Goal: Task Accomplishment & Management: Complete application form

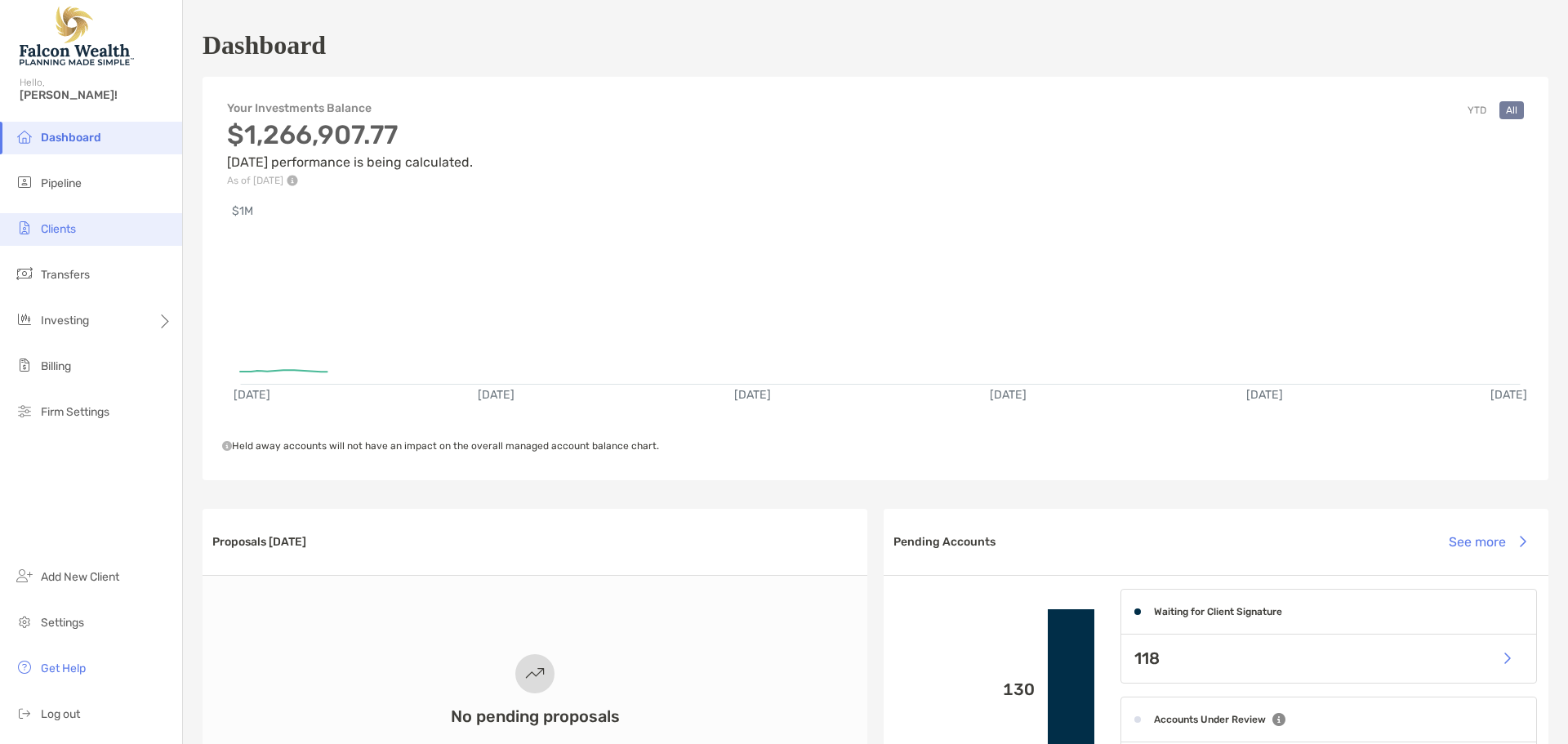
click at [63, 223] on span "Clients" at bounding box center [58, 229] width 35 height 14
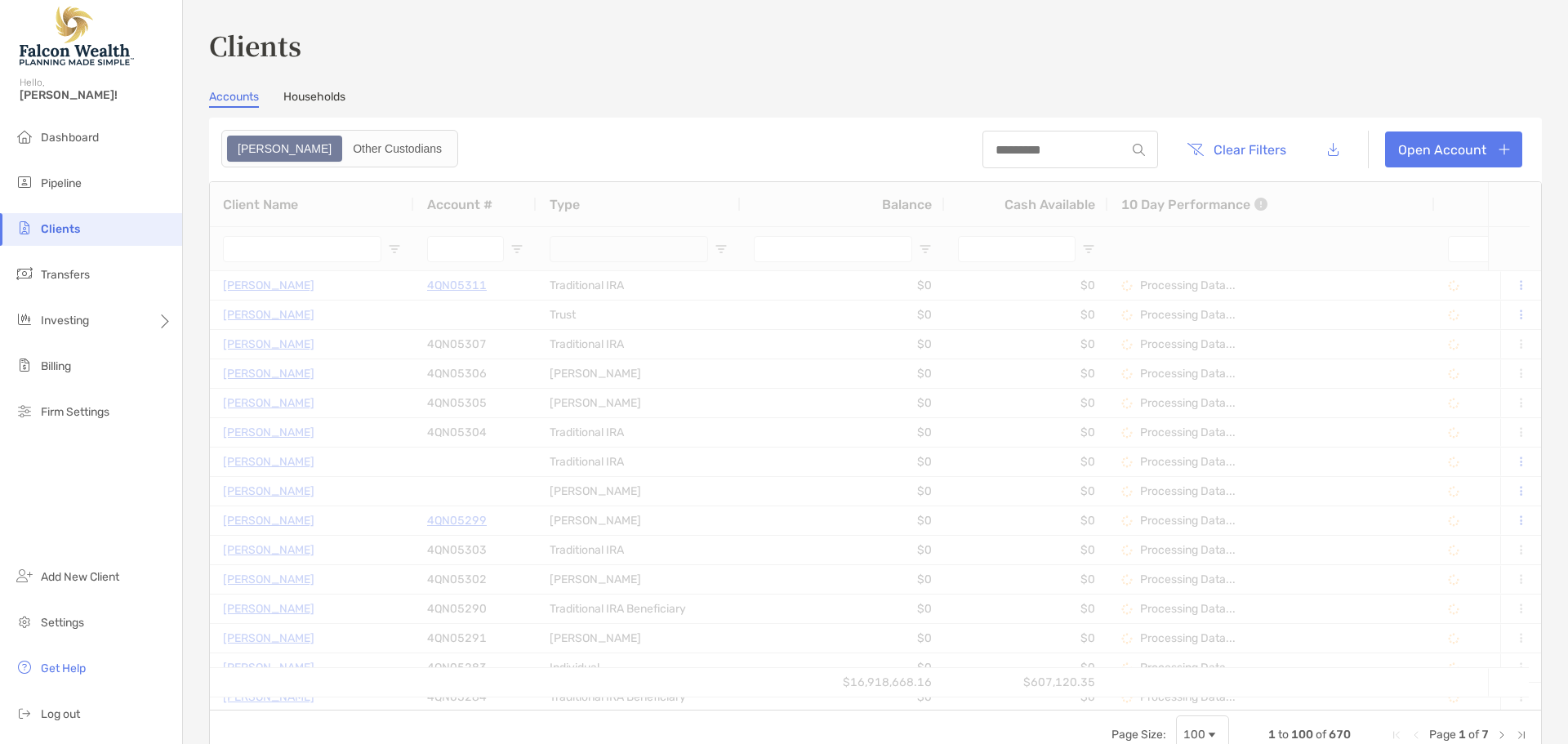
type input "****"
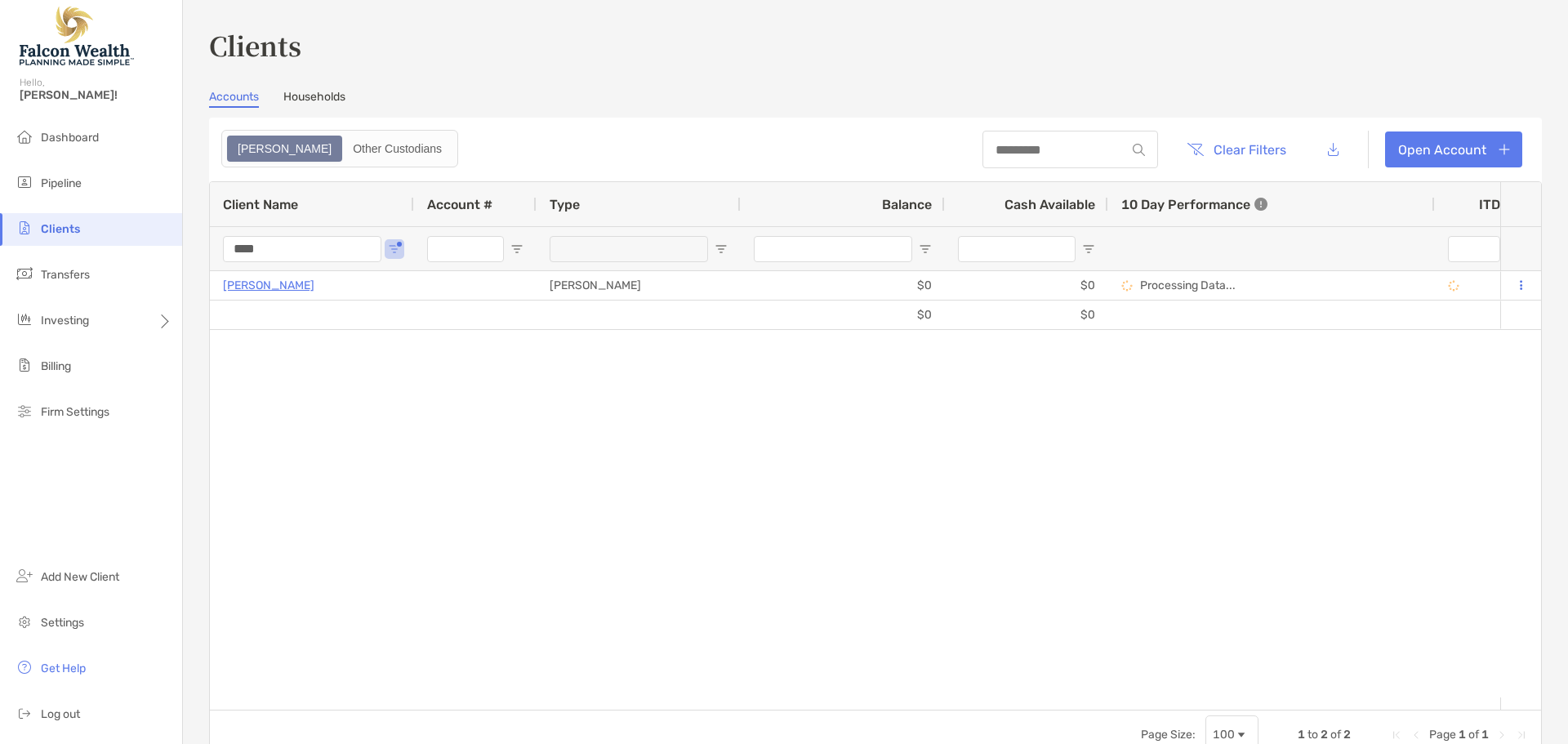
drag, startPoint x: 292, startPoint y: 249, endPoint x: 156, endPoint y: 240, distance: 136.3
click at [156, 240] on div "Clients Hello, [PERSON_NAME]! Dashboard Pipeline Clients Transfers Investing Bi…" at bounding box center [784, 372] width 1568 height 744
type input "***"
drag, startPoint x: 296, startPoint y: 245, endPoint x: 151, endPoint y: 257, distance: 145.5
click at [164, 247] on div "Clients Hello, [PERSON_NAME]! Dashboard Pipeline Clients Transfers Investing Bi…" at bounding box center [784, 372] width 1568 height 744
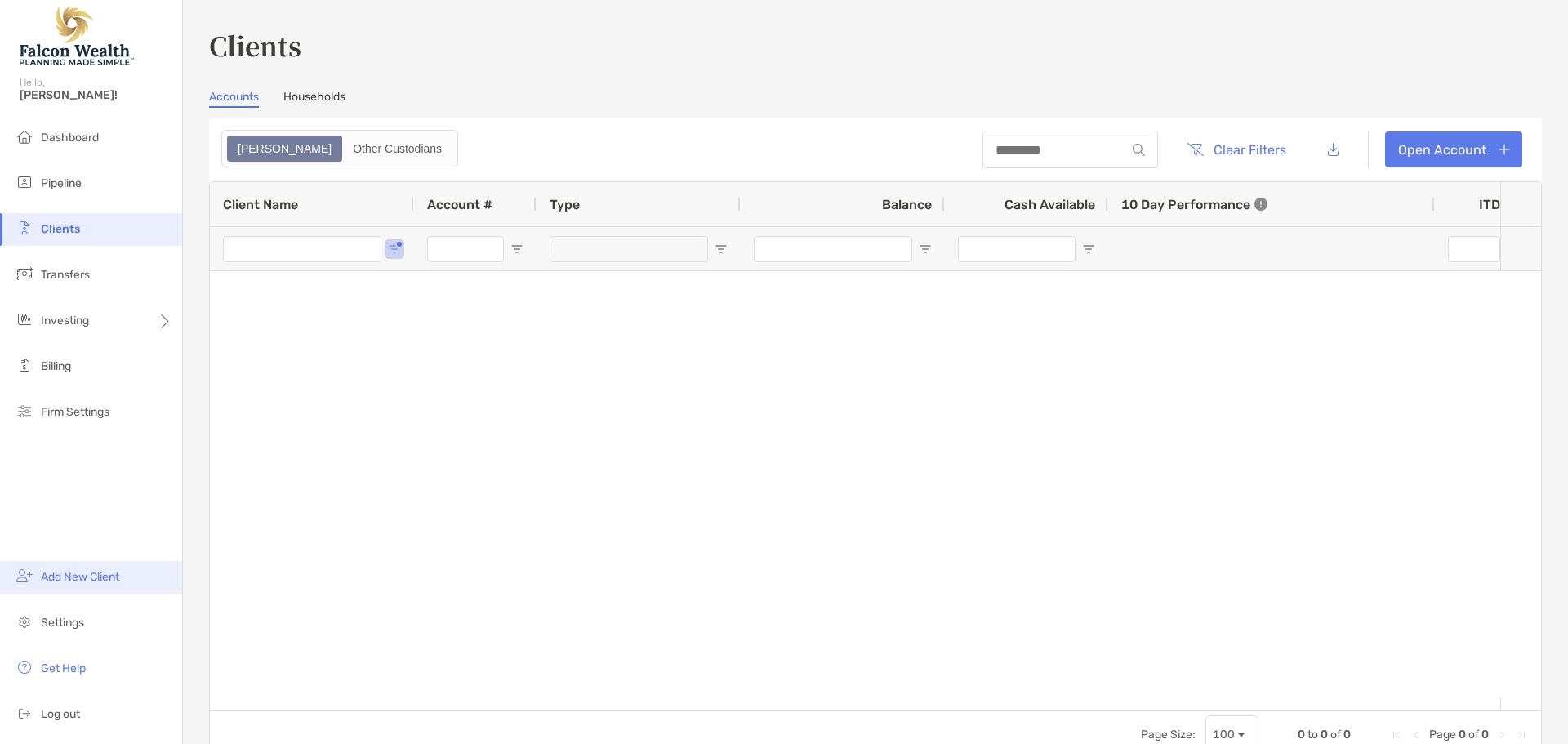
click at [82, 575] on span "Add New Client" at bounding box center [79, 577] width 78 height 14
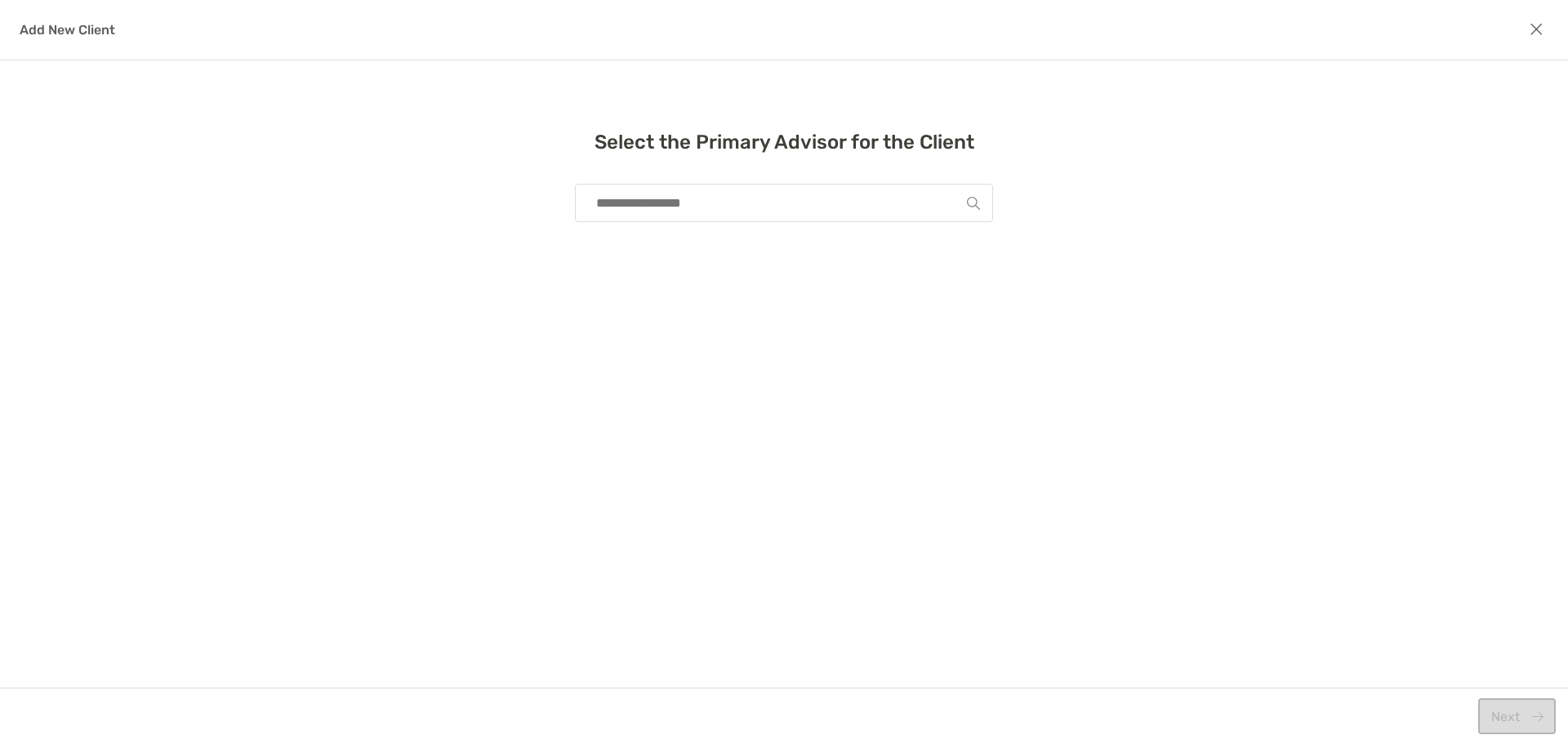
click at [728, 208] on input "modal" at bounding box center [778, 202] width 379 height 37
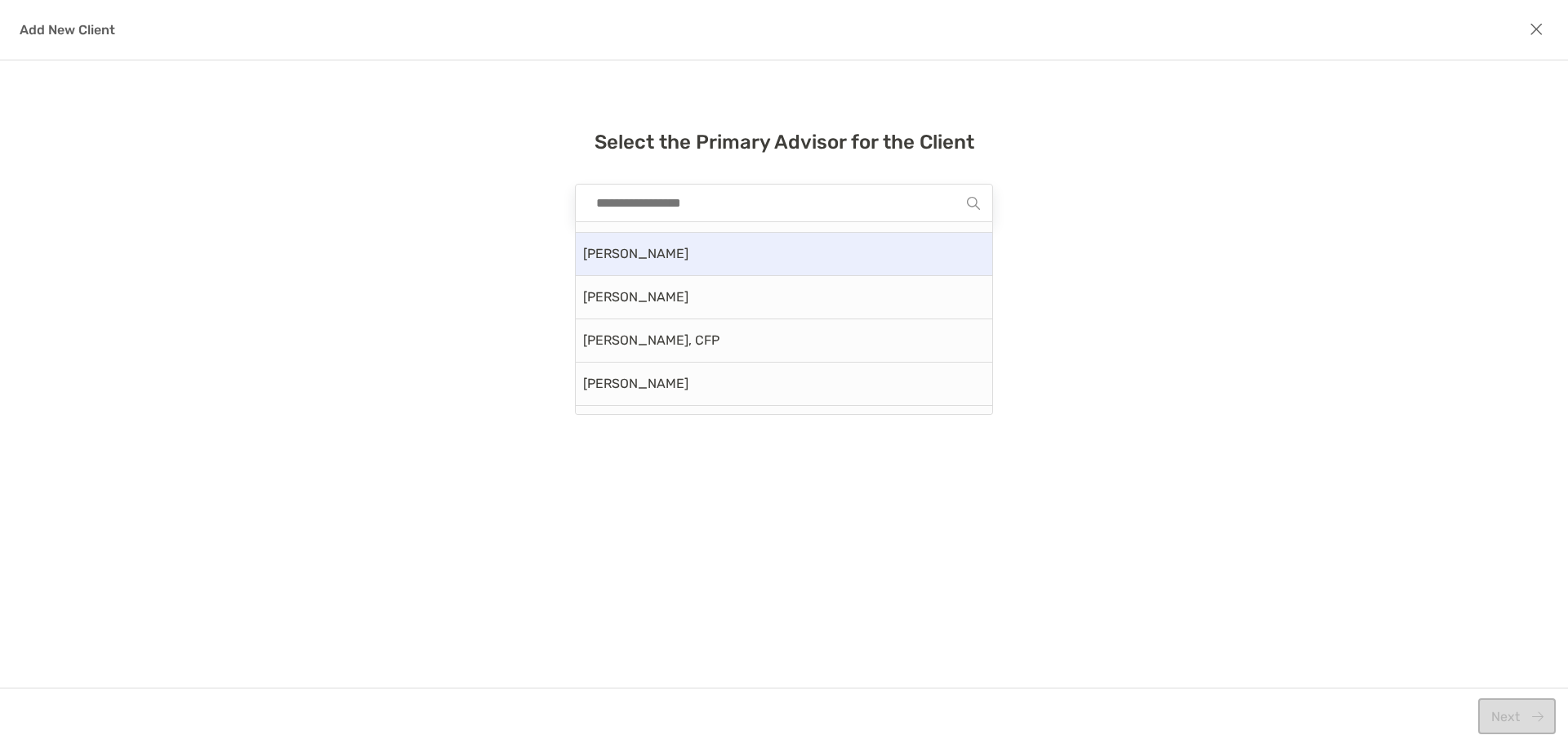
scroll to position [82, 0]
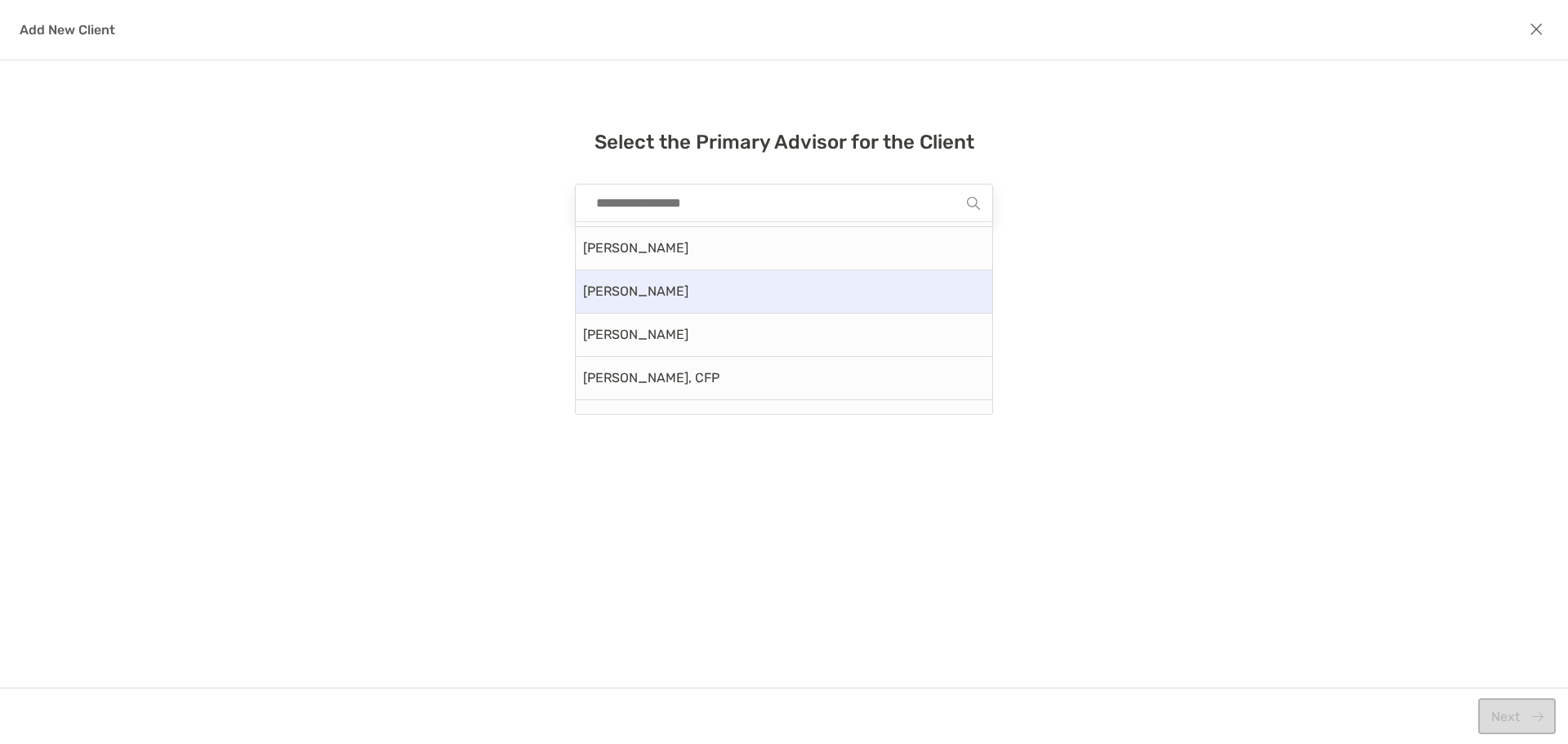
click at [642, 289] on div "[PERSON_NAME]" at bounding box center [784, 292] width 417 height 43
type input "**********"
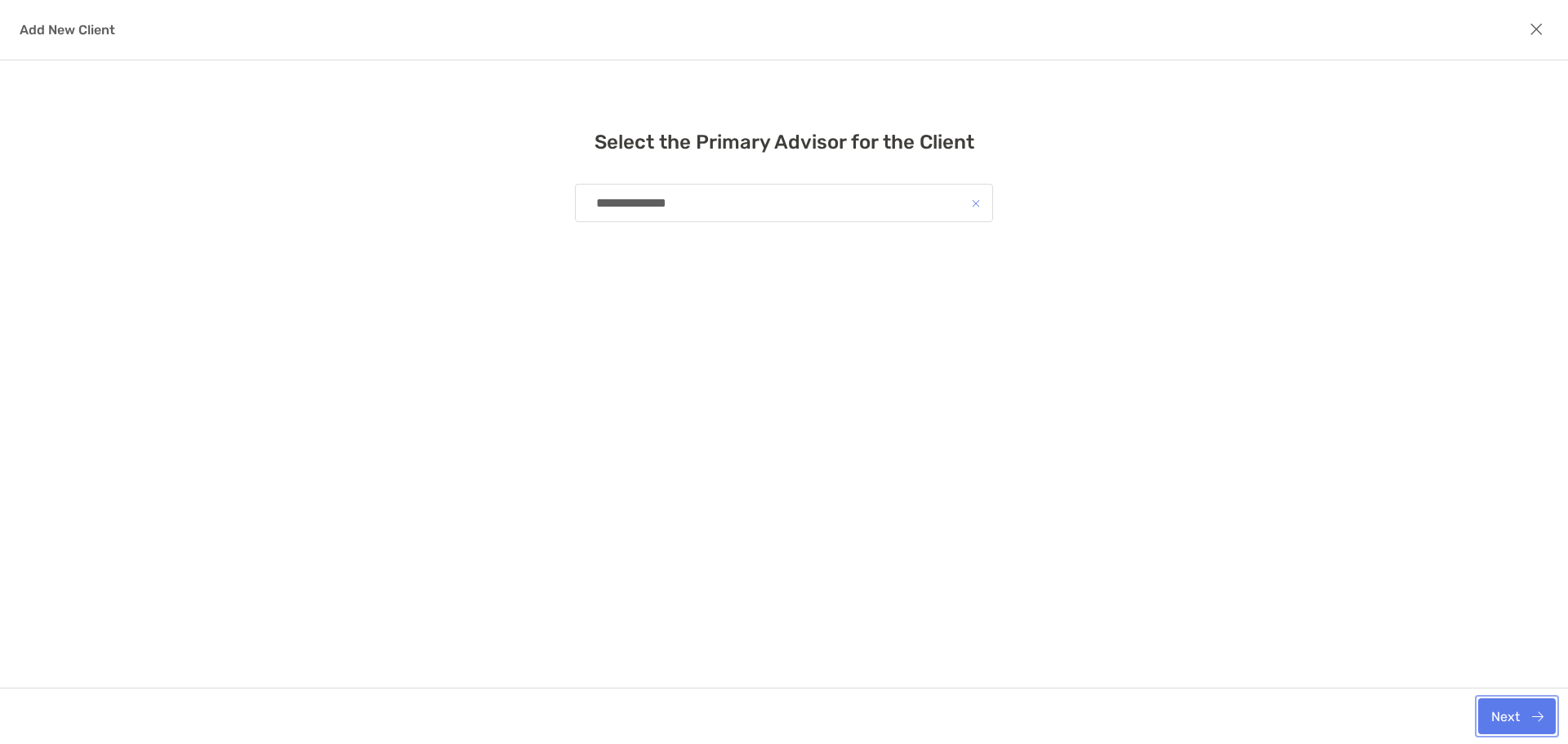
click at [1534, 709] on button "Next" at bounding box center [1516, 716] width 77 height 36
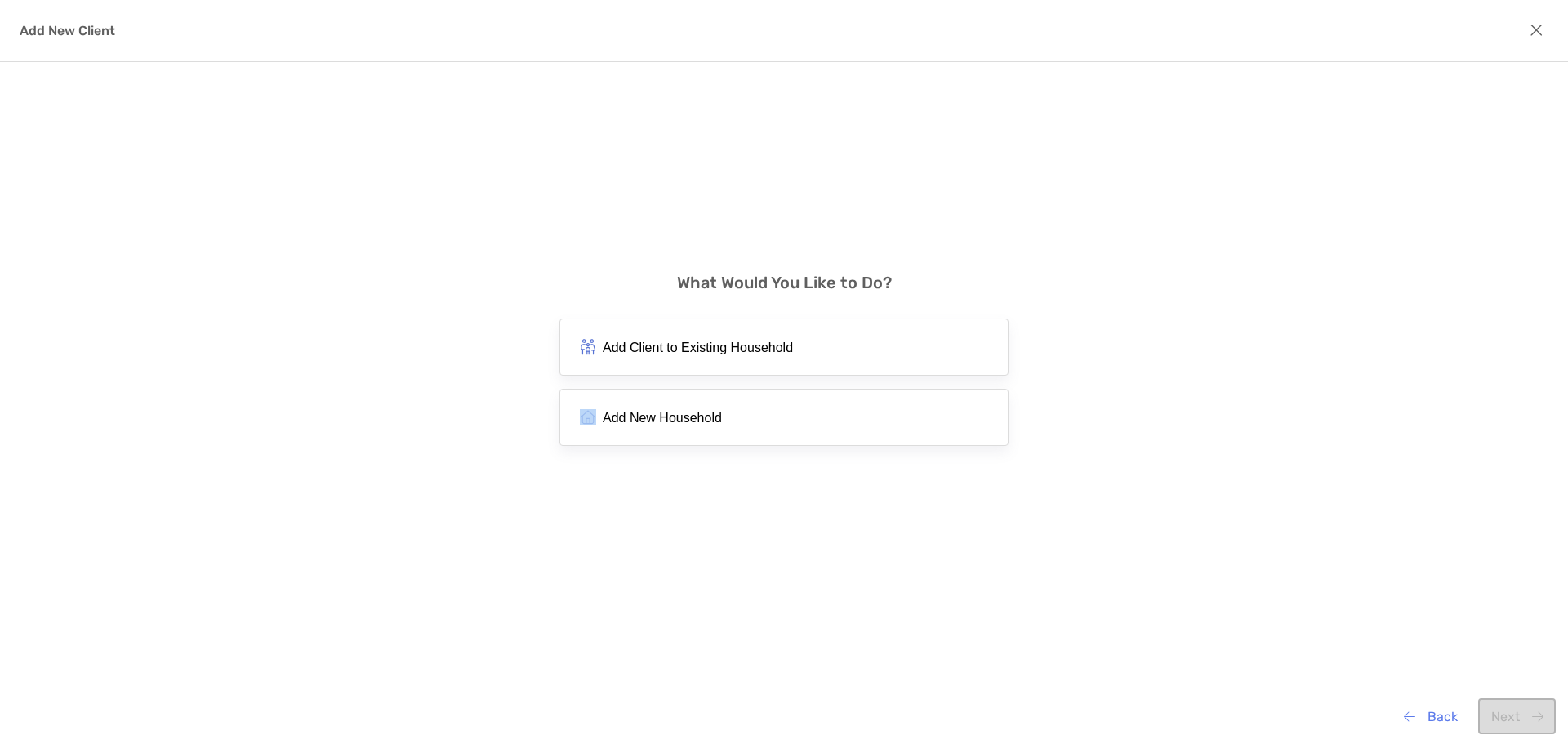
click at [604, 530] on div "What Would You Like to Do? Add Client to Existing Household Add New Household" at bounding box center [784, 359] width 449 height 595
click at [705, 420] on span "Add New Household" at bounding box center [662, 418] width 119 height 16
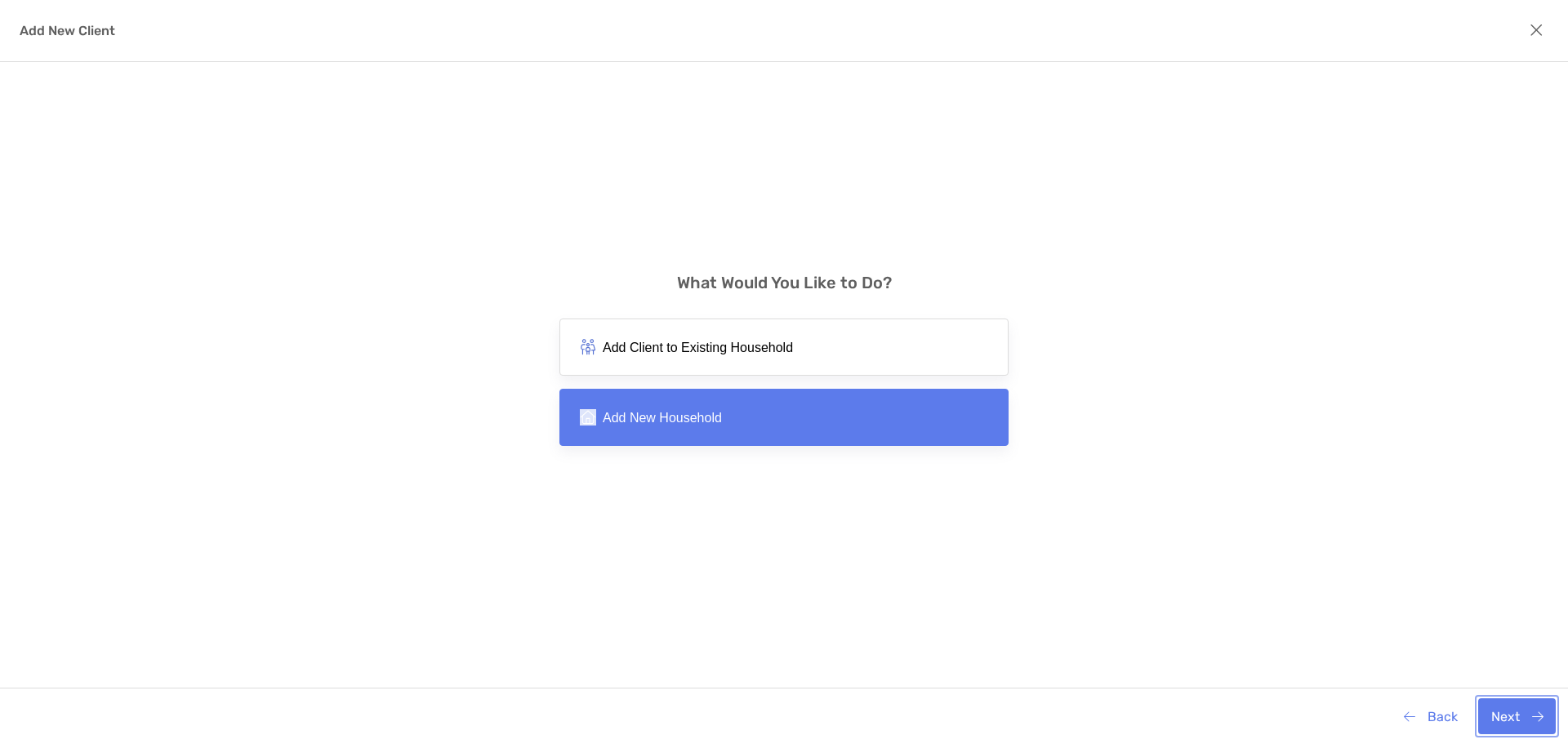
click at [1508, 717] on button "Next" at bounding box center [1516, 716] width 77 height 36
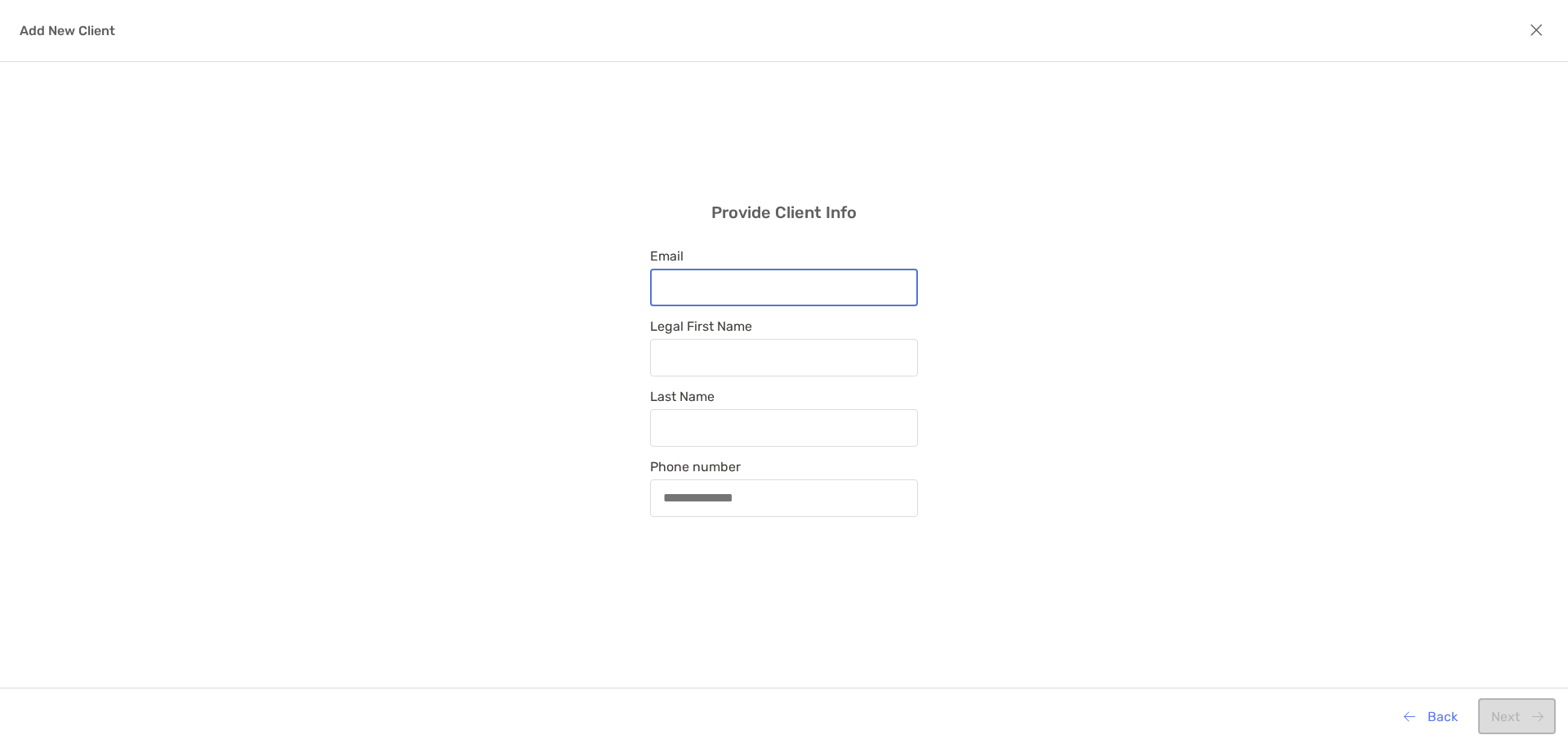
click at [755, 294] on input "Email" at bounding box center [784, 287] width 264 height 14
paste input "**********"
type input "**********"
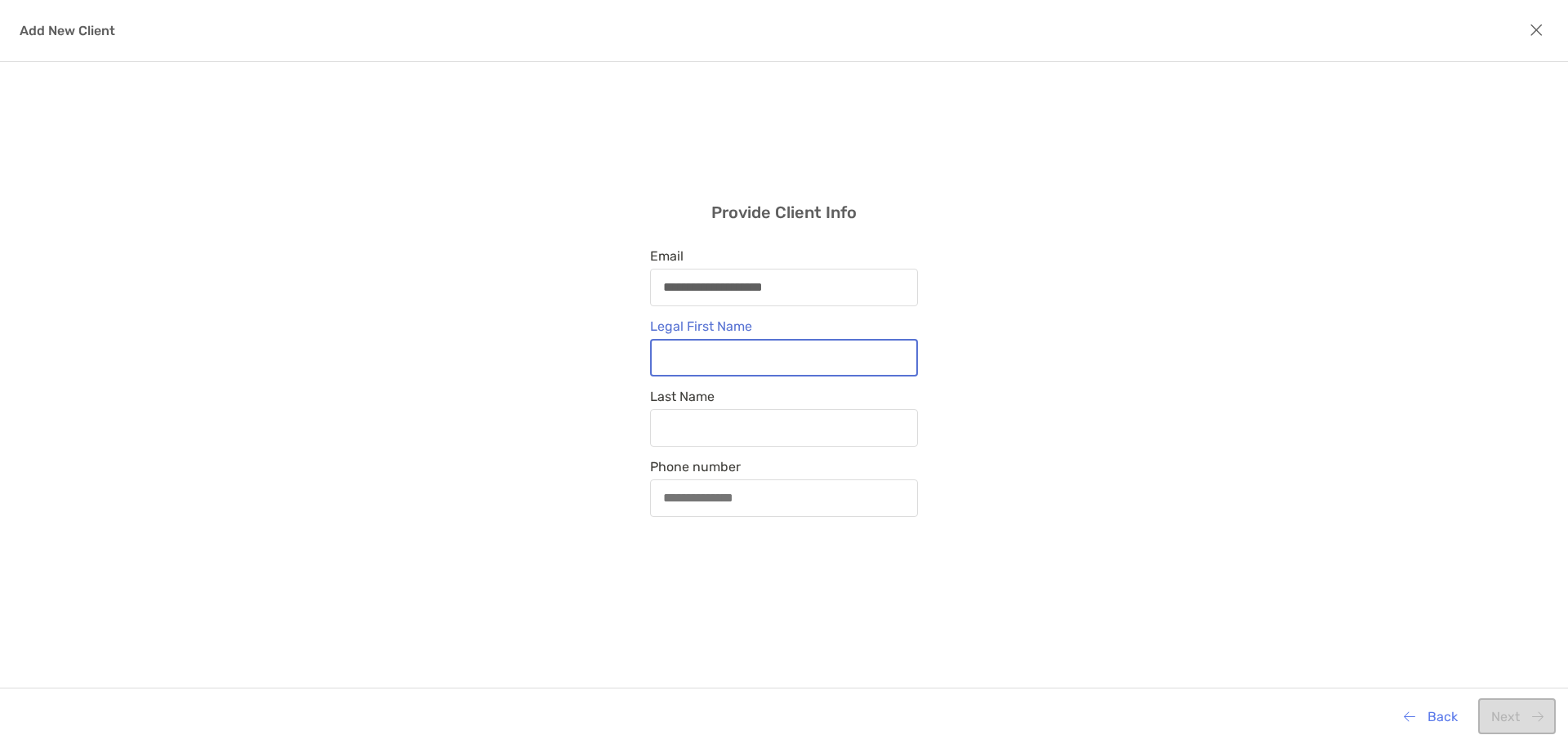
click at [685, 356] on input "Legal First Name" at bounding box center [784, 357] width 264 height 14
type input "****"
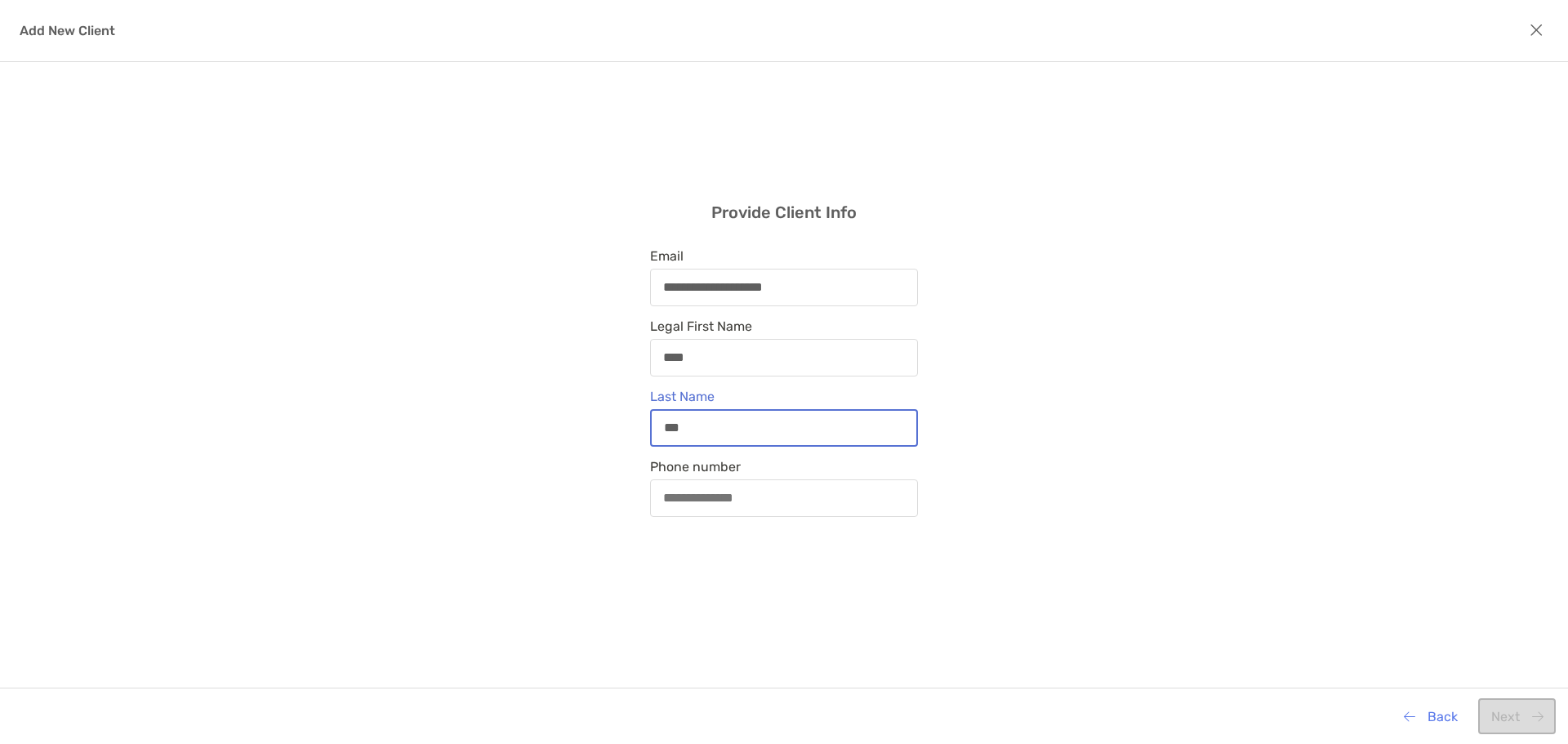
type input "***"
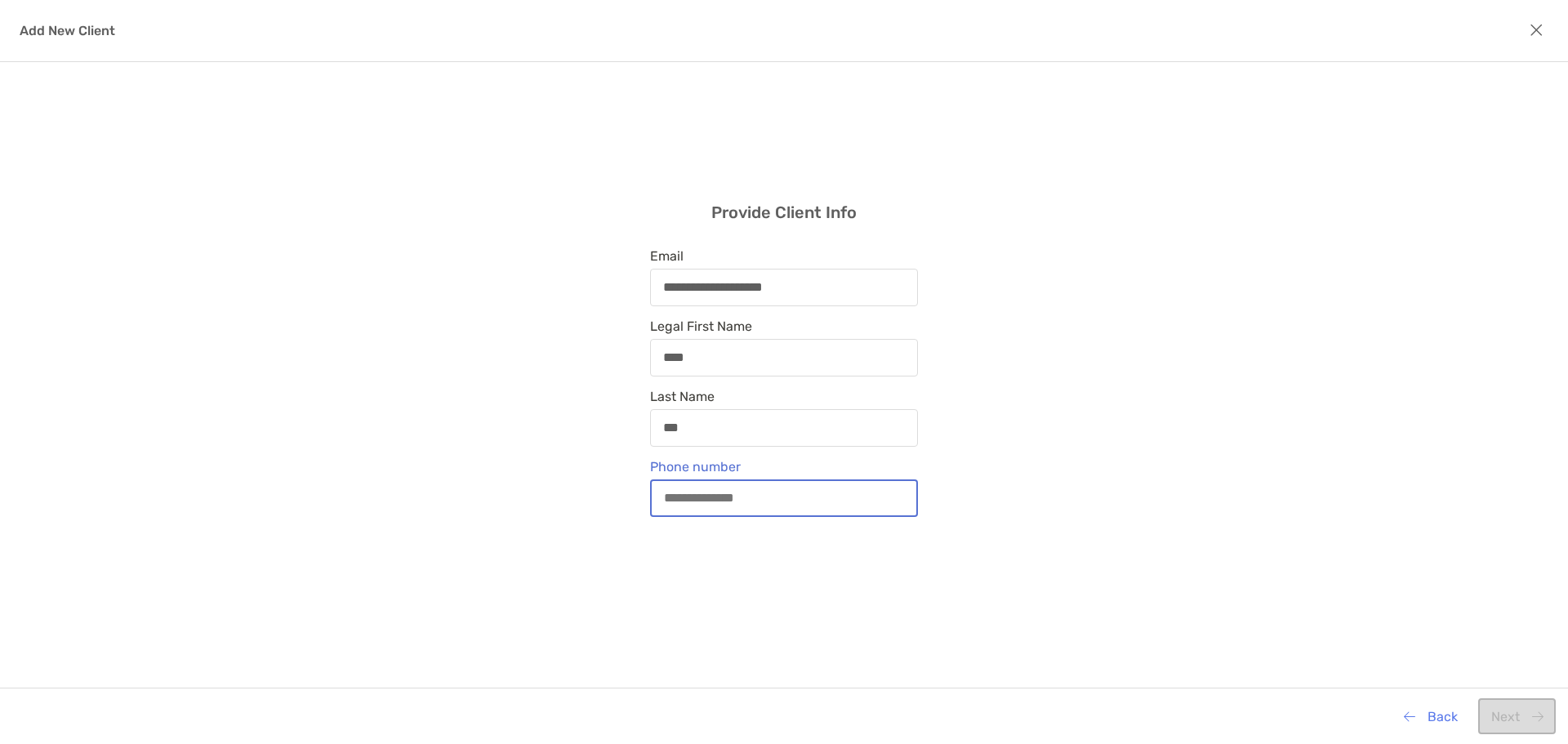
drag, startPoint x: 670, startPoint y: 497, endPoint x: 682, endPoint y: 501, distance: 12.6
click at [670, 497] on input "Phone number" at bounding box center [784, 498] width 264 height 14
paste input "**********"
drag, startPoint x: 672, startPoint y: 493, endPoint x: 685, endPoint y: 506, distance: 18.4
click at [673, 493] on input "**********" at bounding box center [784, 498] width 264 height 14
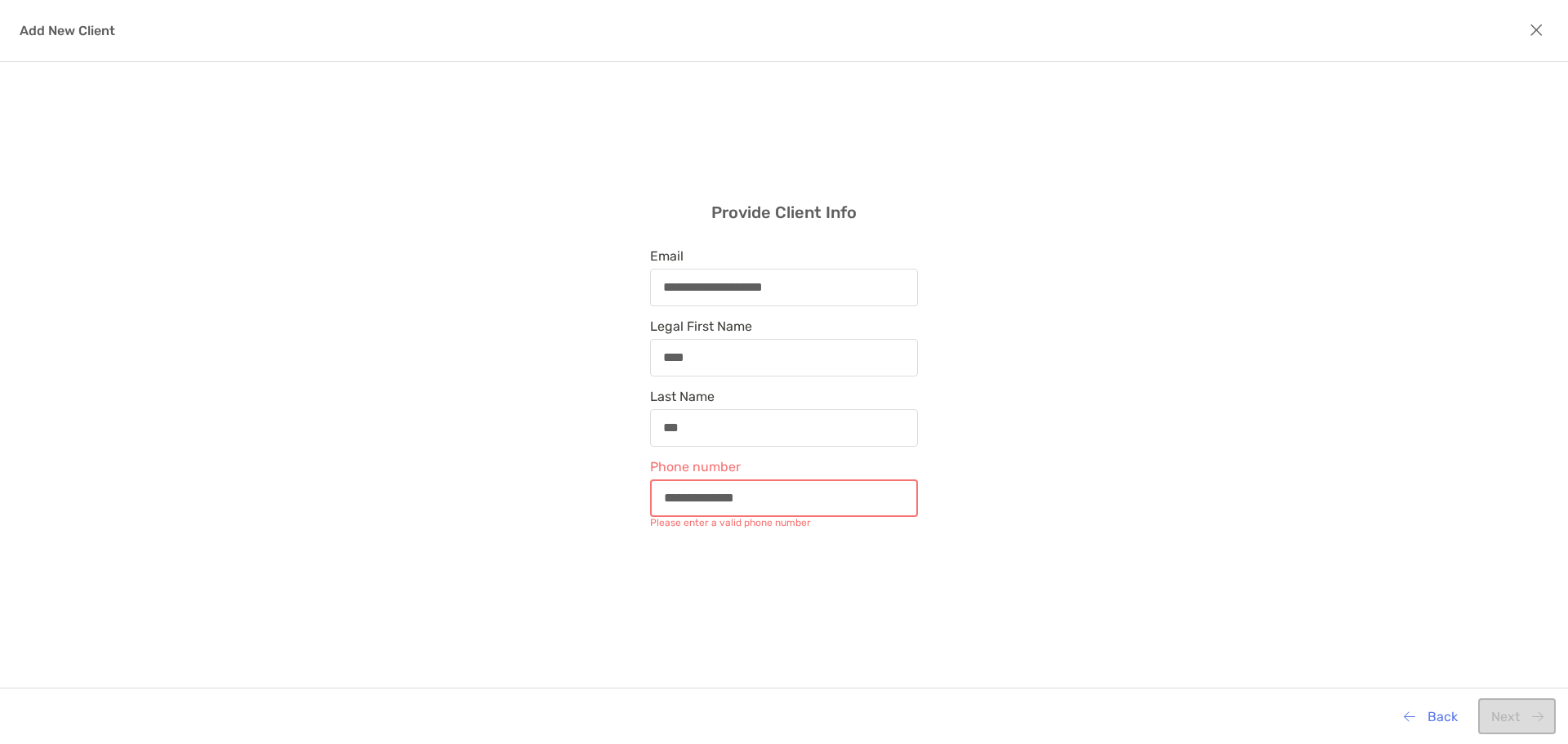
click at [794, 494] on input "**********" at bounding box center [784, 498] width 264 height 14
type input "**********"
click at [1527, 710] on button "Next" at bounding box center [1516, 716] width 77 height 36
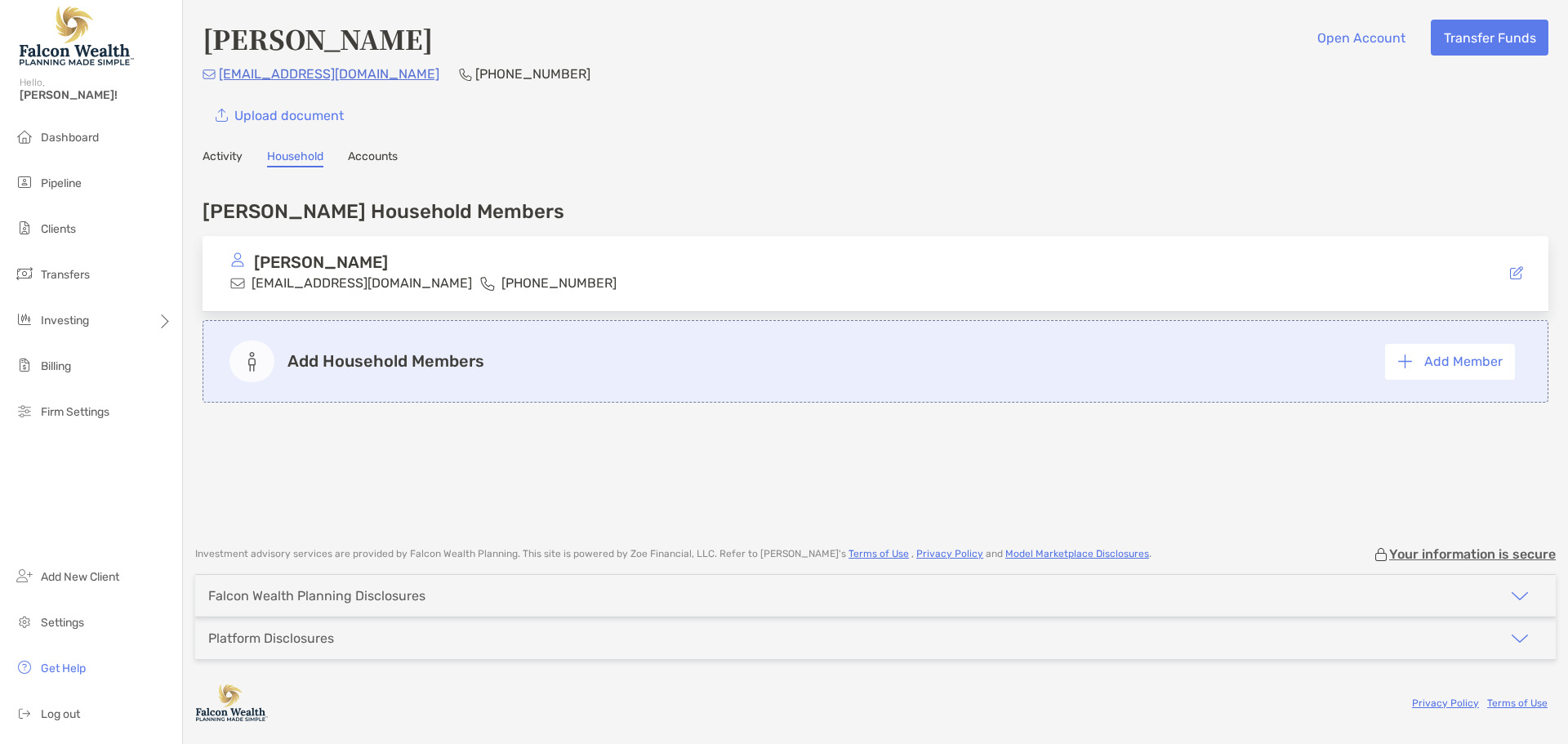
click at [372, 157] on link "Accounts" at bounding box center [373, 158] width 50 height 18
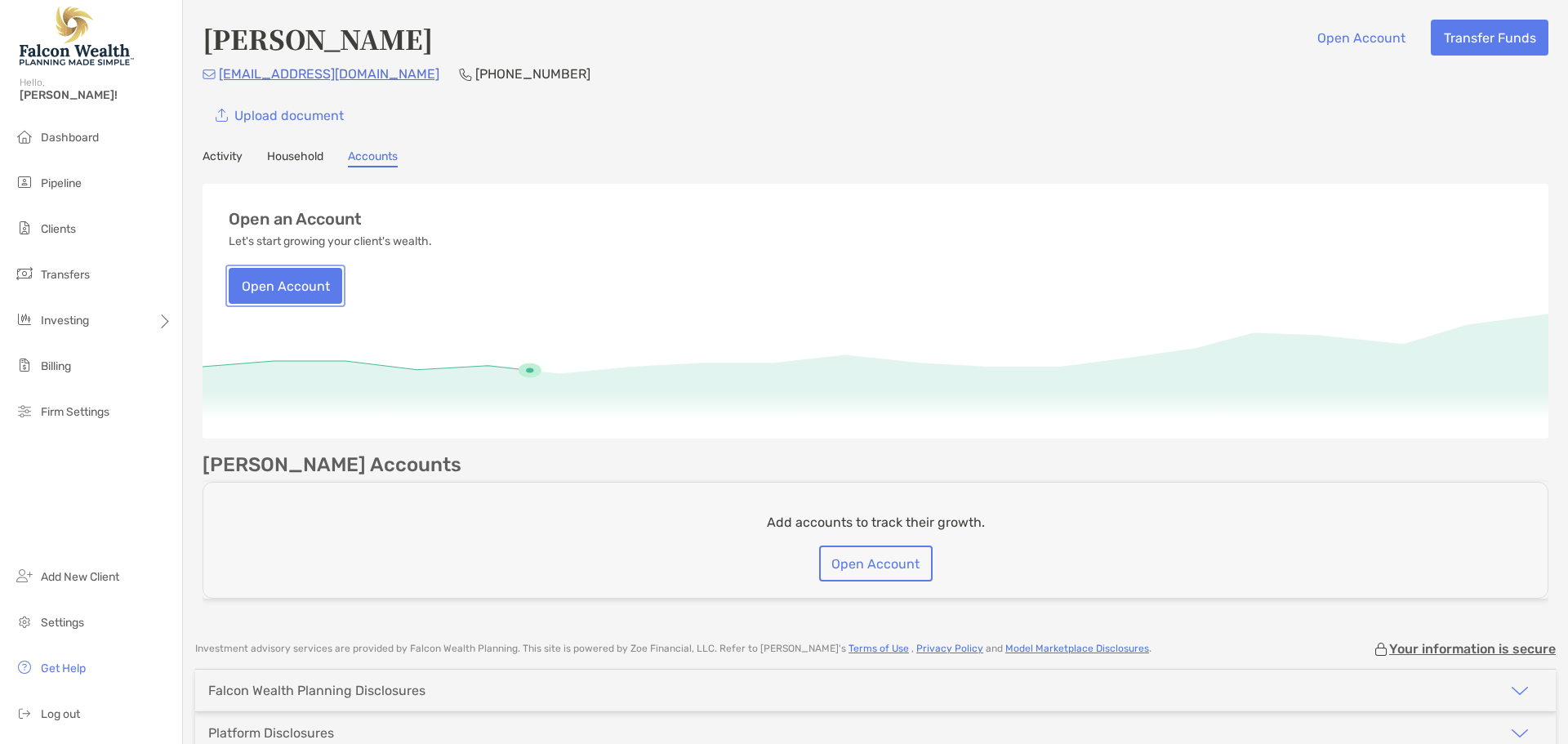
click at [297, 287] on button "Open Account" at bounding box center [286, 286] width 114 height 36
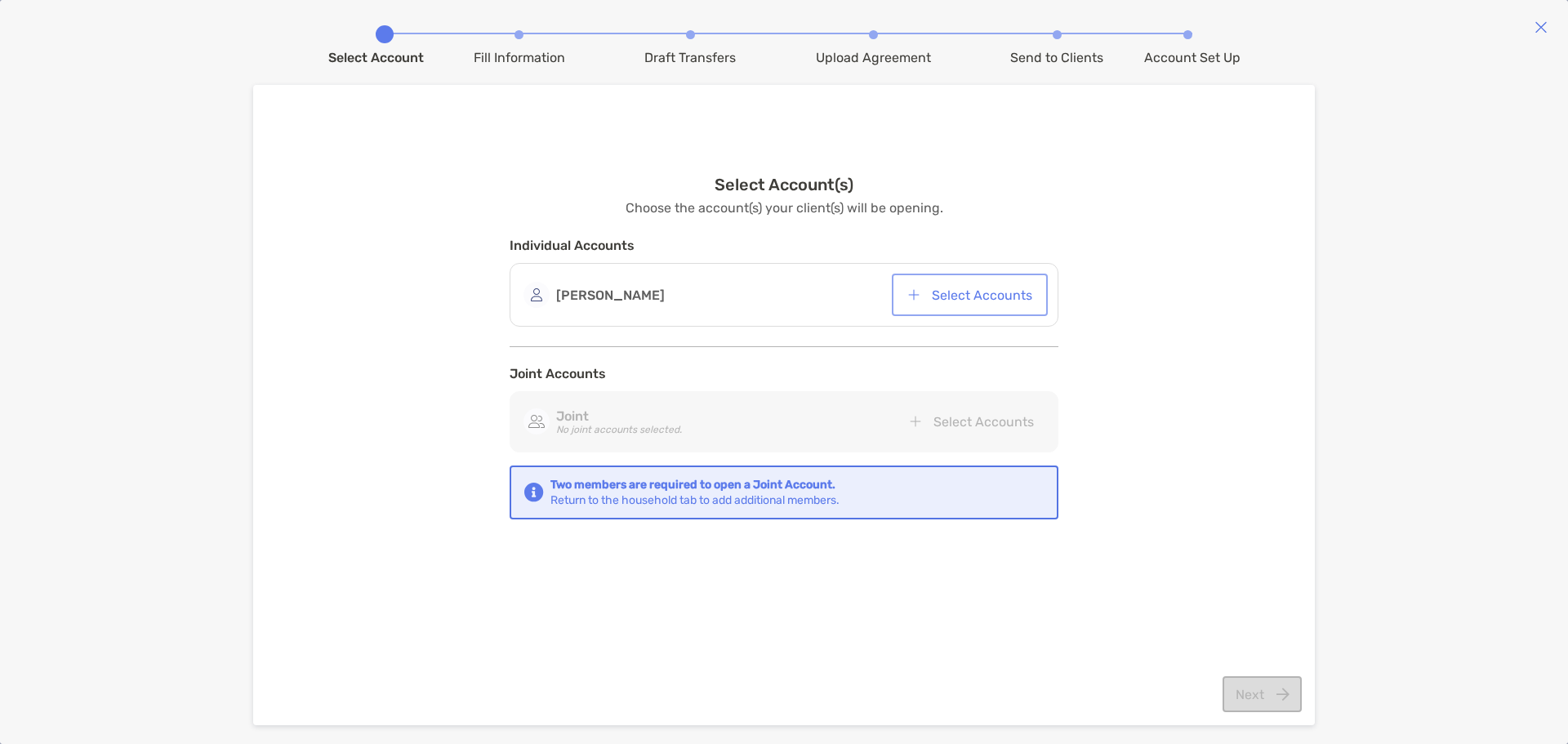
click at [920, 299] on button "Select Accounts" at bounding box center [970, 294] width 150 height 36
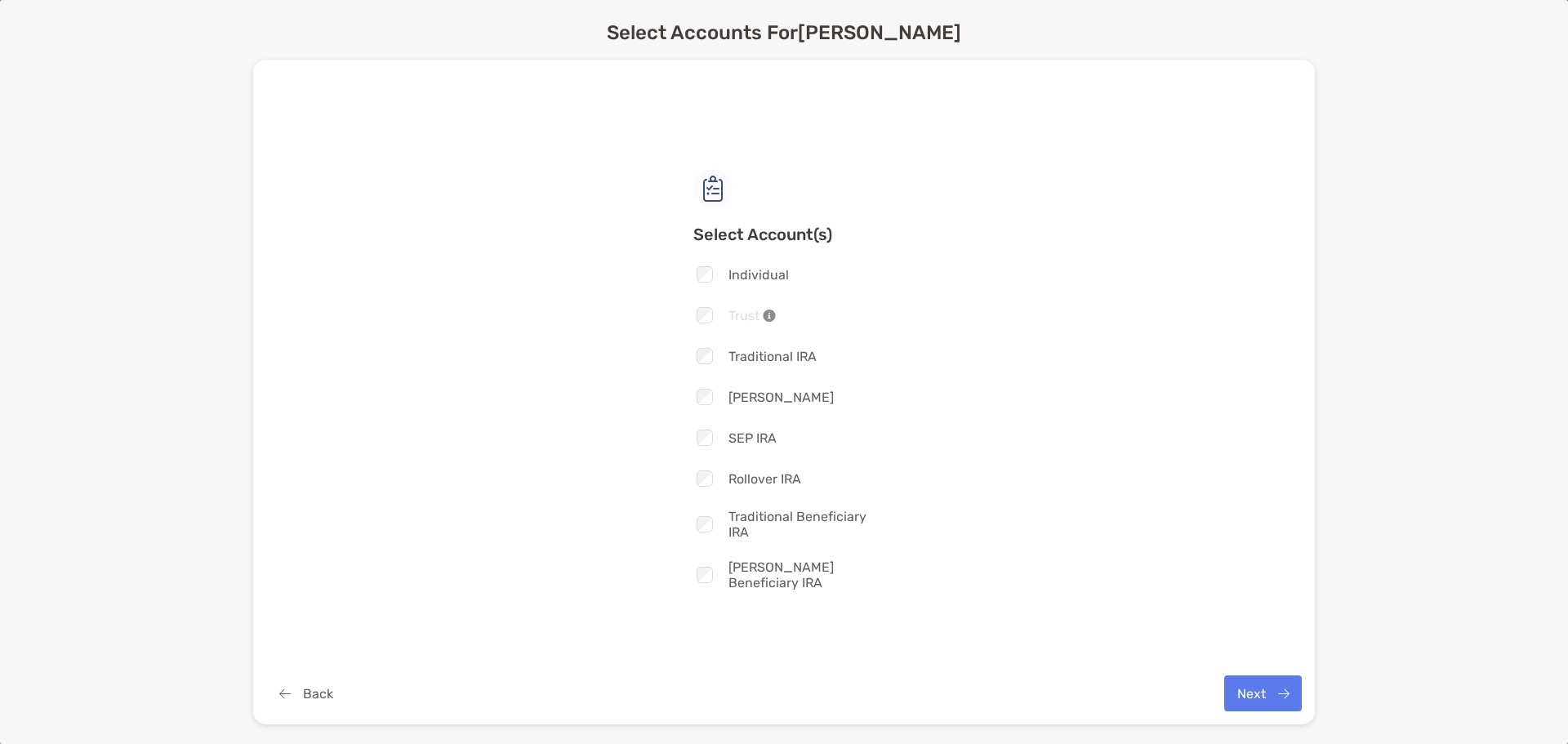
click at [700, 407] on div at bounding box center [704, 397] width 22 height 22
click at [1291, 700] on button "Next" at bounding box center [1262, 693] width 77 height 36
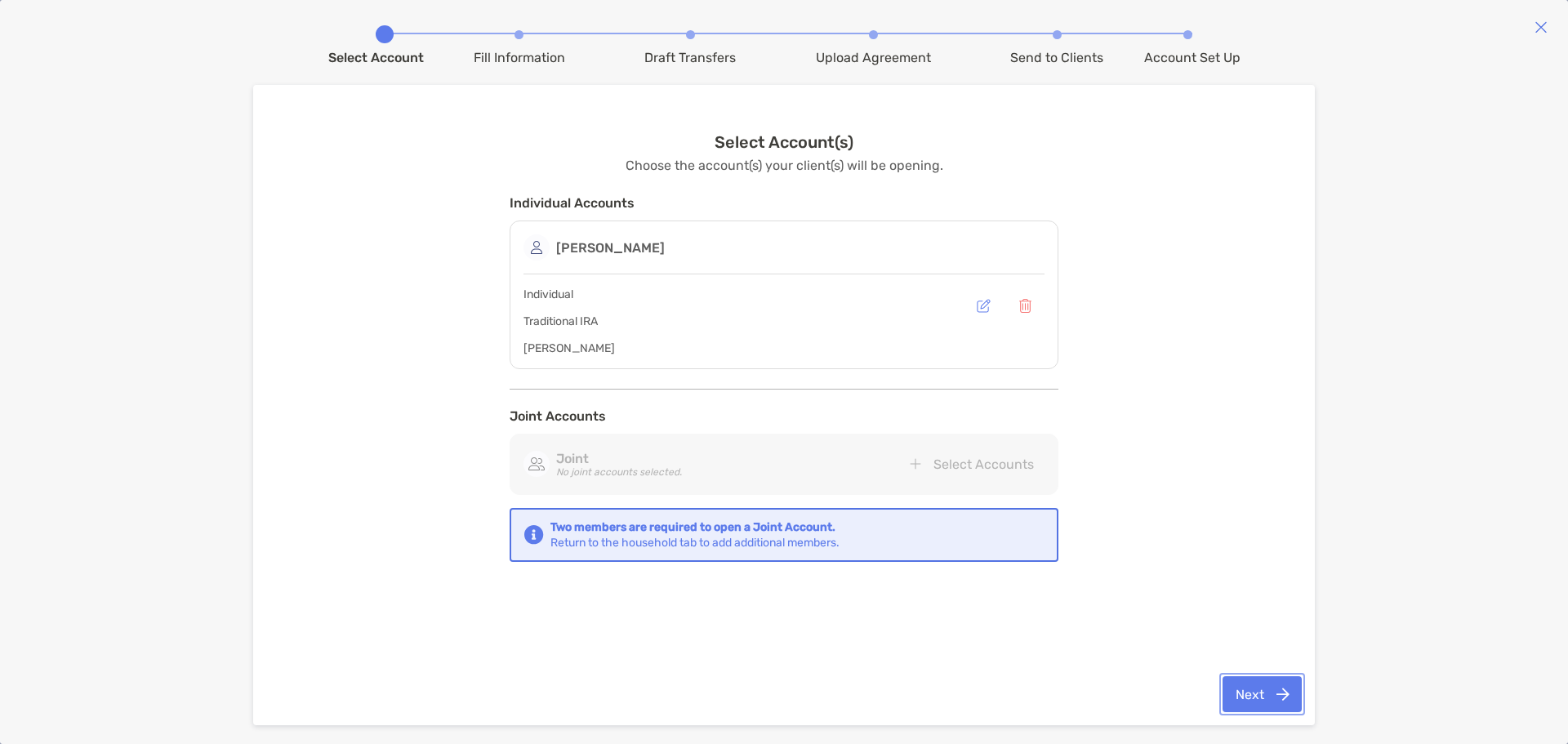
click at [1278, 698] on button "Next" at bounding box center [1262, 694] width 79 height 36
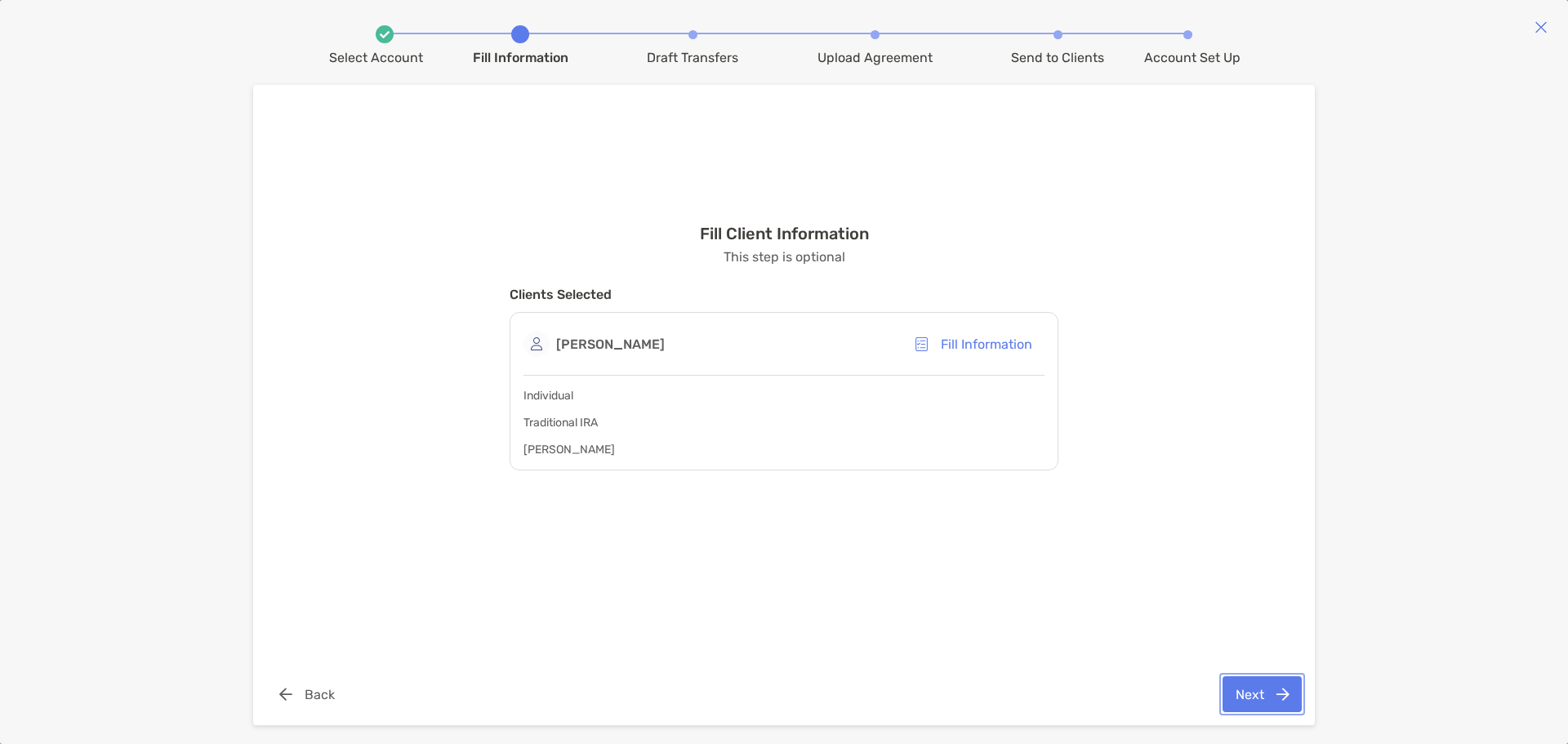
drag, startPoint x: 1278, startPoint y: 698, endPoint x: 1154, endPoint y: 658, distance: 130.3
click at [1154, 661] on div "Fill Client Information This step is optional Clients Selected [PERSON_NAME] In…" at bounding box center [784, 405] width 1062 height 640
click at [989, 348] on button "Fill Information" at bounding box center [973, 344] width 143 height 36
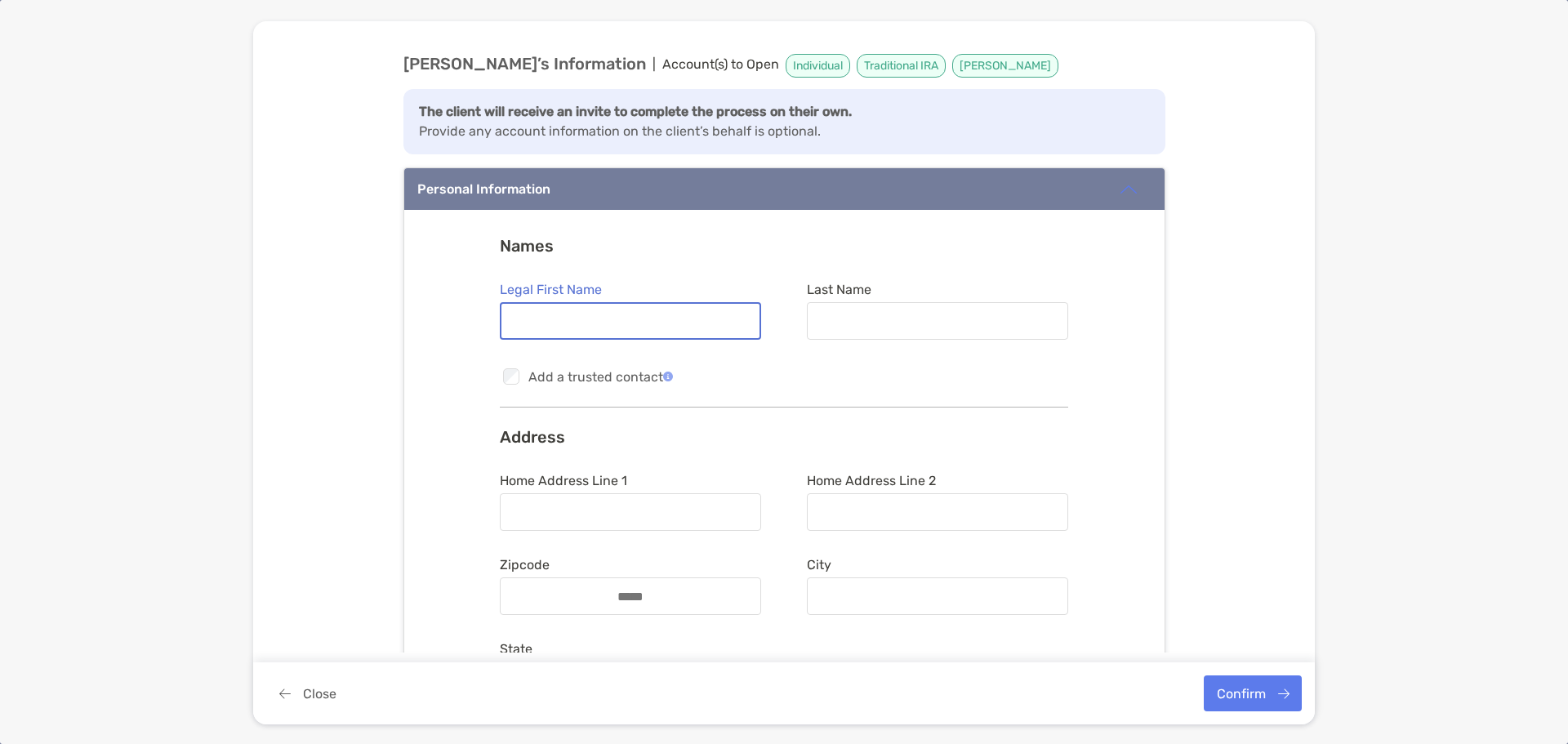
drag, startPoint x: 550, startPoint y: 319, endPoint x: 557, endPoint y: 326, distance: 9.9
click at [553, 321] on input "Legal First Name" at bounding box center [630, 321] width 258 height 14
type input "****"
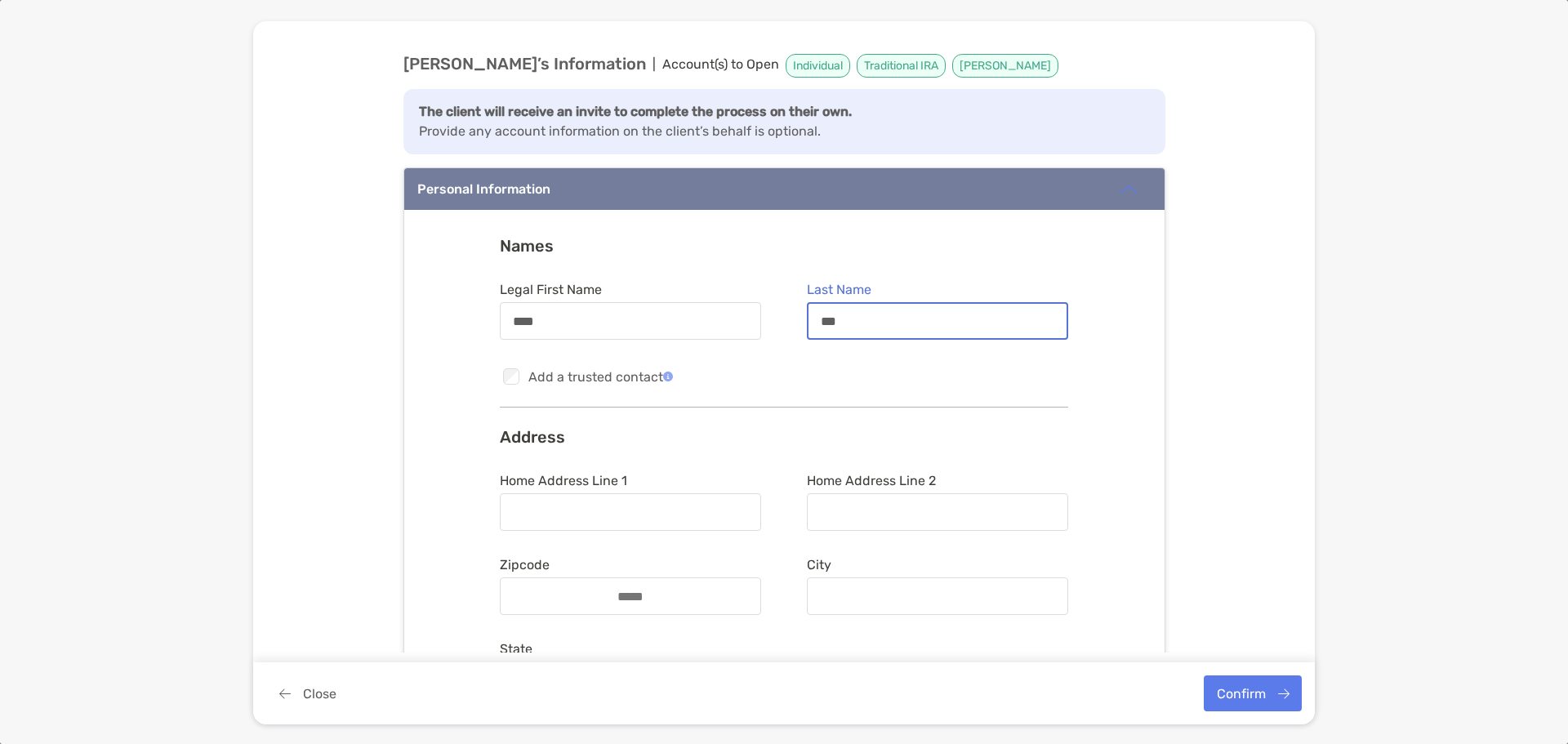
type input "***"
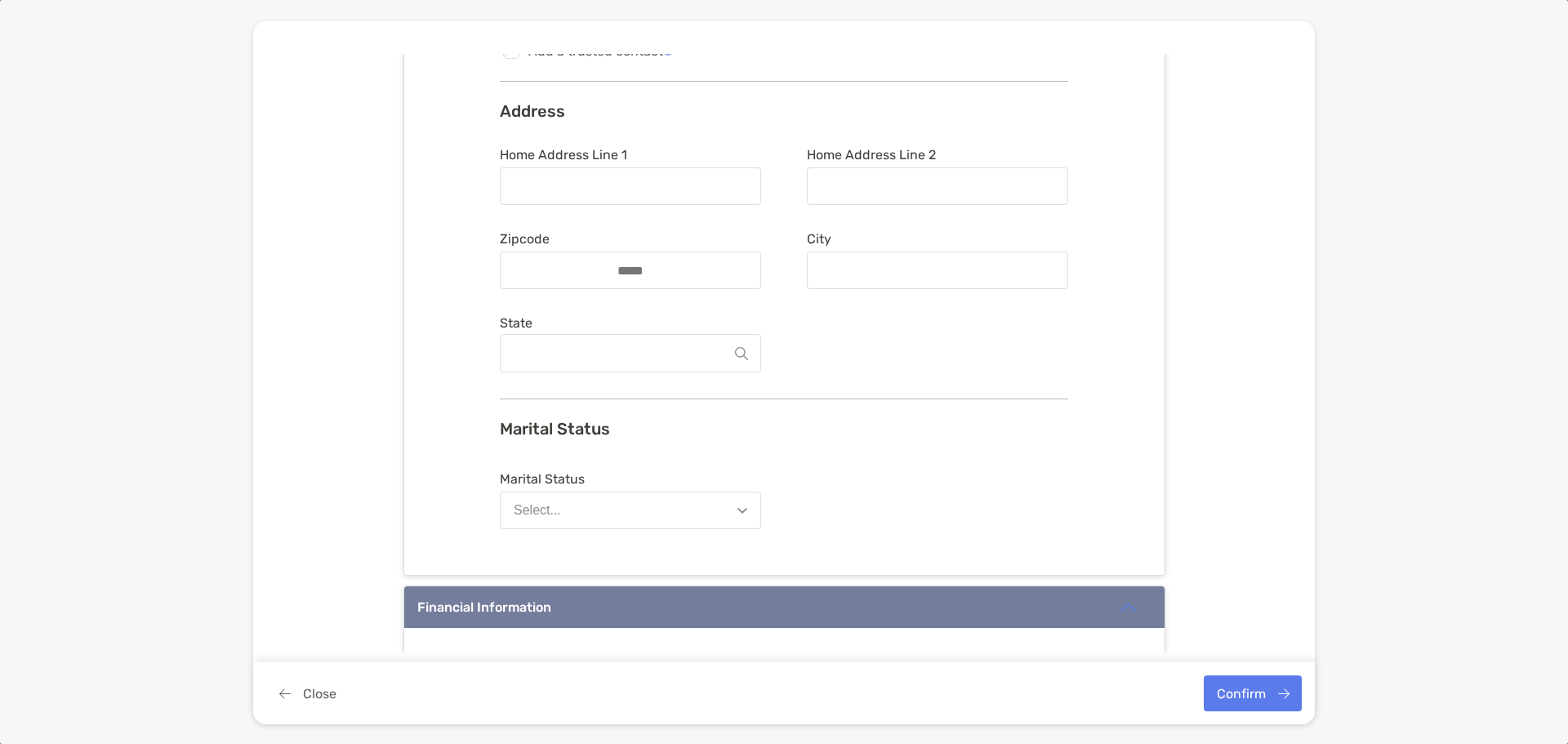
scroll to position [326, 0]
click at [550, 503] on div "Select..." at bounding box center [536, 509] width 47 height 15
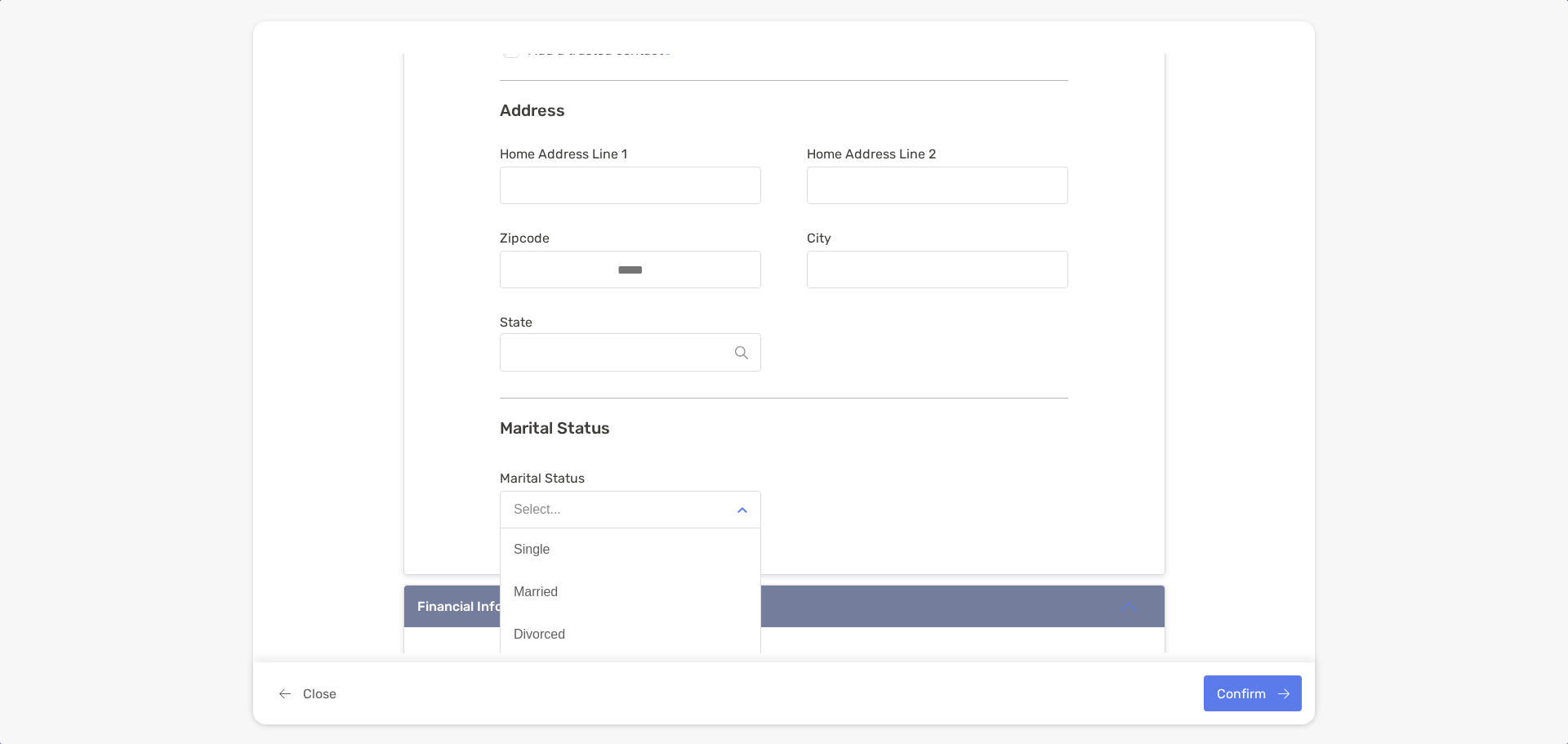
click at [553, 549] on button "Single" at bounding box center [630, 549] width 260 height 42
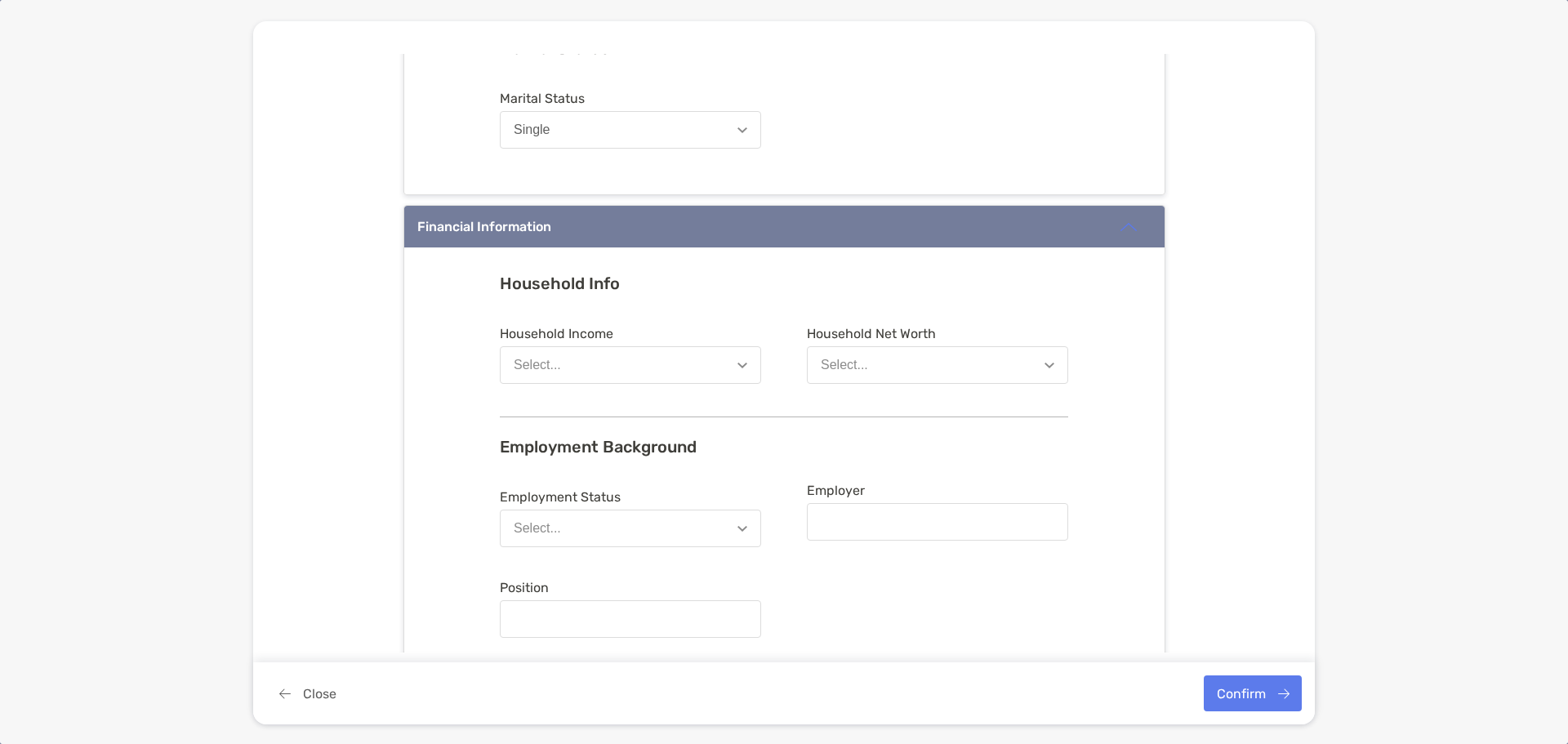
scroll to position [735, 0]
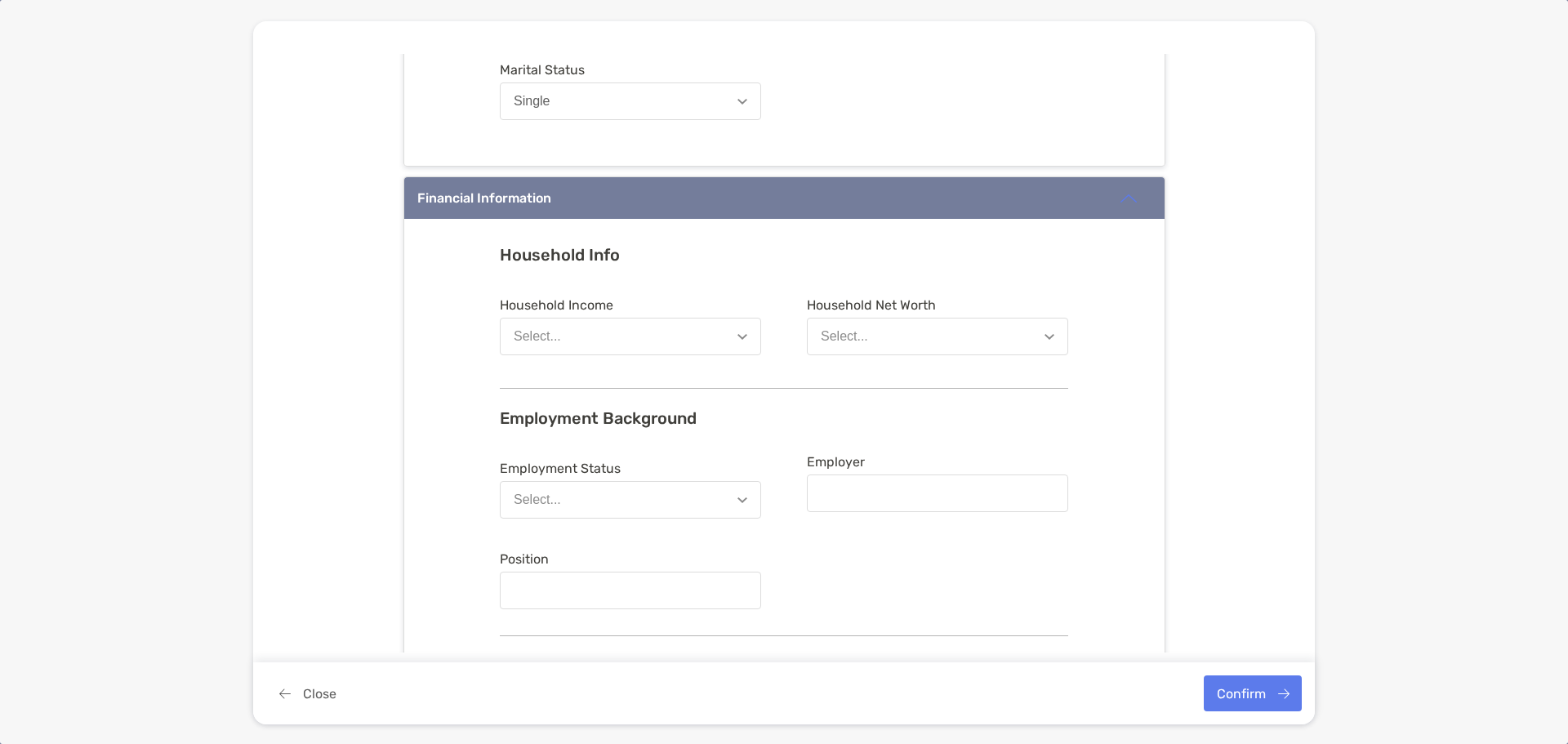
click at [569, 344] on button "Select..." at bounding box center [629, 337] width 261 height 38
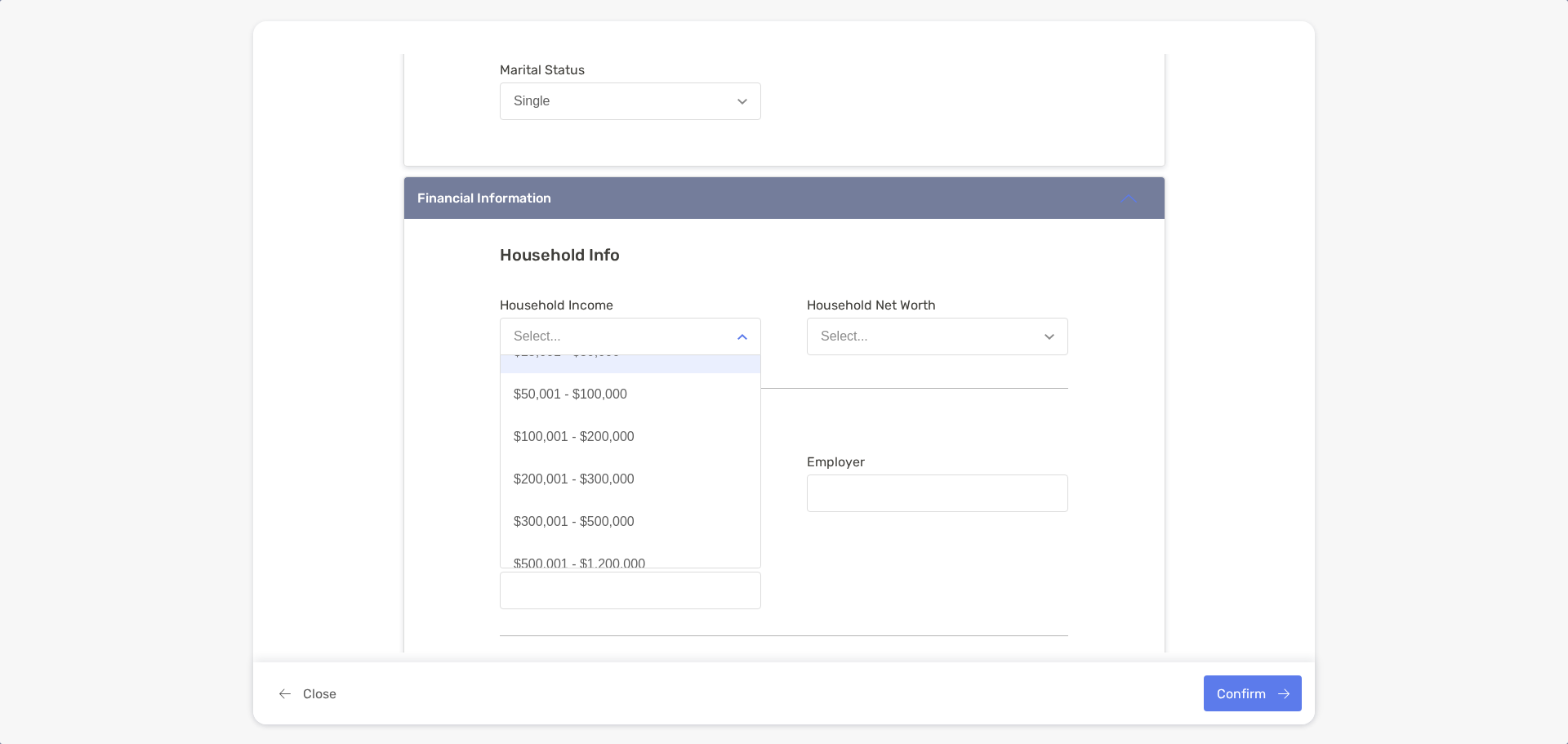
scroll to position [82, 0]
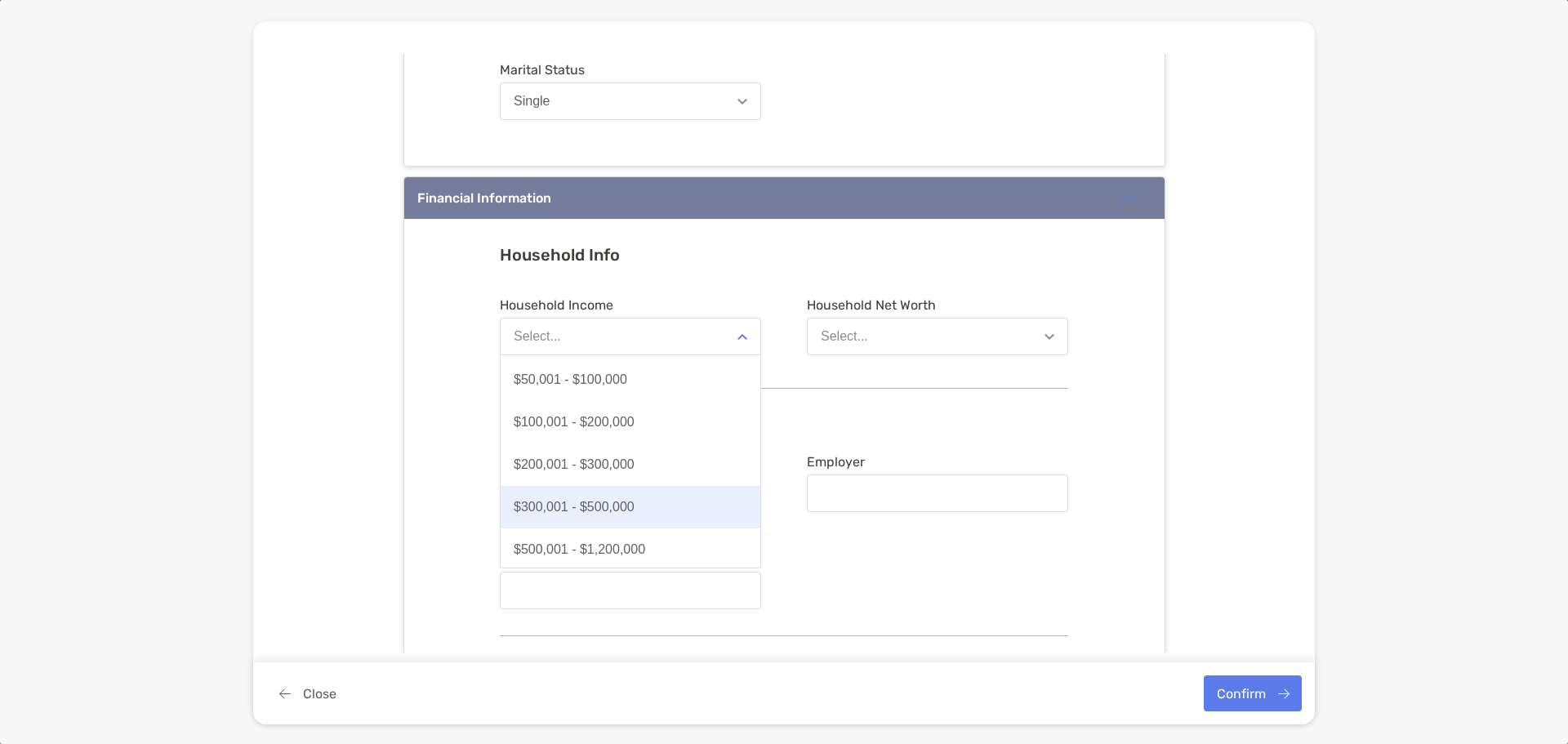
click at [592, 511] on div "$300,001 - $500,000" at bounding box center [573, 506] width 121 height 15
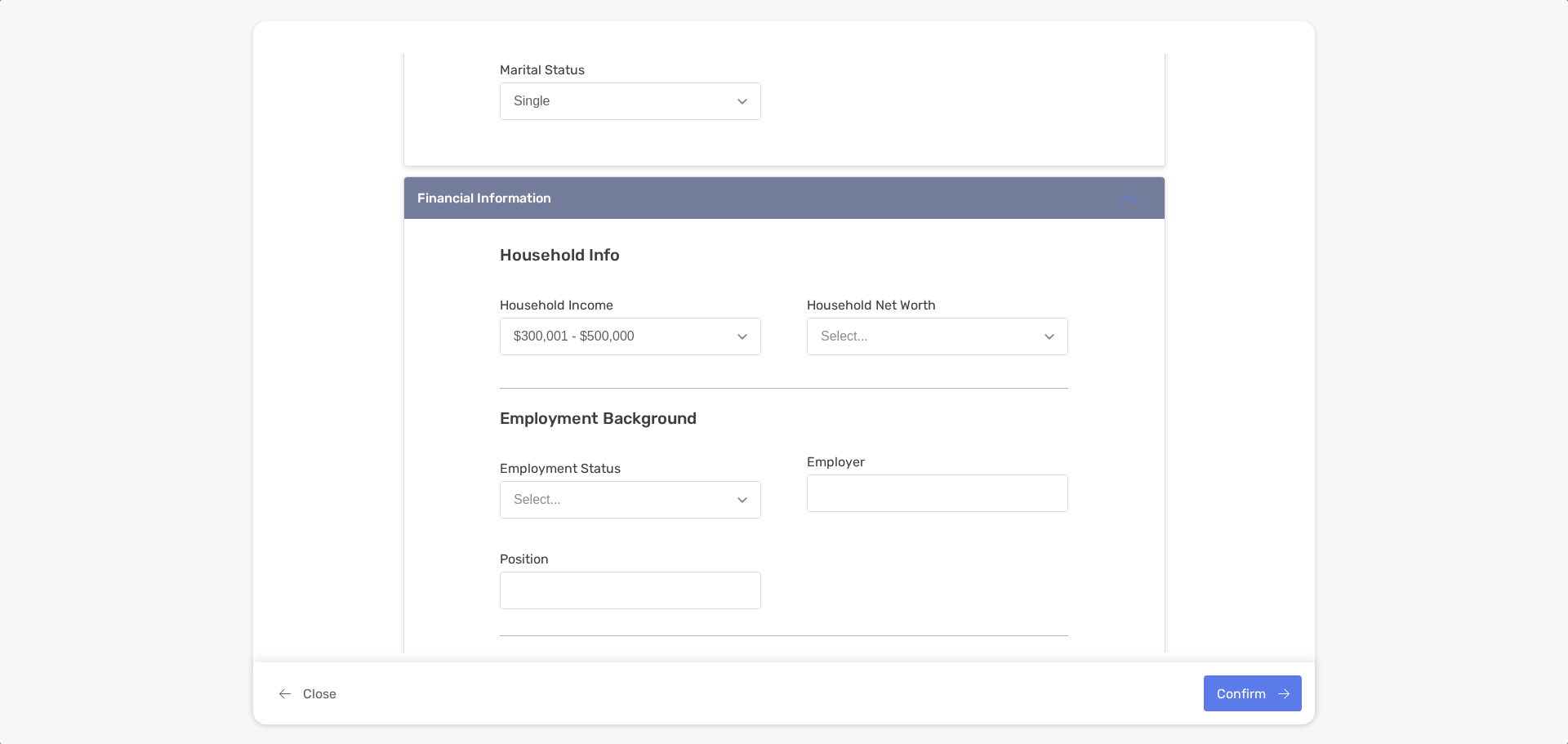
click at [869, 333] on button "Select..." at bounding box center [937, 337] width 261 height 38
drag, startPoint x: 915, startPoint y: 501, endPoint x: 1141, endPoint y: 416, distance: 241.5
click at [1140, 417] on div "Household Info Household Income $300,001 - $500,000 Household Net Worth Select.…" at bounding box center [784, 508] width 760 height 580
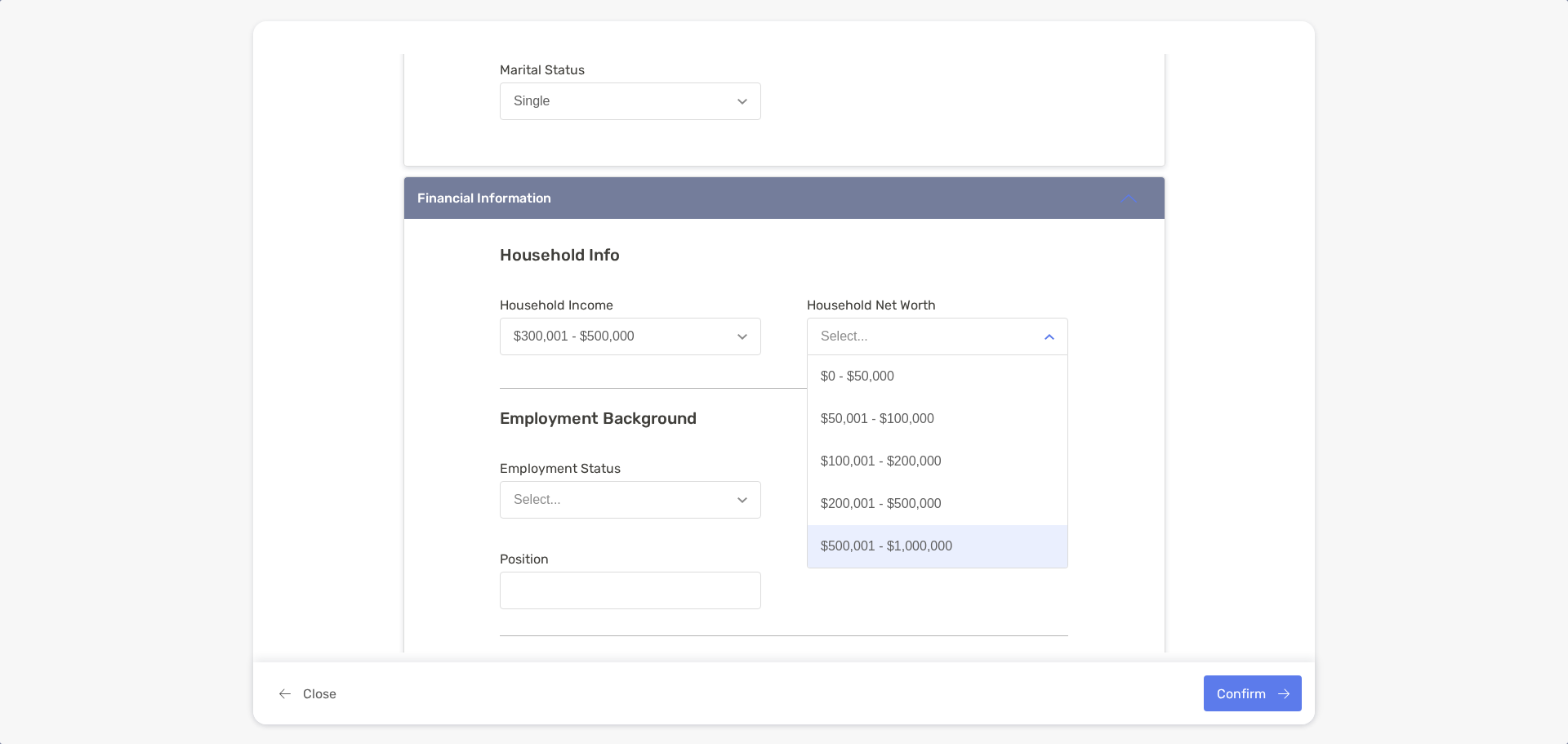
click at [921, 543] on div "$500,001 - $1,000,000" at bounding box center [886, 546] width 132 height 15
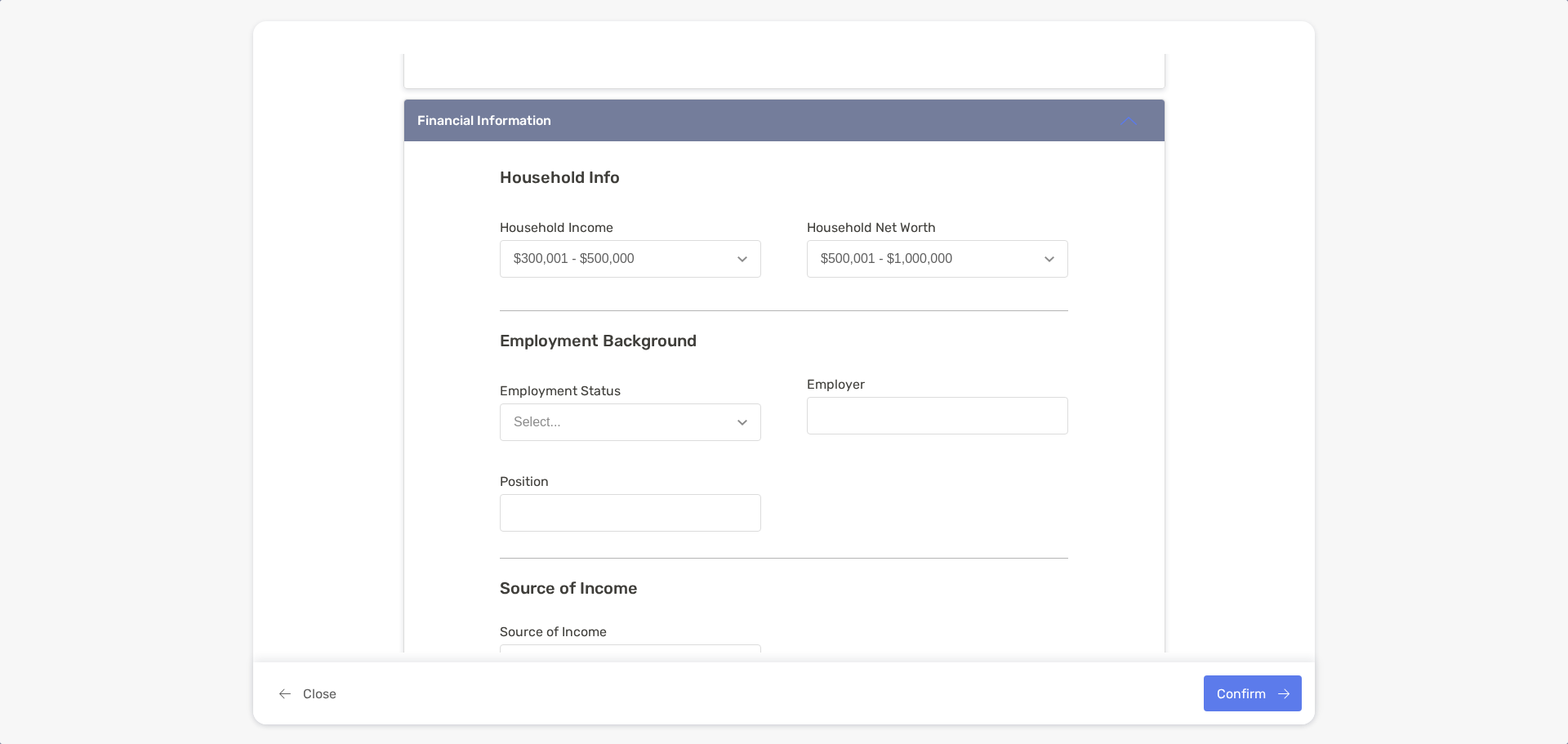
scroll to position [816, 0]
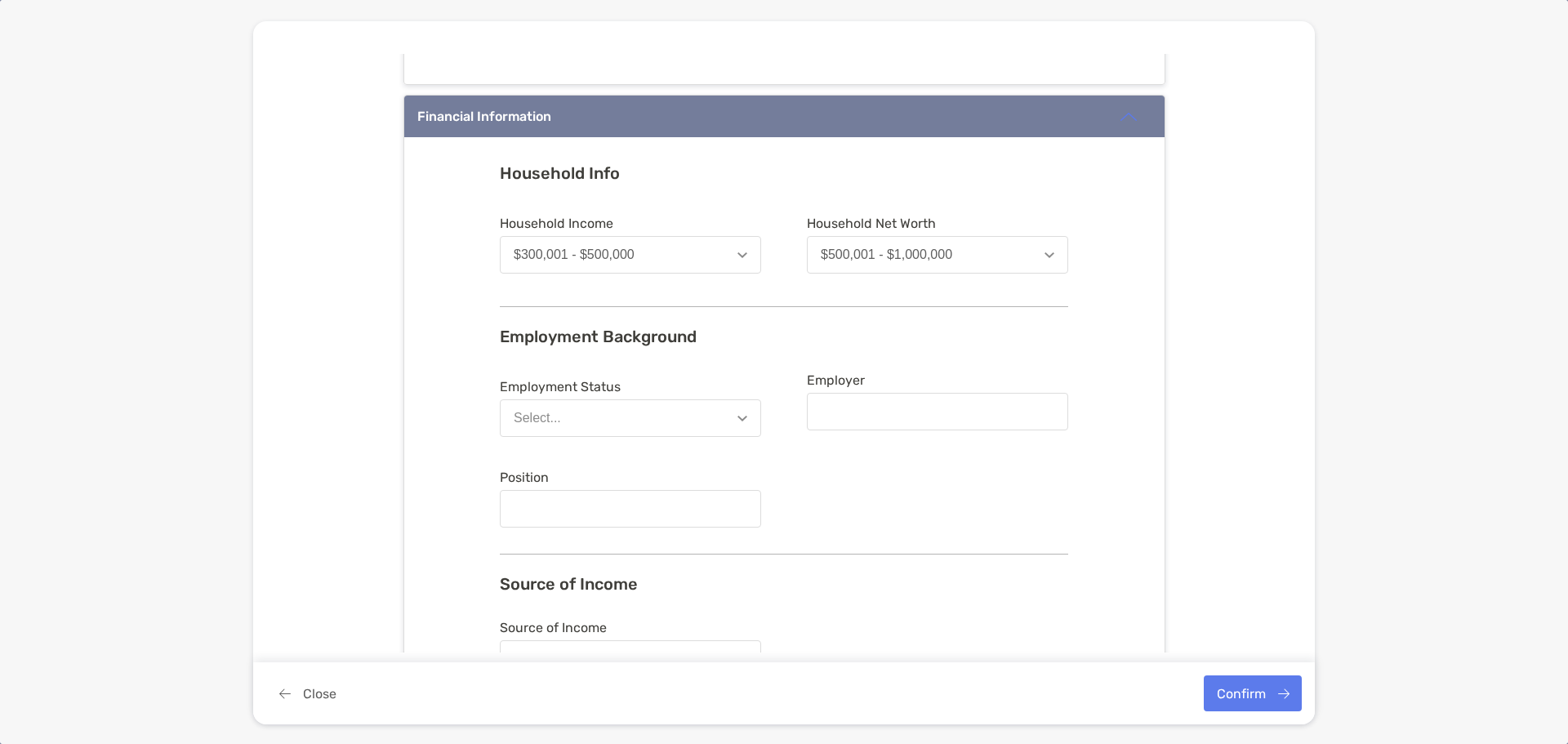
click at [608, 412] on button "Select..." at bounding box center [629, 418] width 261 height 38
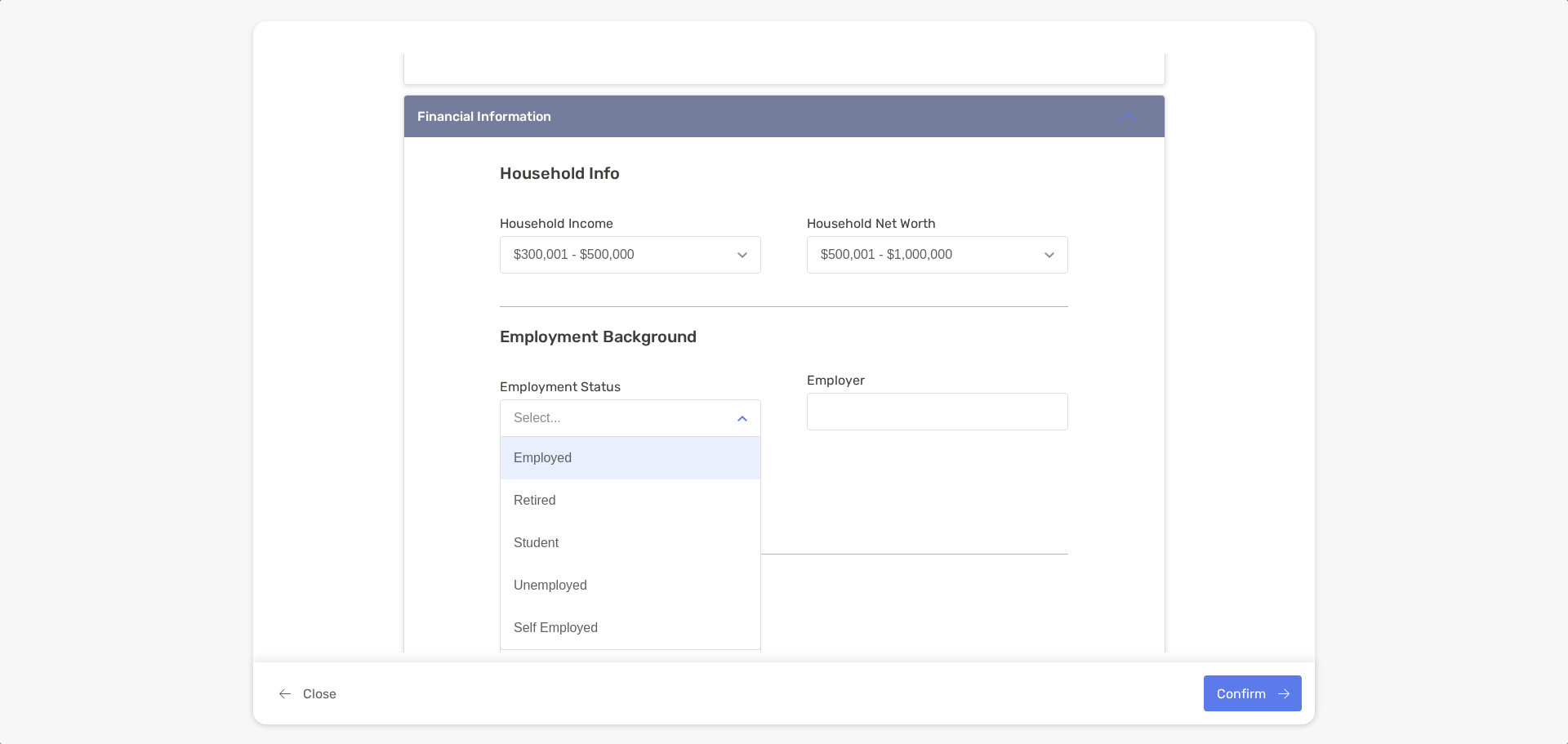
click at [562, 463] on div "Employed" at bounding box center [542, 457] width 58 height 15
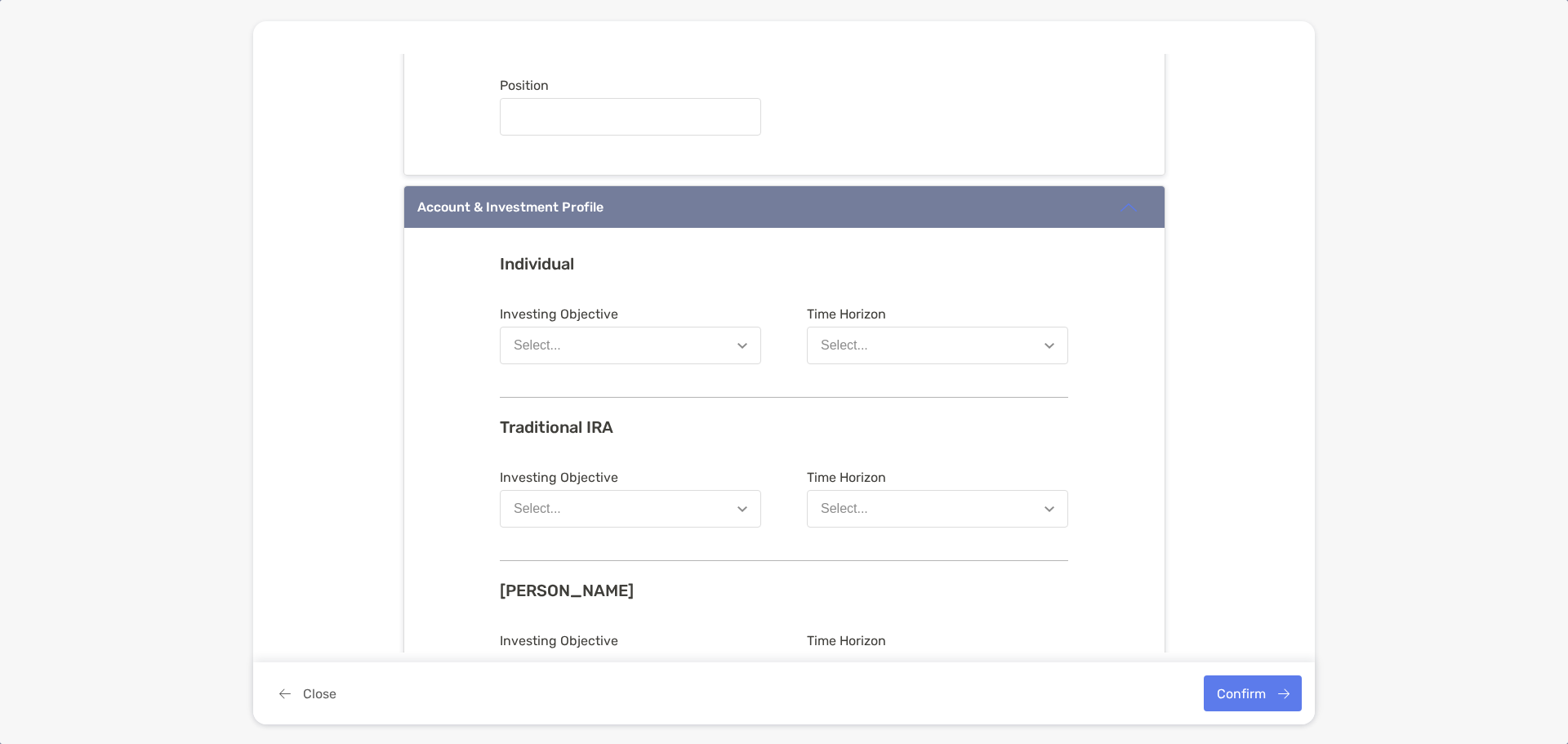
scroll to position [1224, 0]
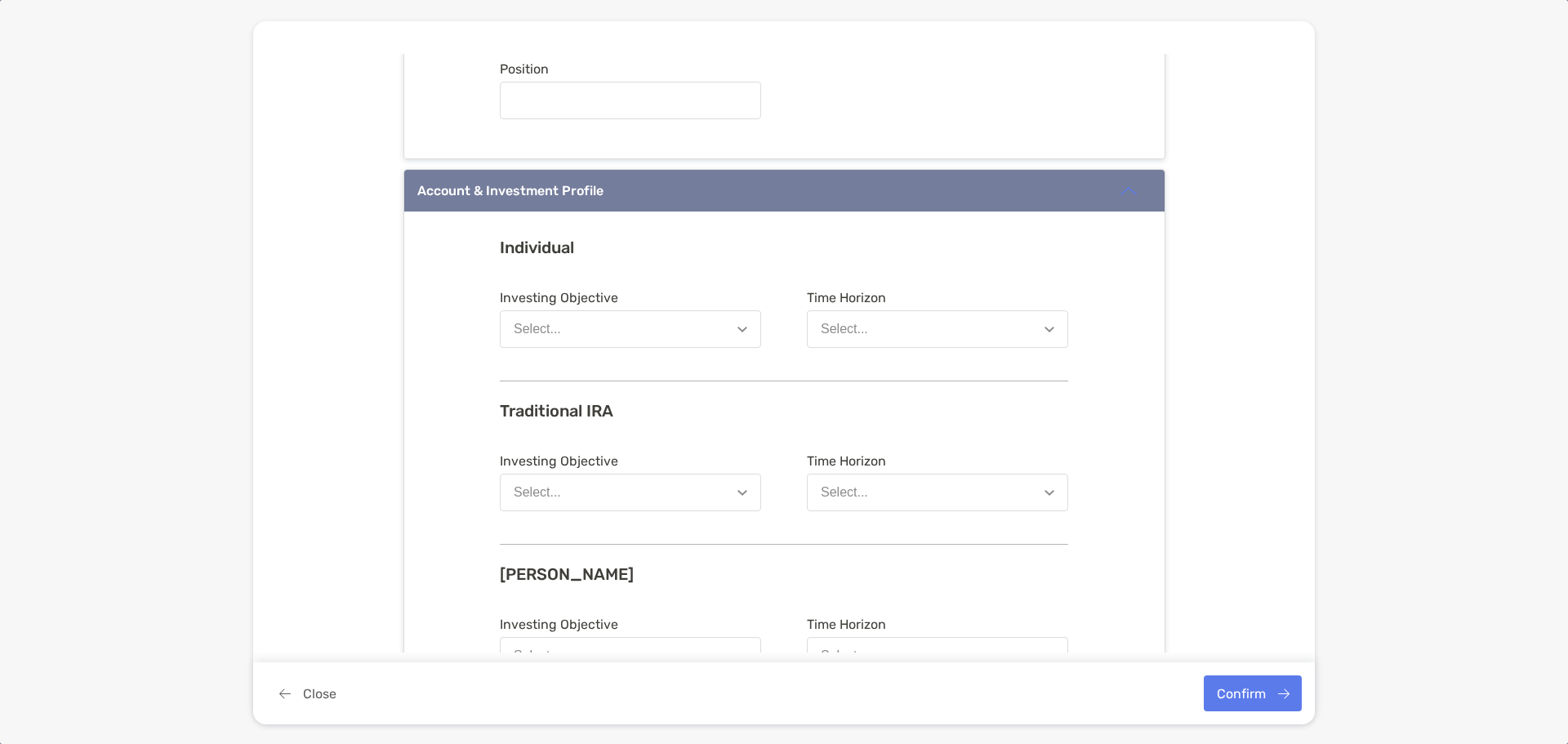
click at [578, 331] on button "Select..." at bounding box center [629, 329] width 261 height 38
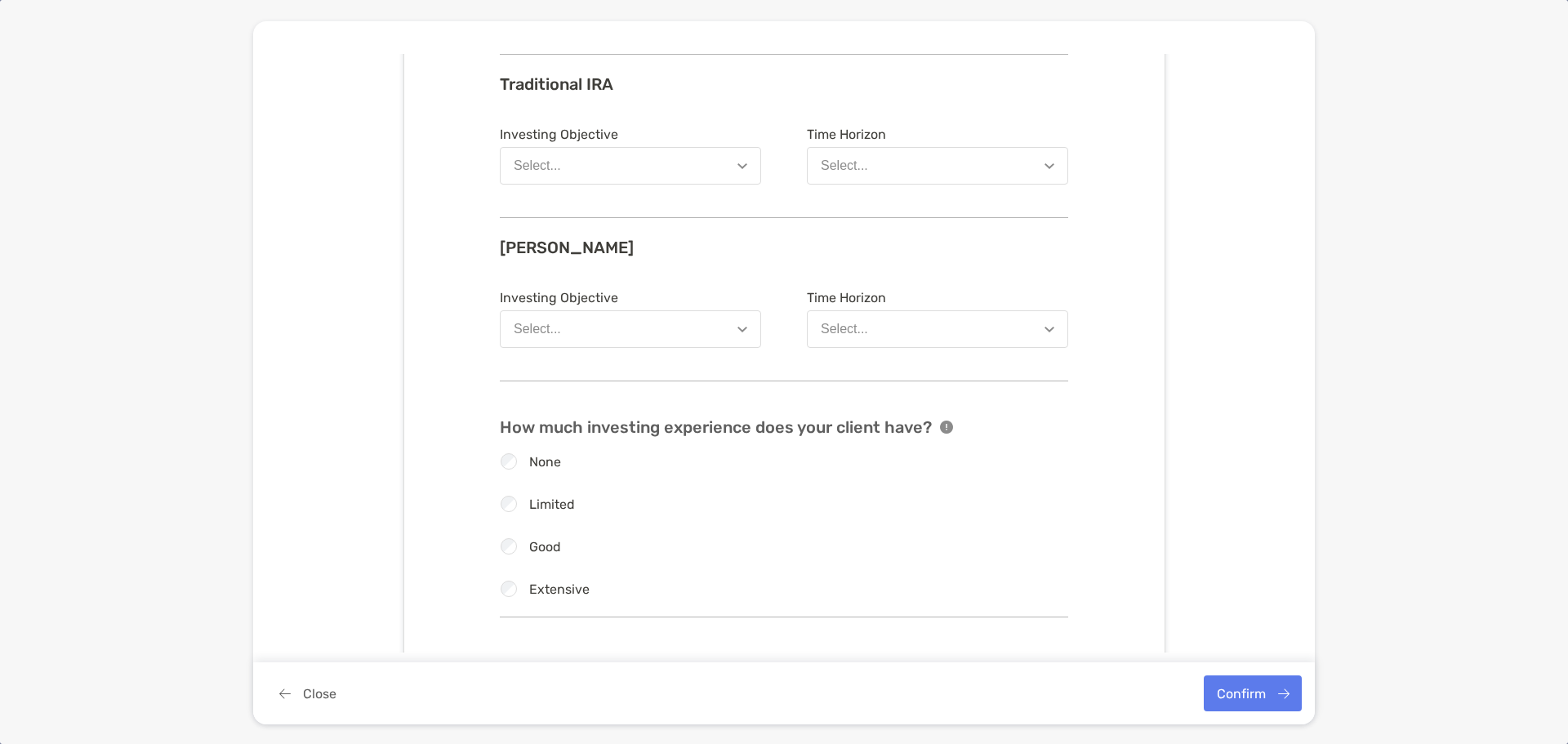
scroll to position [1144, 0]
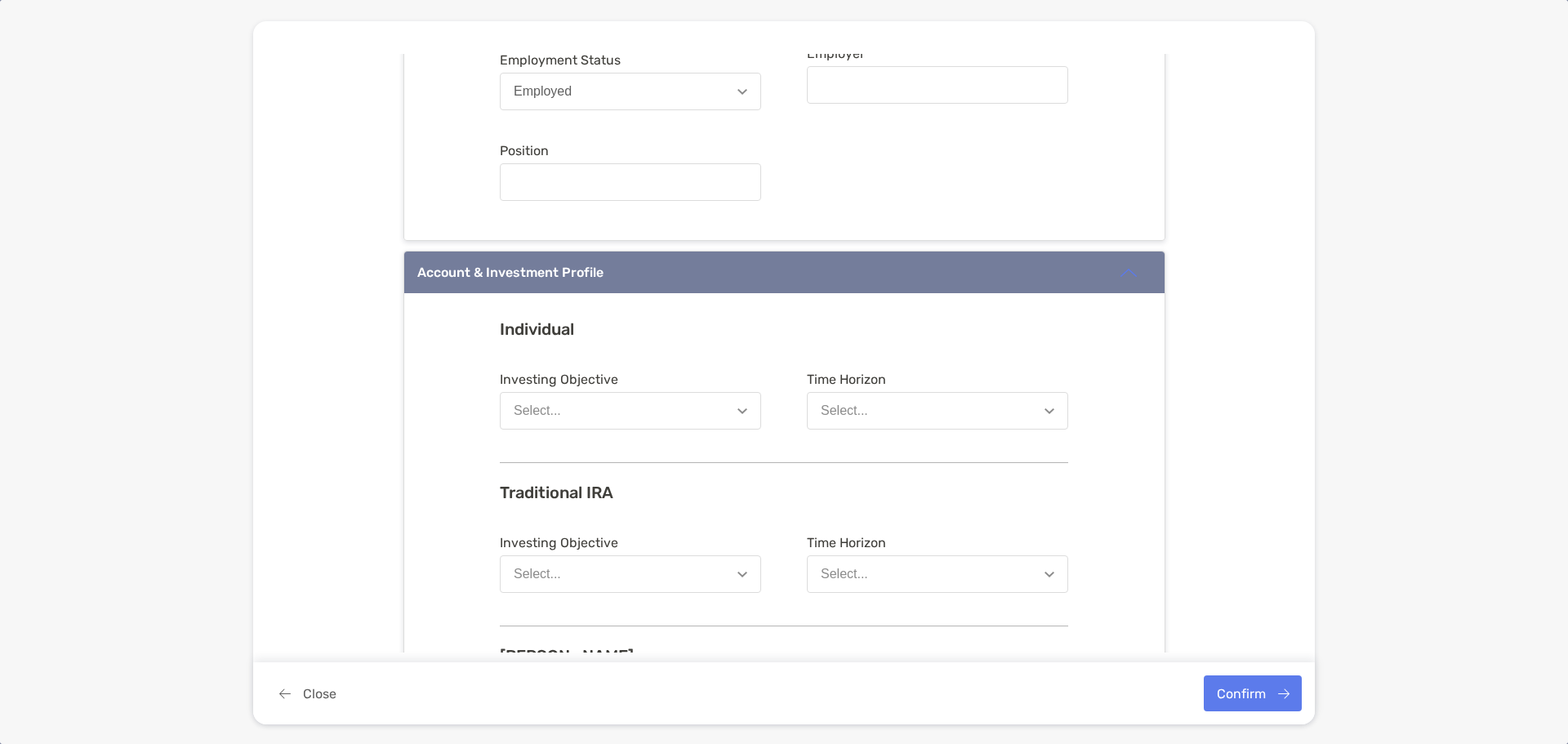
click at [601, 410] on button "Select..." at bounding box center [629, 411] width 261 height 38
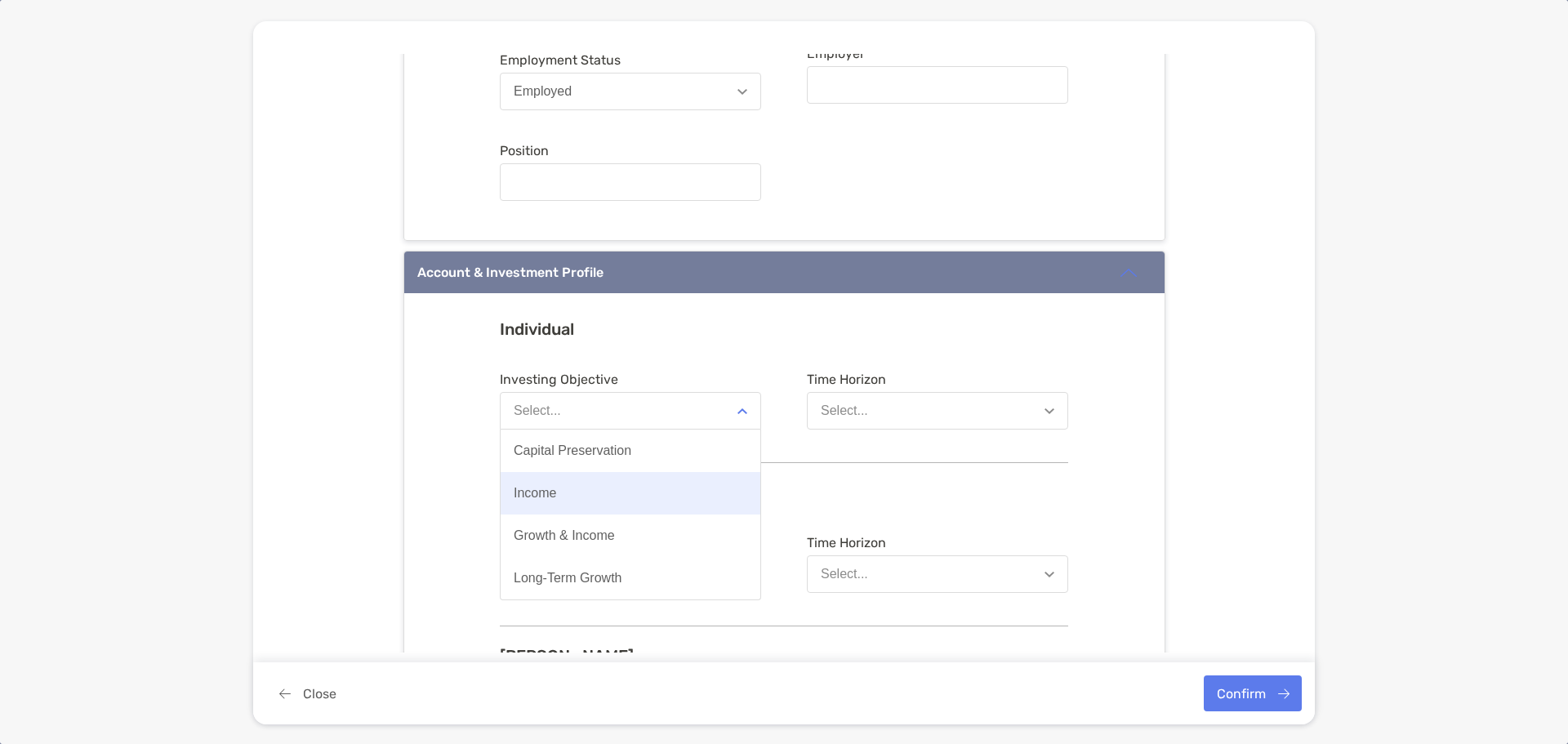
scroll to position [1224, 0]
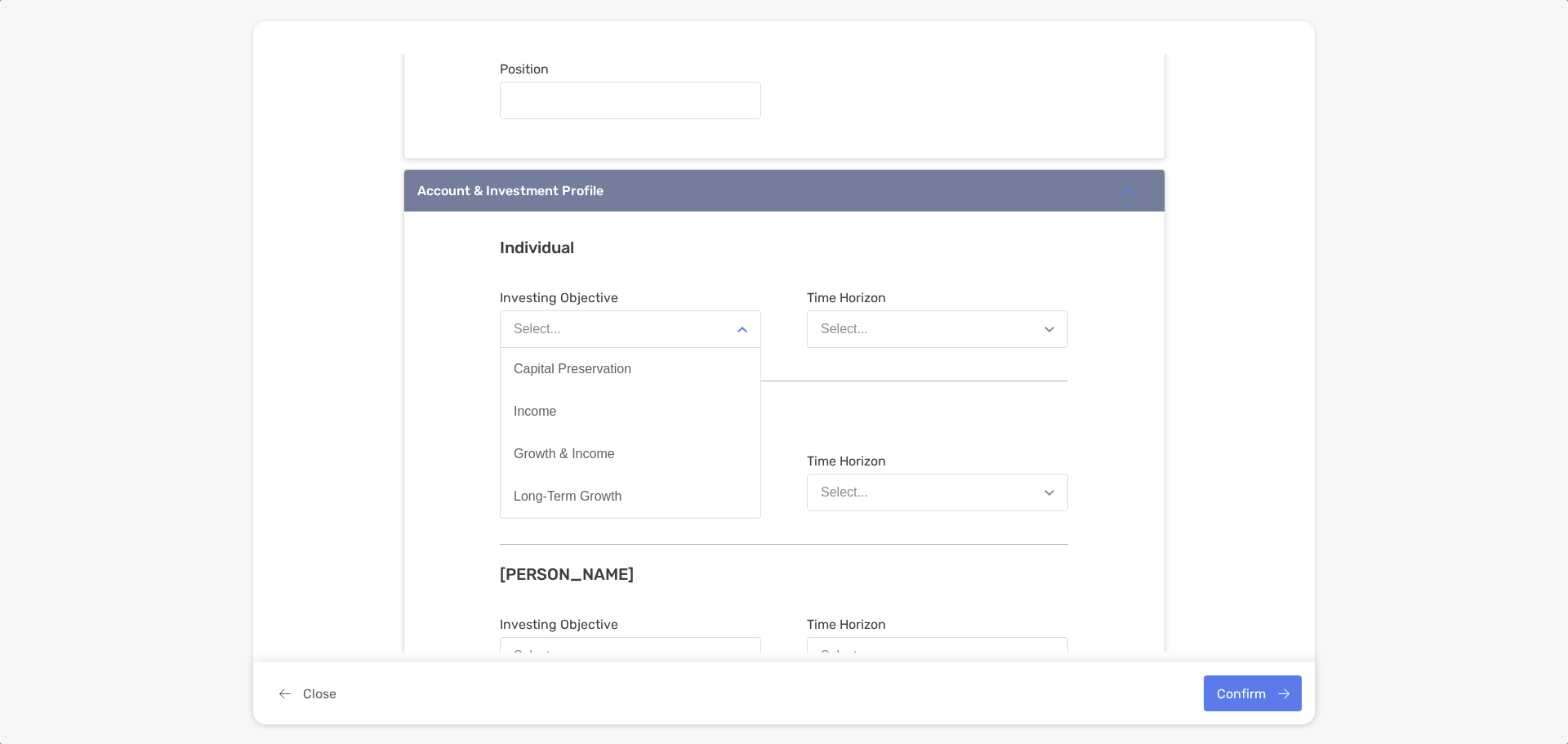
click at [622, 236] on div "Individual Investing Objective Select... Capital Preservation Income Growth & I…" at bounding box center [784, 681] width 760 height 939
click at [618, 320] on button "Select..." at bounding box center [629, 329] width 261 height 38
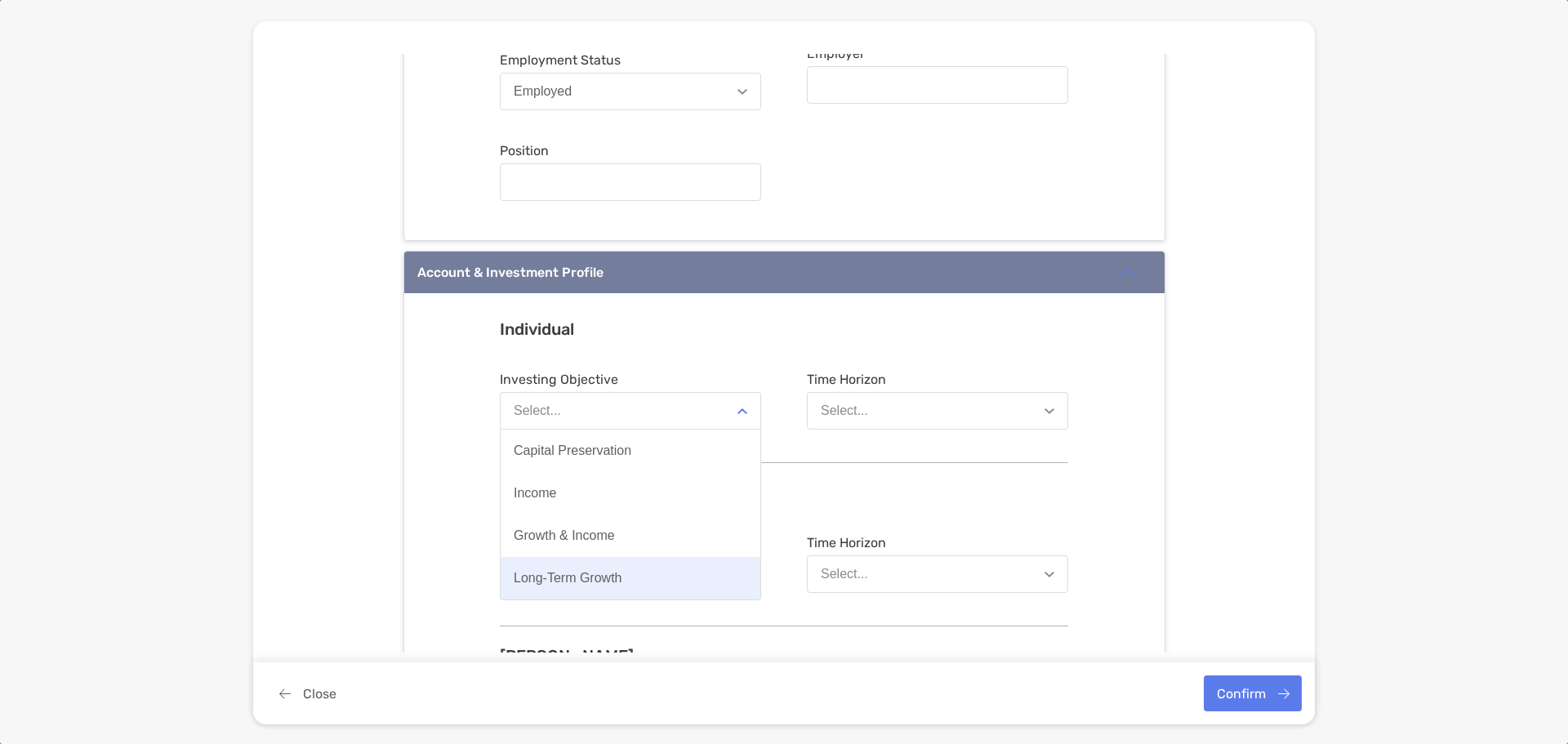
click at [579, 569] on button "Long-Term Growth" at bounding box center [630, 578] width 260 height 42
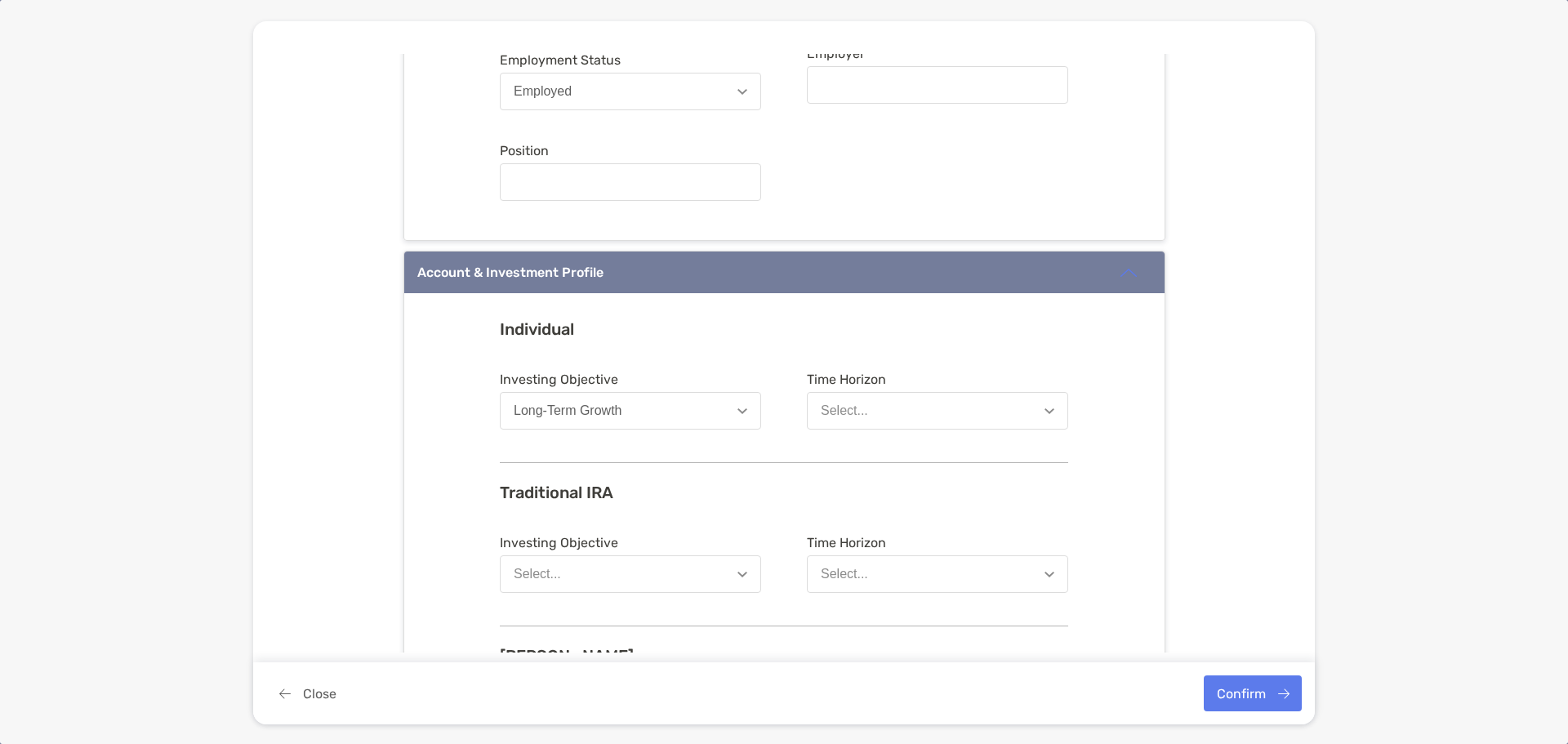
click at [867, 407] on button "Select..." at bounding box center [937, 411] width 261 height 38
drag, startPoint x: 992, startPoint y: 346, endPoint x: 956, endPoint y: 370, distance: 43.3
click at [991, 346] on div "Individual Investing Objective Long-Term Growth Time Horizon Select..." at bounding box center [784, 381] width 568 height 123
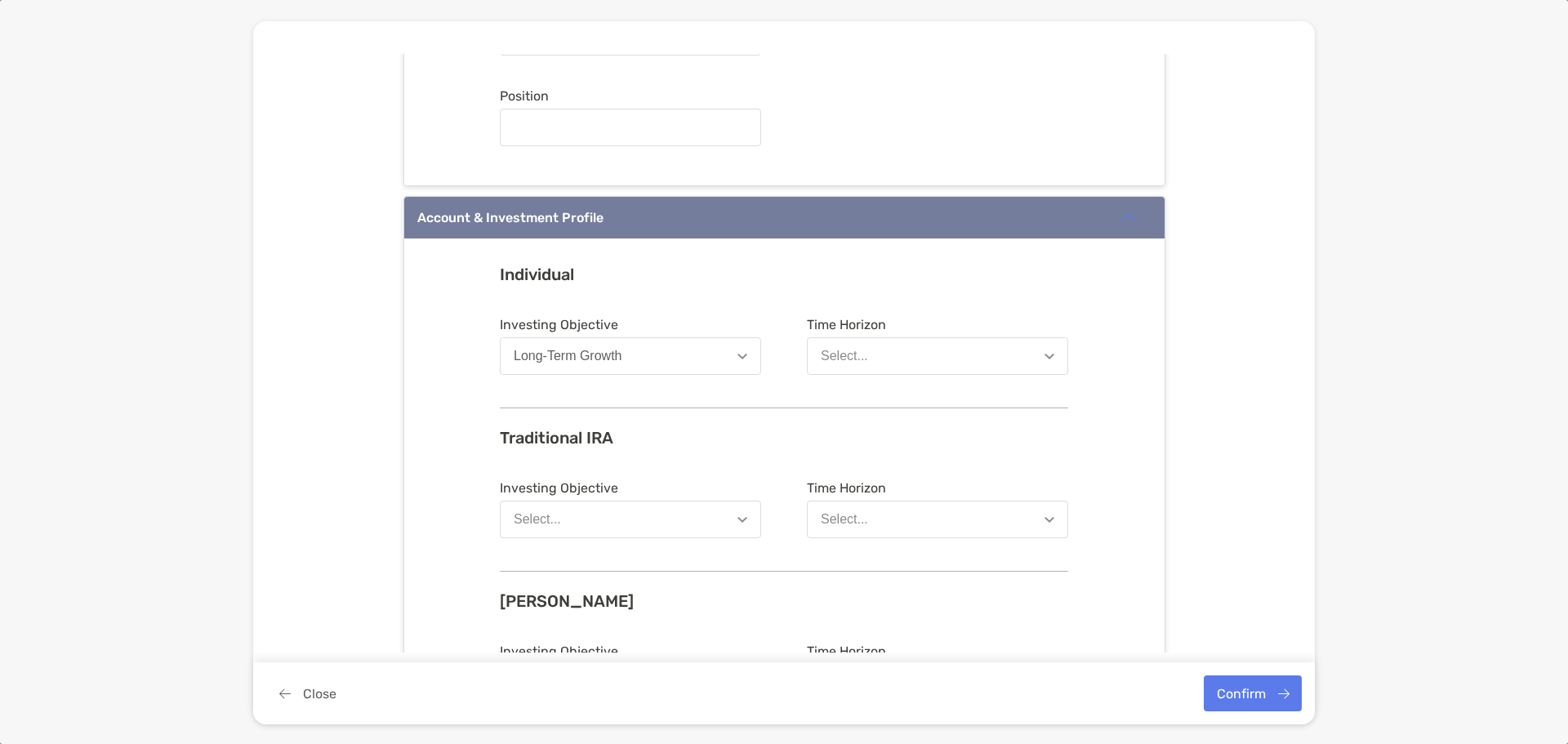
scroll to position [1224, 0]
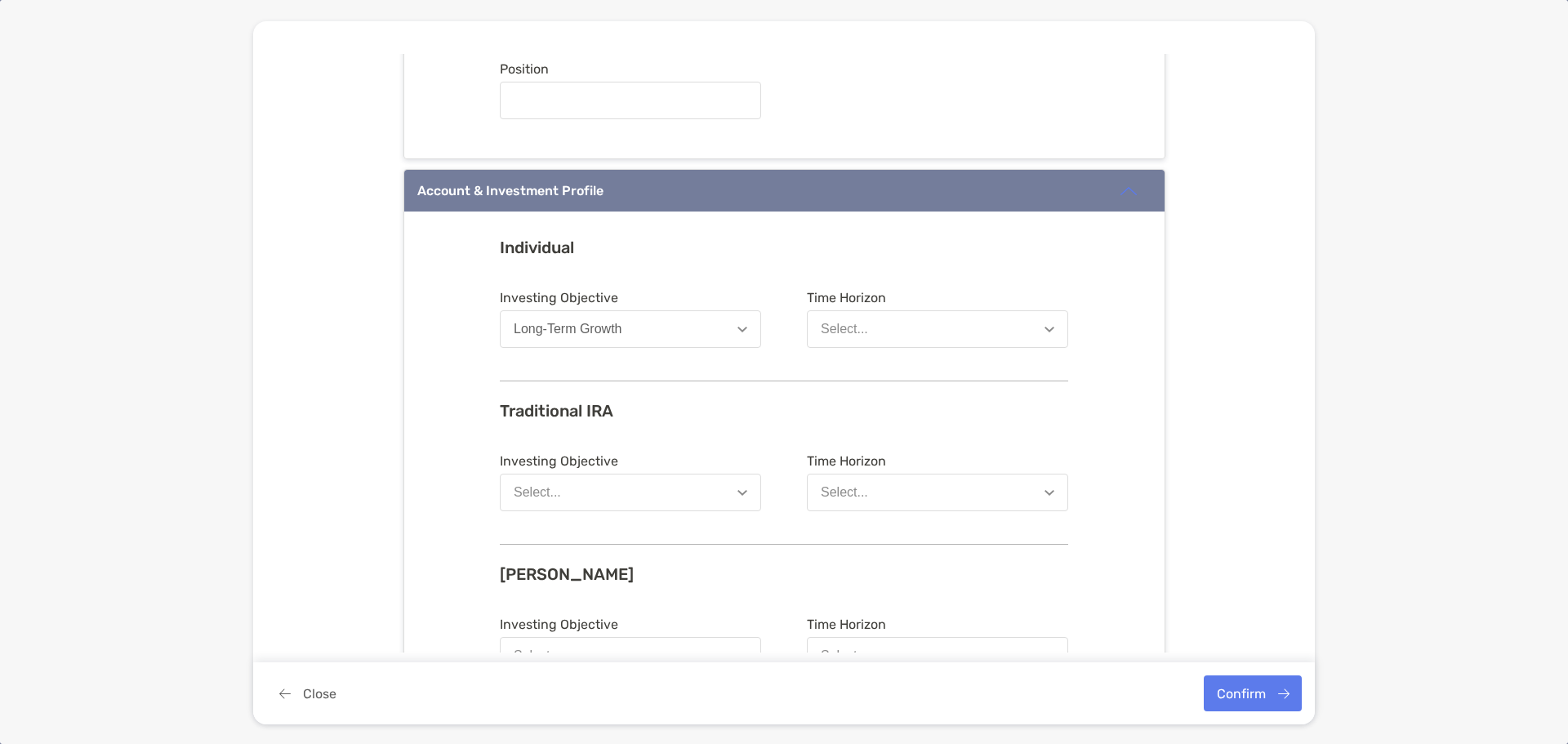
click at [582, 489] on button "Select..." at bounding box center [629, 493] width 261 height 38
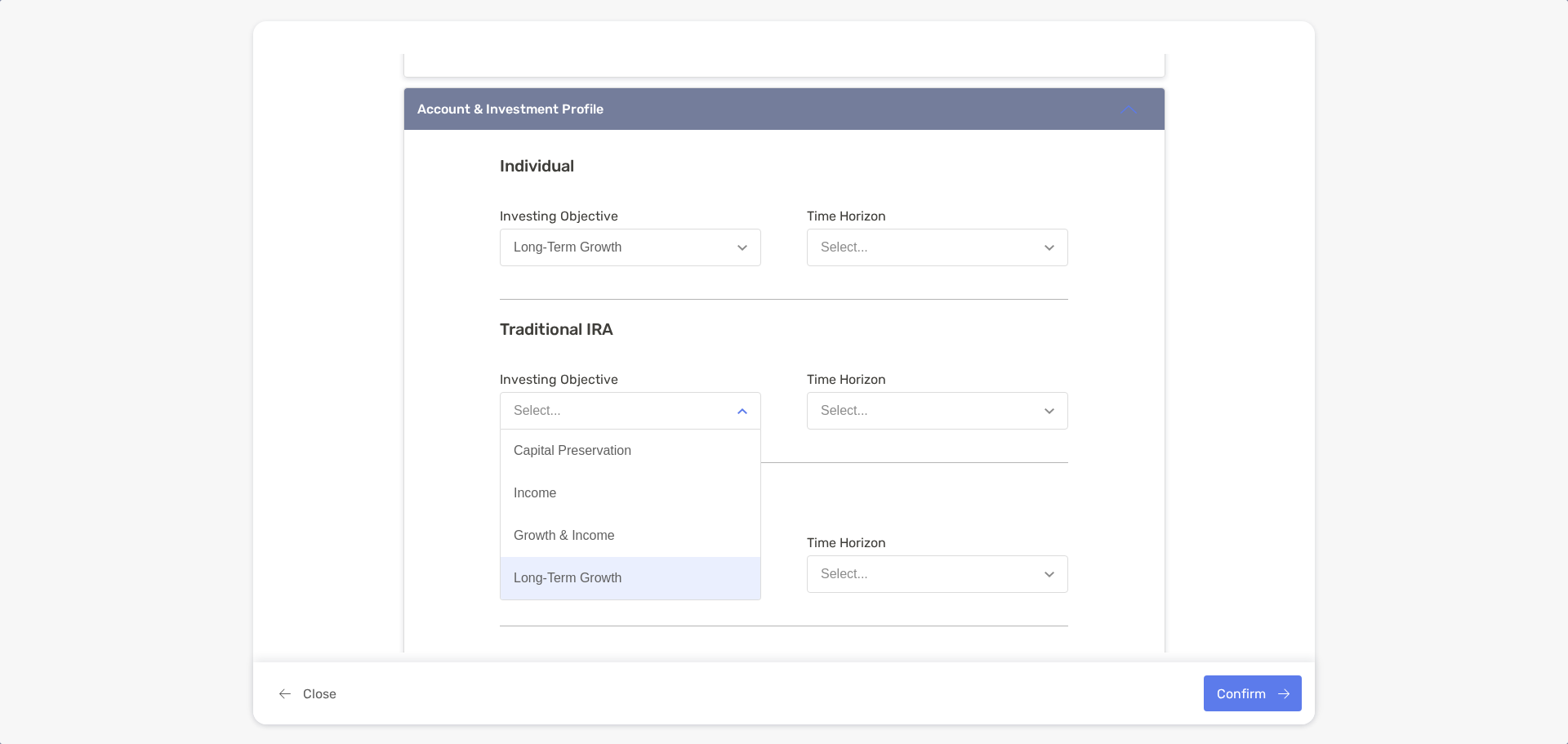
click at [575, 583] on div "Long-Term Growth" at bounding box center [567, 578] width 108 height 15
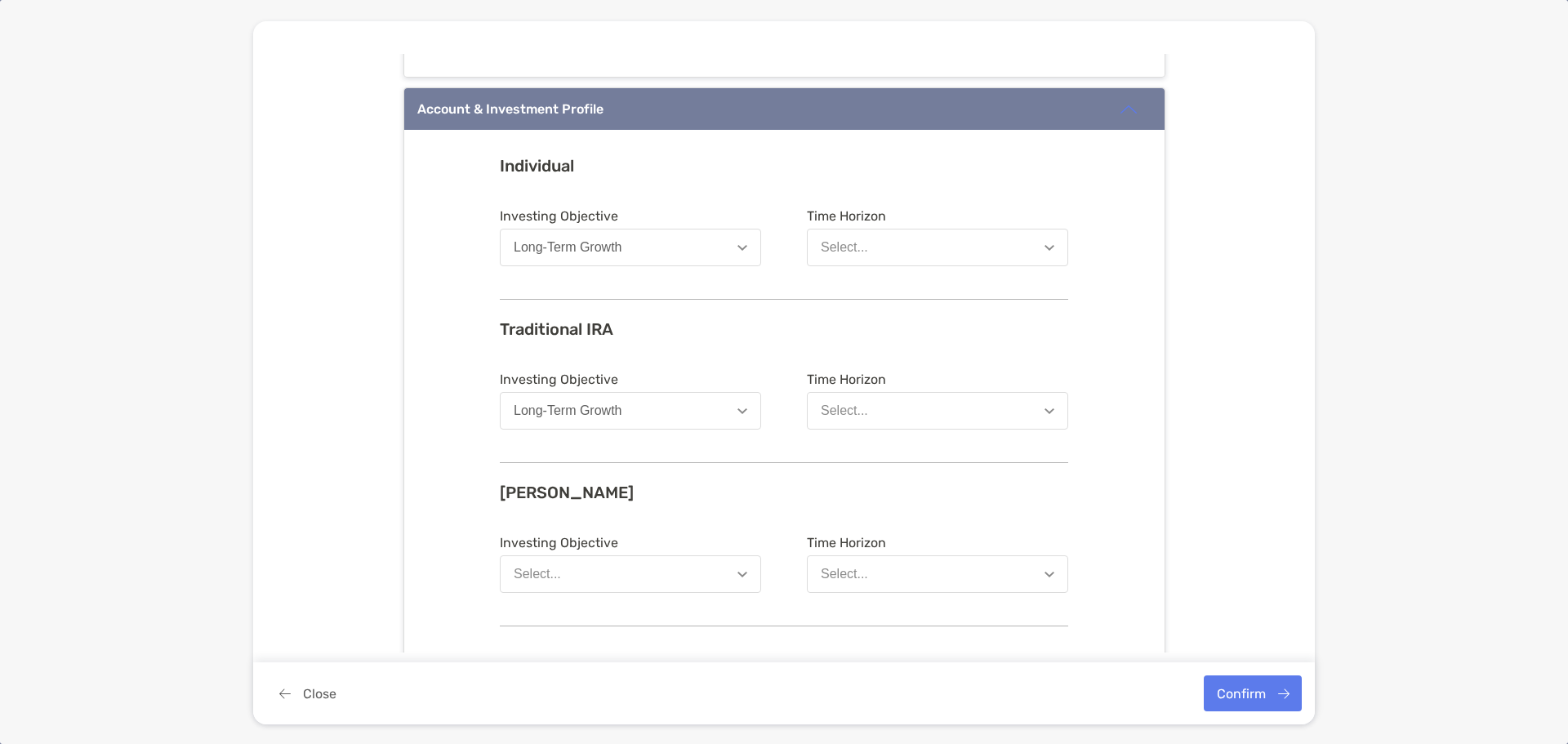
click at [578, 572] on button "Select..." at bounding box center [629, 574] width 261 height 38
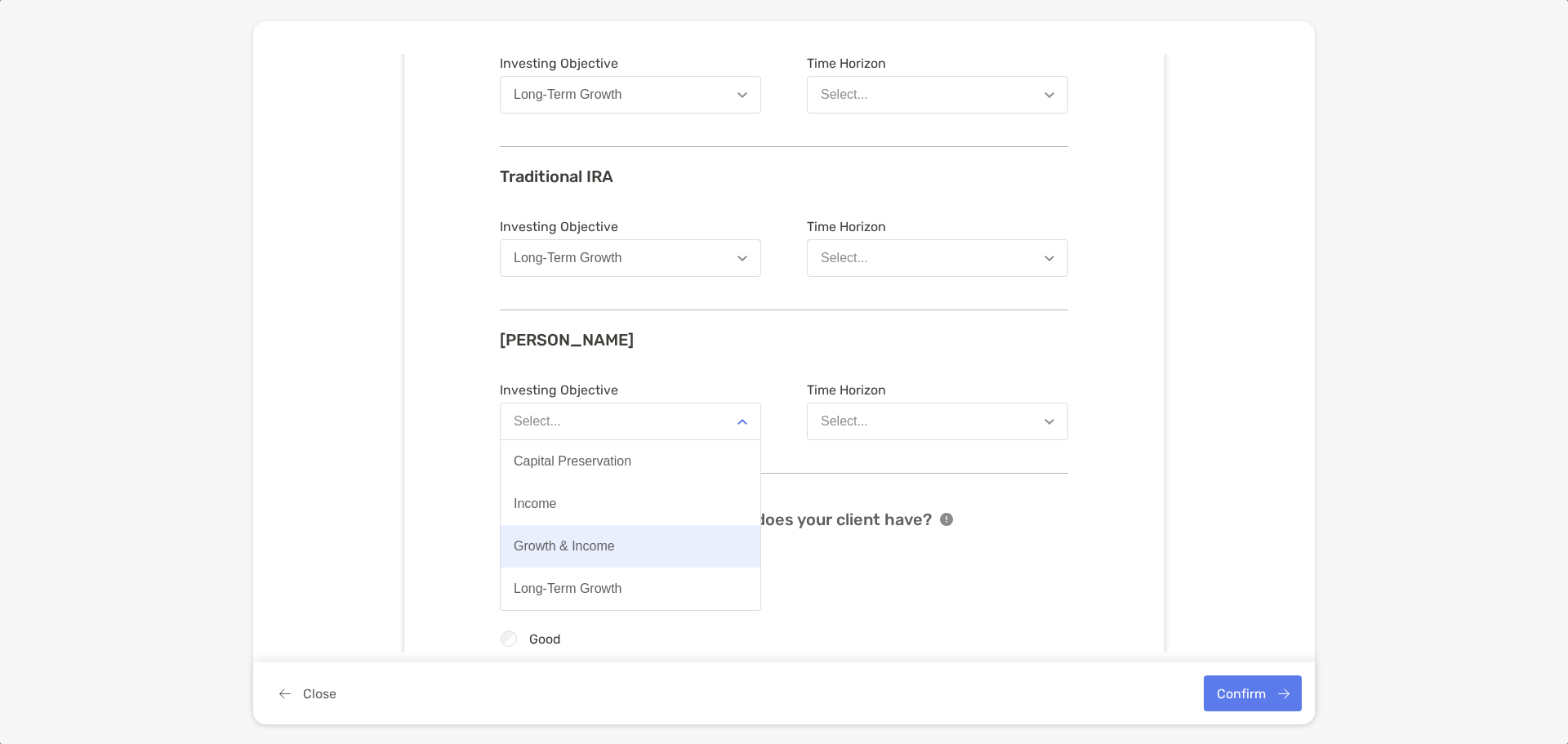
scroll to position [1470, 0]
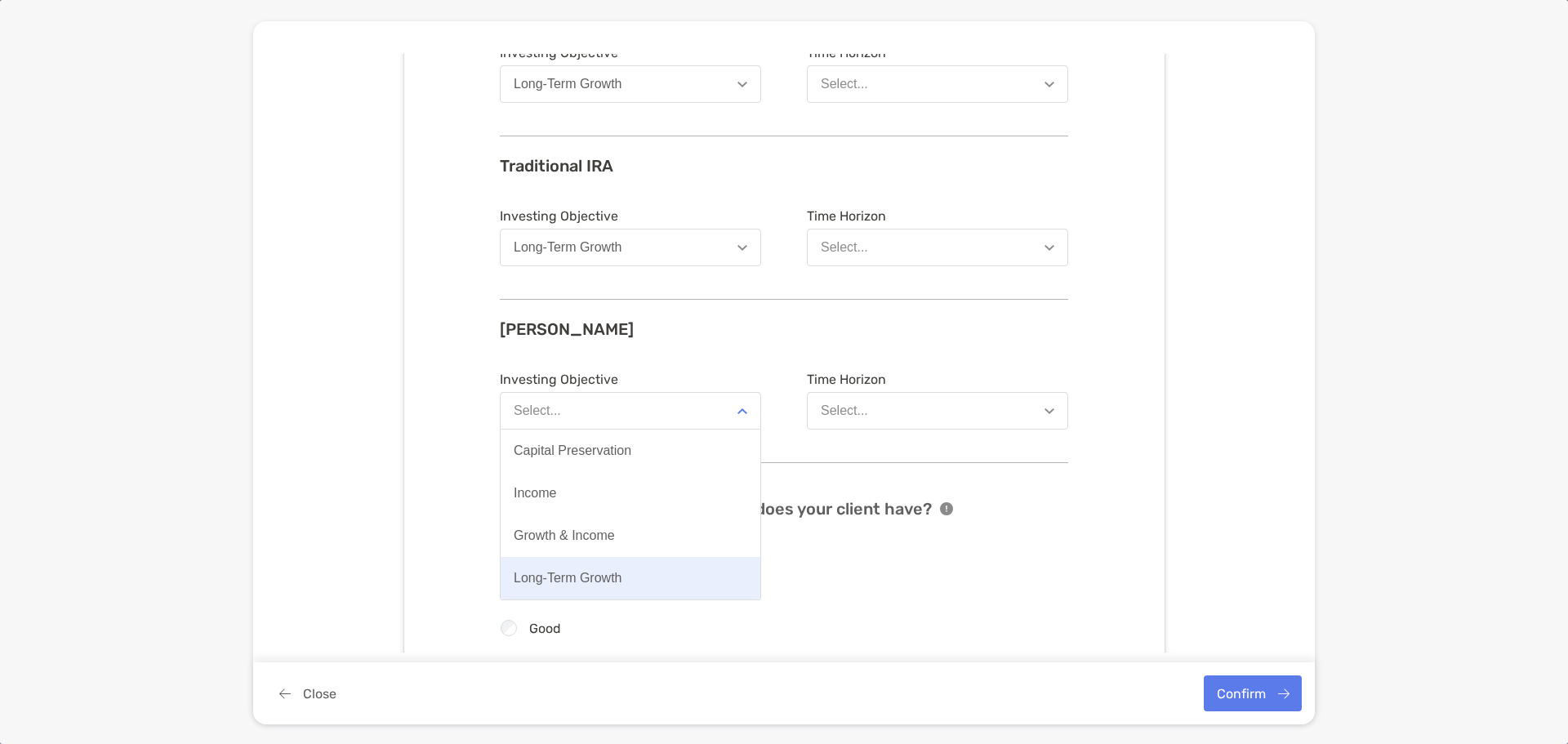
click at [573, 576] on div "Long-Term Growth" at bounding box center [567, 578] width 108 height 15
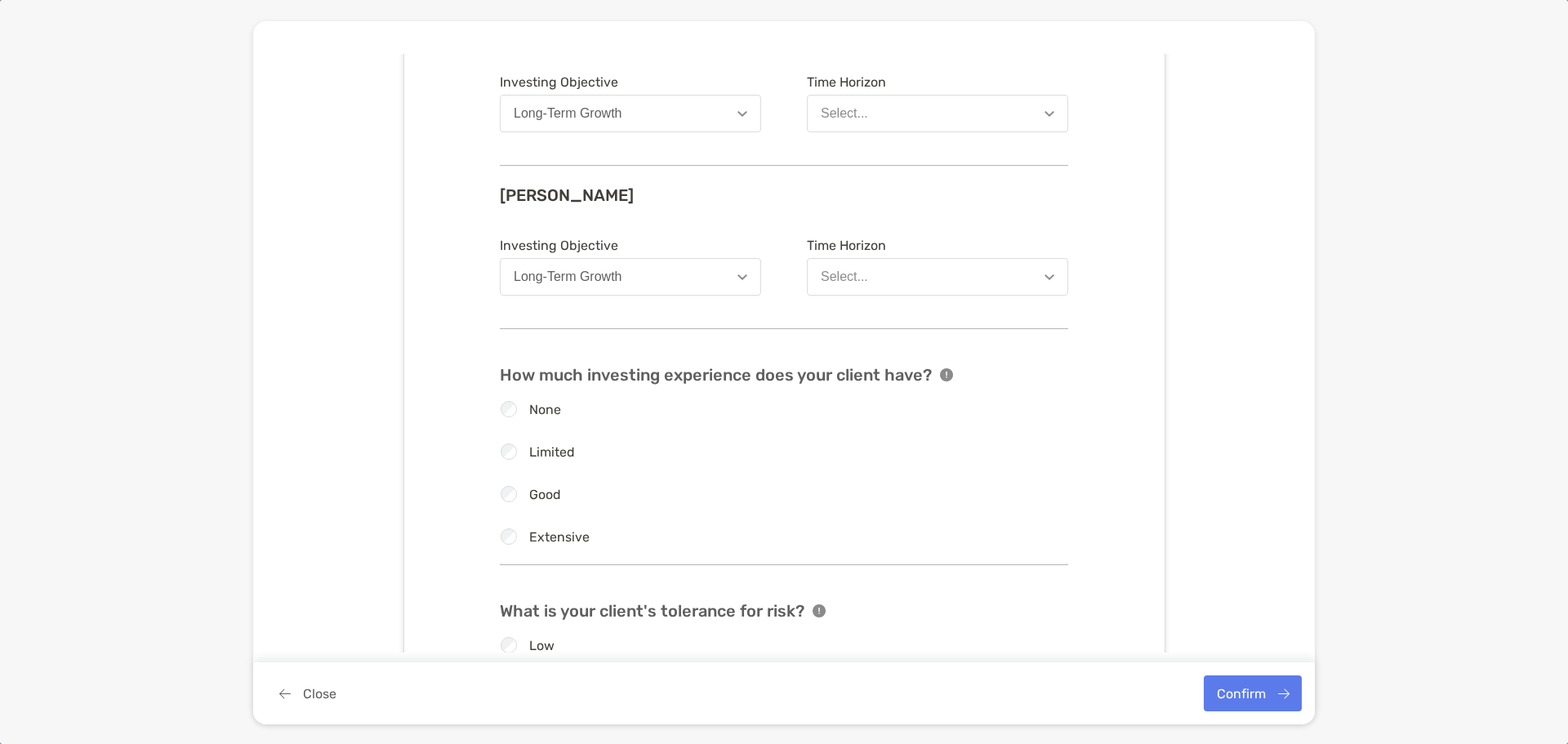
scroll to position [1634, 0]
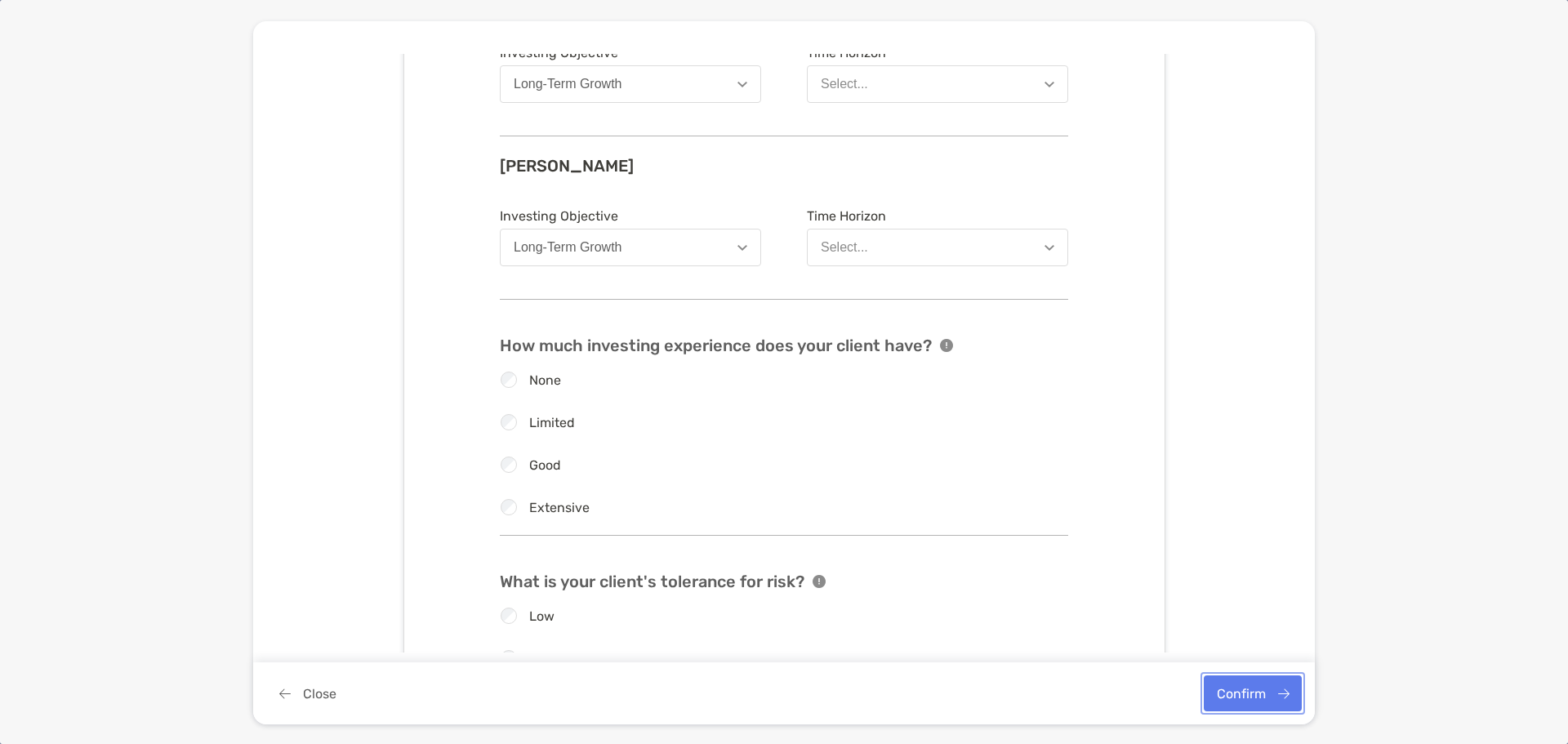
click at [1280, 691] on button "Confirm" at bounding box center [1253, 693] width 98 height 36
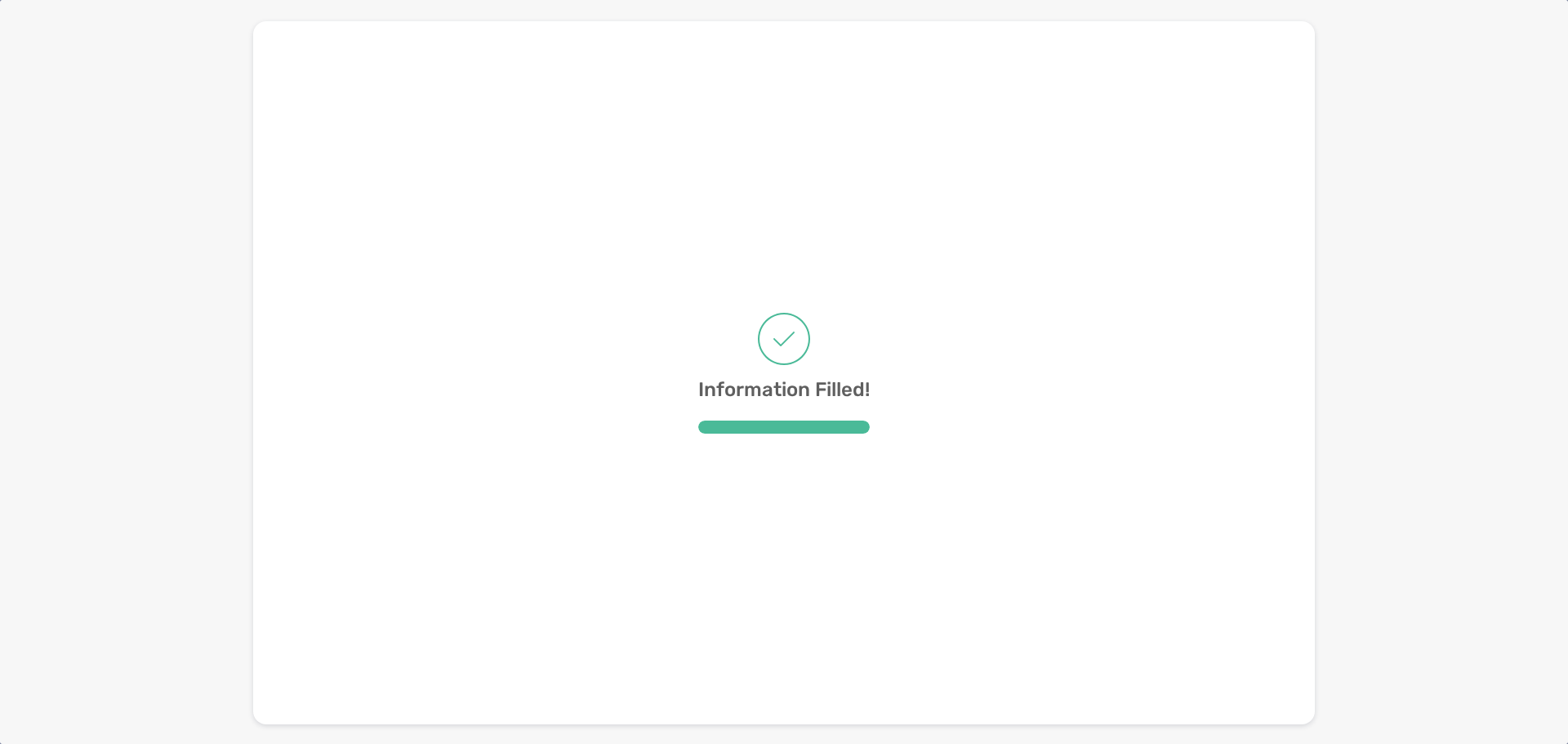
scroll to position [0, 0]
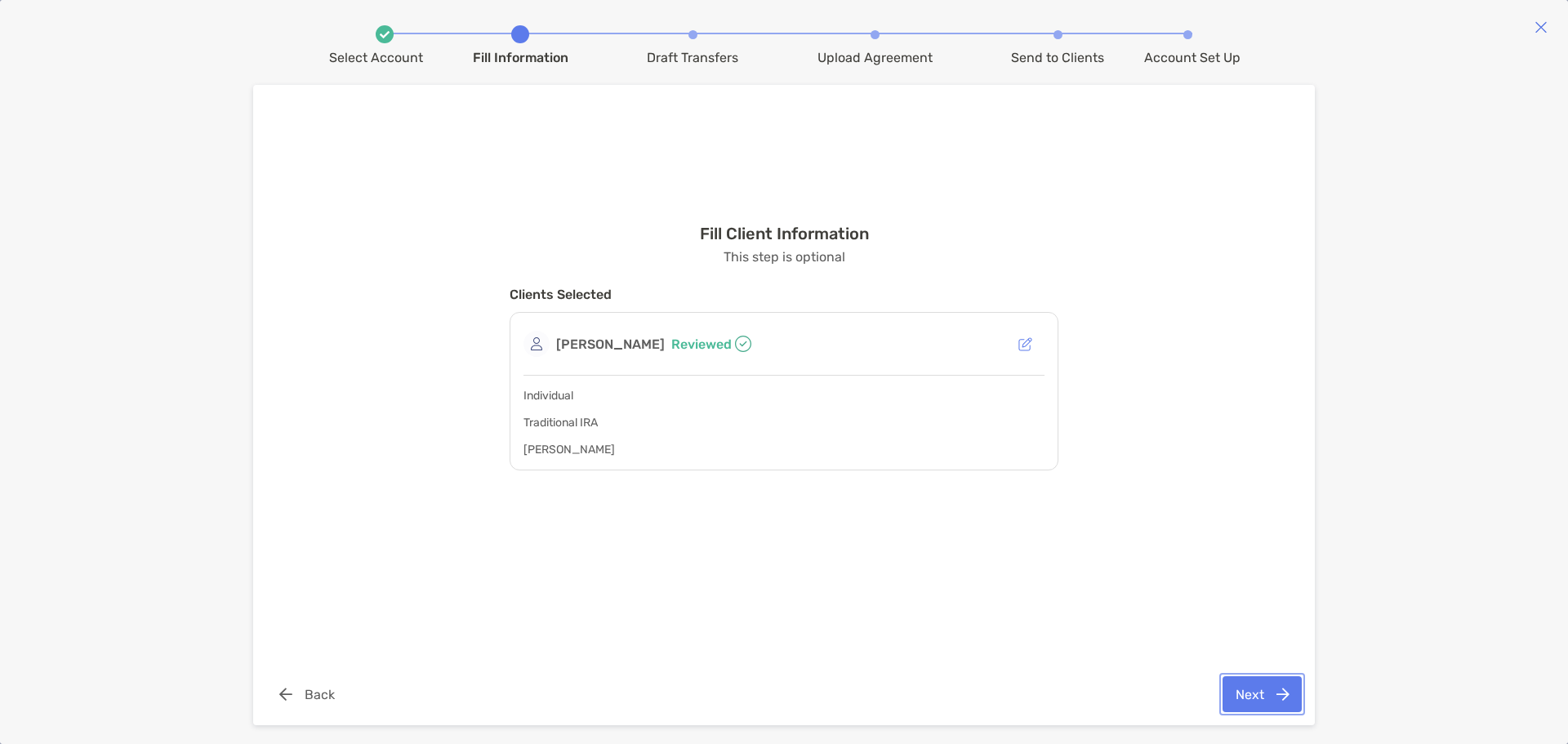
click at [1282, 688] on button "Next" at bounding box center [1262, 694] width 79 height 36
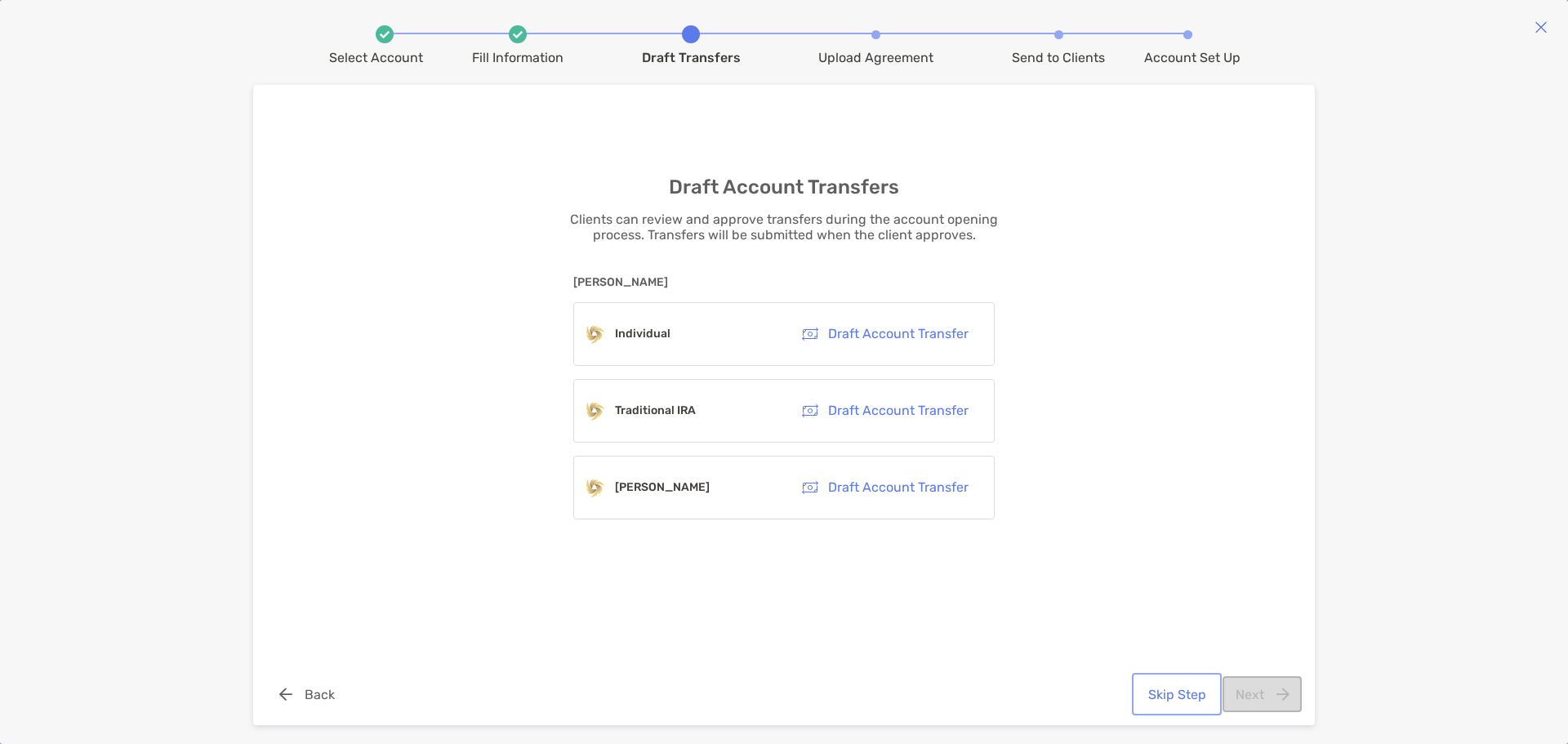
click at [1176, 692] on button "Skip Step" at bounding box center [1176, 694] width 84 height 36
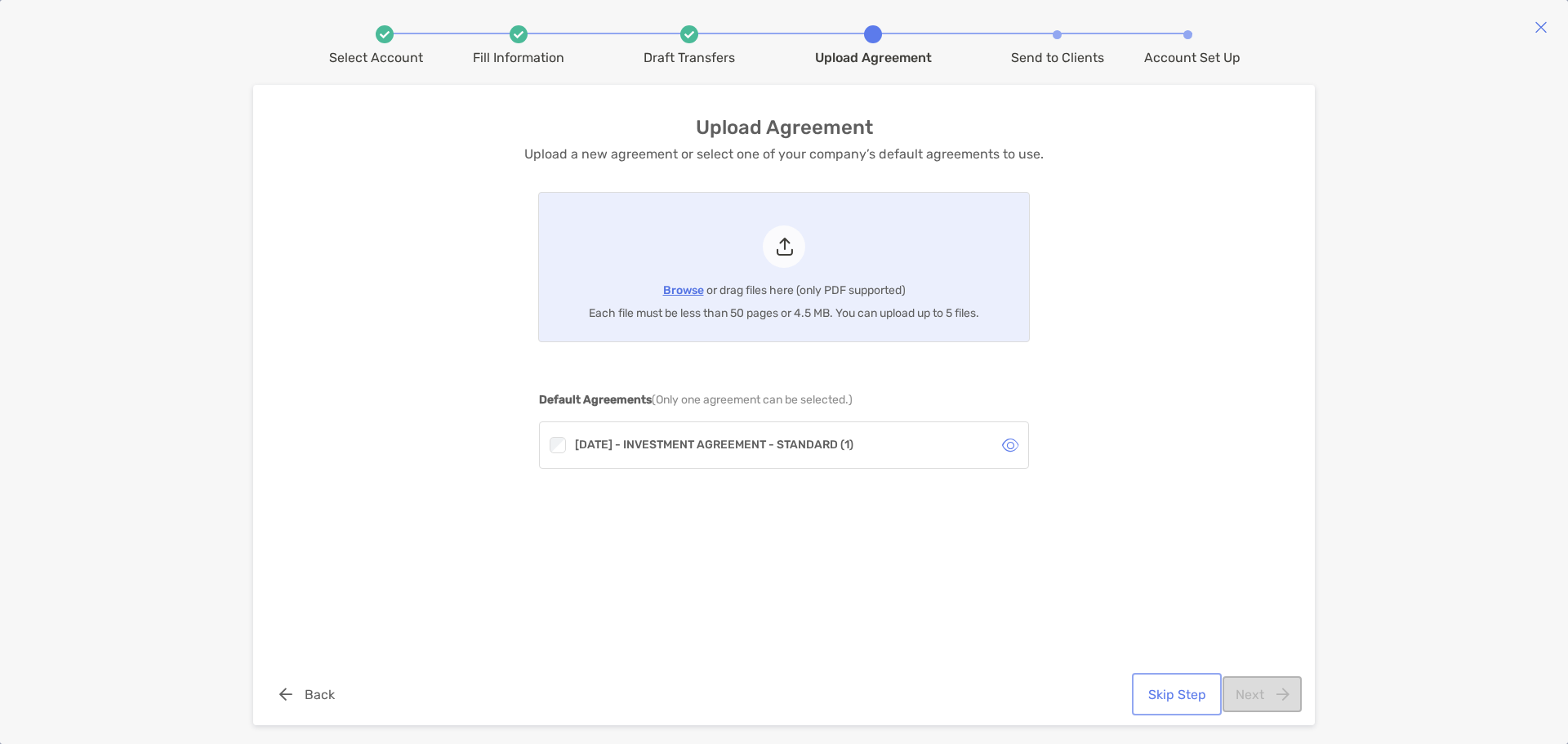
click at [1193, 695] on button "Skip Step" at bounding box center [1176, 694] width 84 height 36
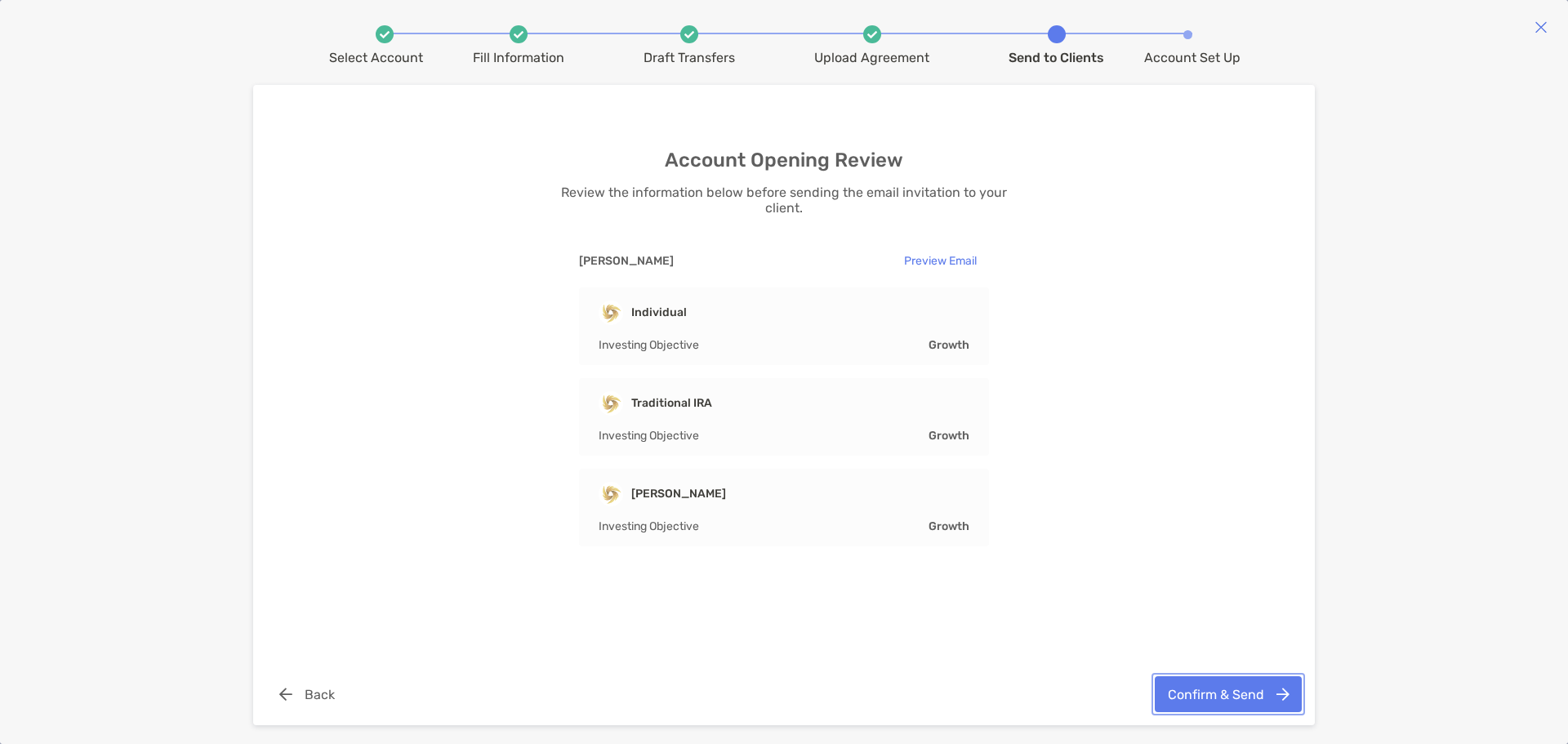
click at [1232, 690] on button "Confirm & Send" at bounding box center [1228, 694] width 147 height 36
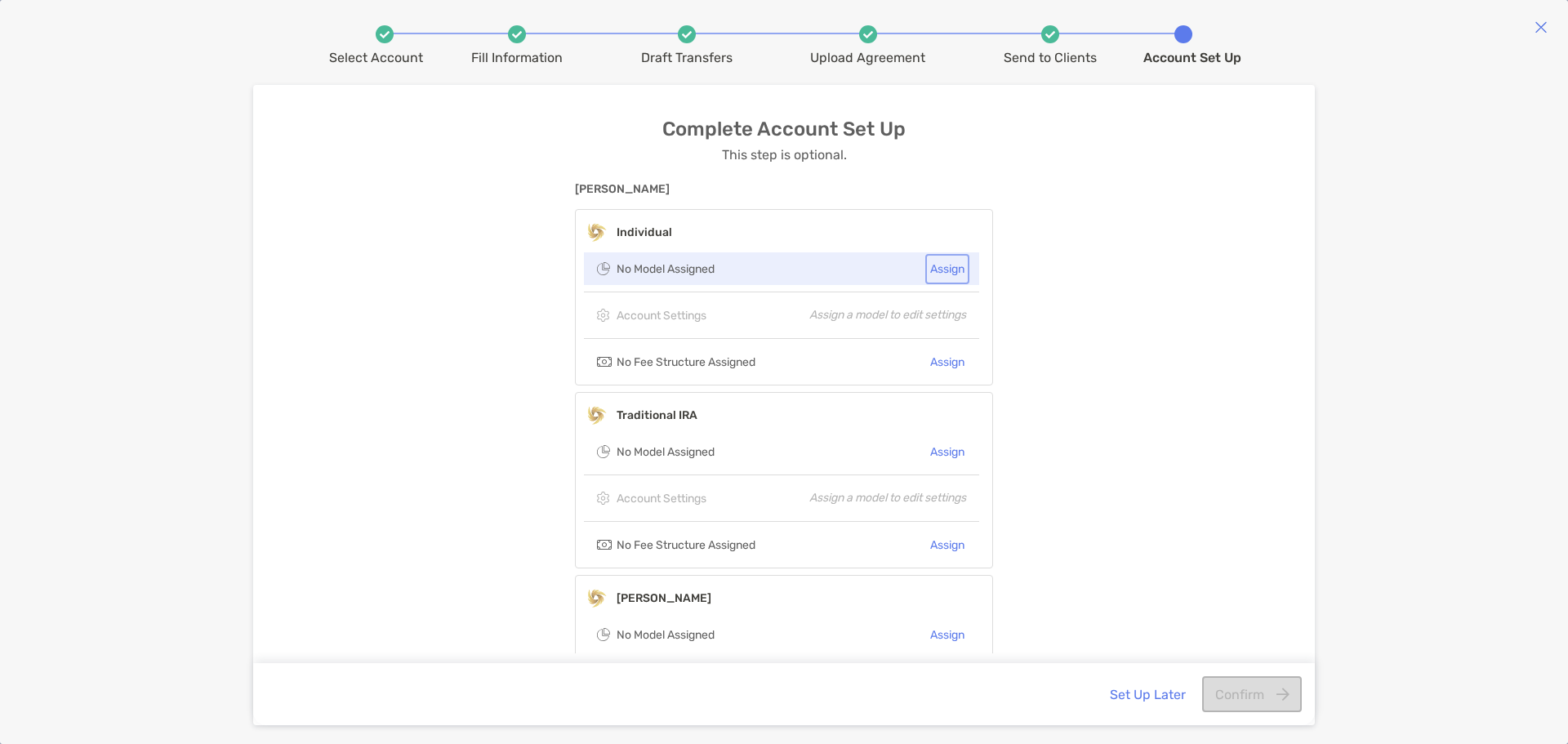
click at [933, 272] on button "Assign" at bounding box center [947, 270] width 38 height 24
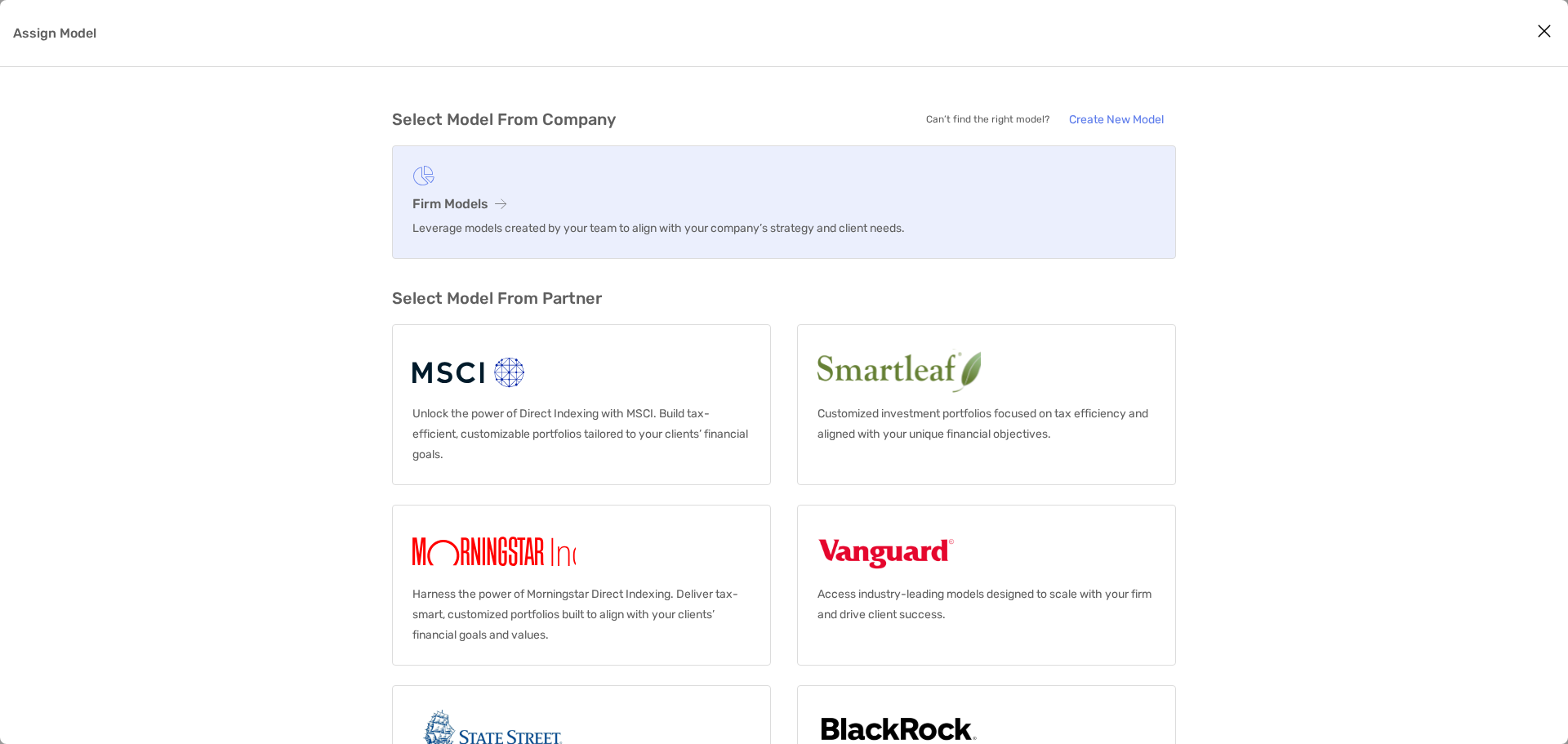
click at [457, 212] on link "Firm Models Leverage models created by your team to align with your company’s s…" at bounding box center [784, 202] width 784 height 114
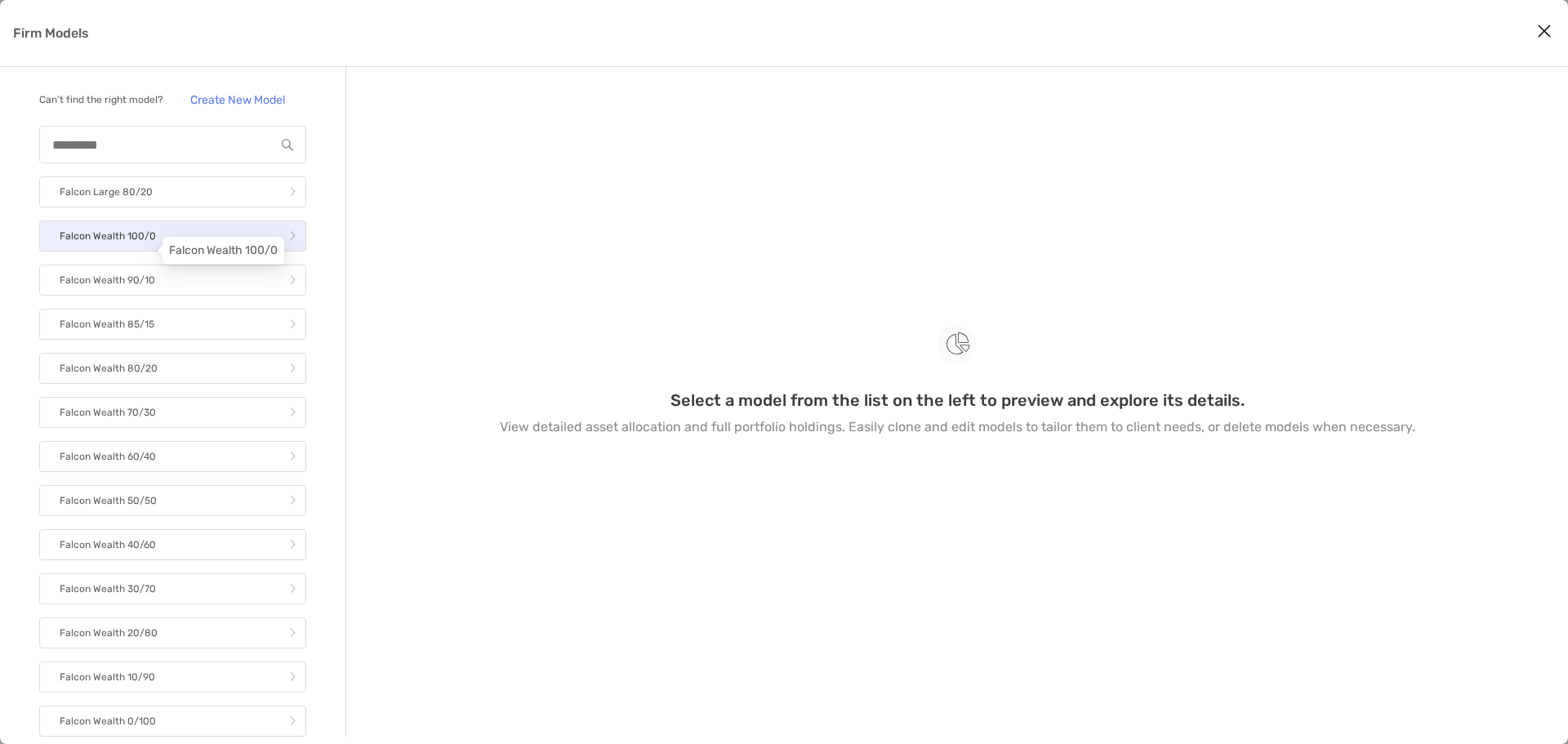
click at [132, 245] on p "Falcon Wealth 100/0" at bounding box center [108, 237] width 96 height 21
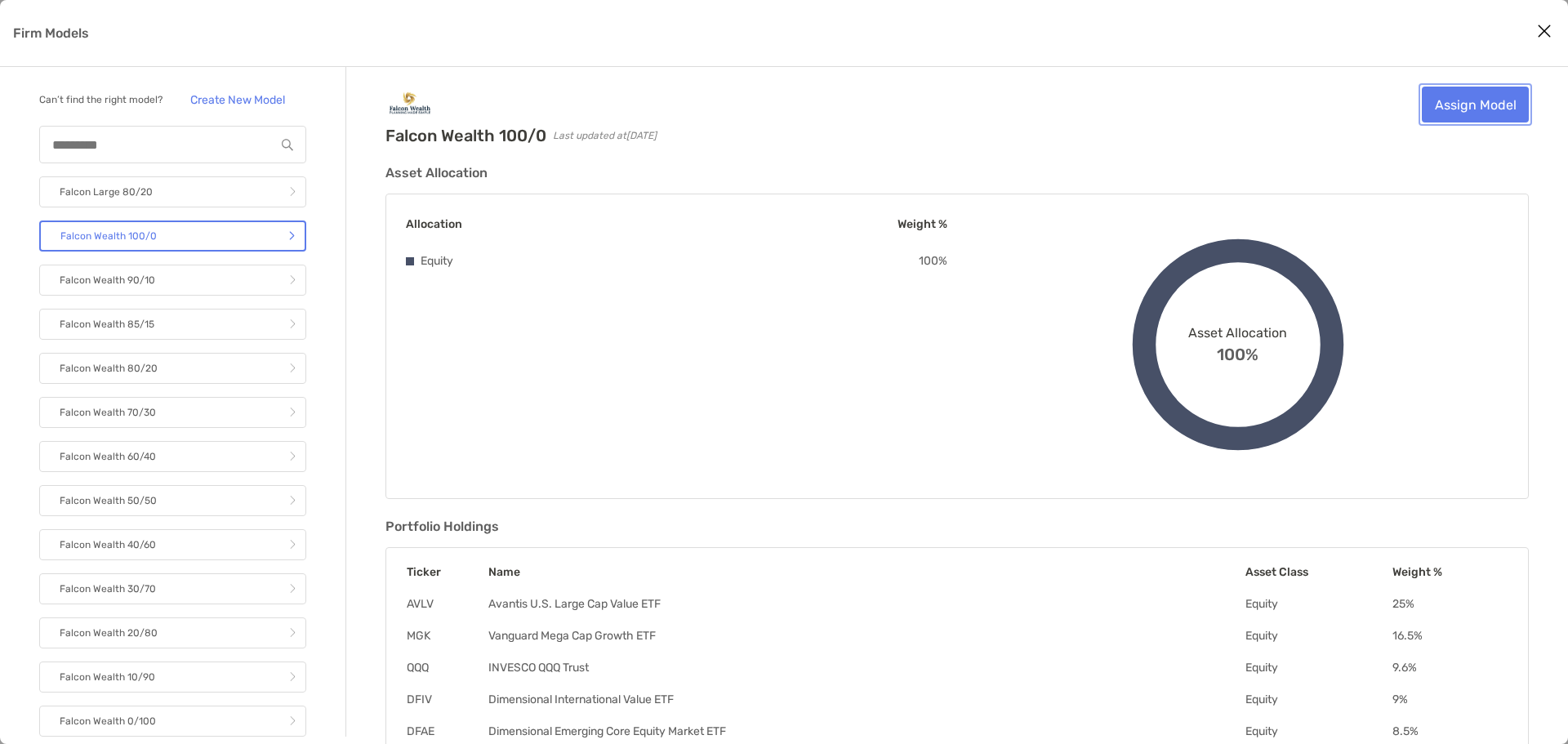
click at [1472, 106] on link "Assign Model" at bounding box center [1475, 105] width 107 height 36
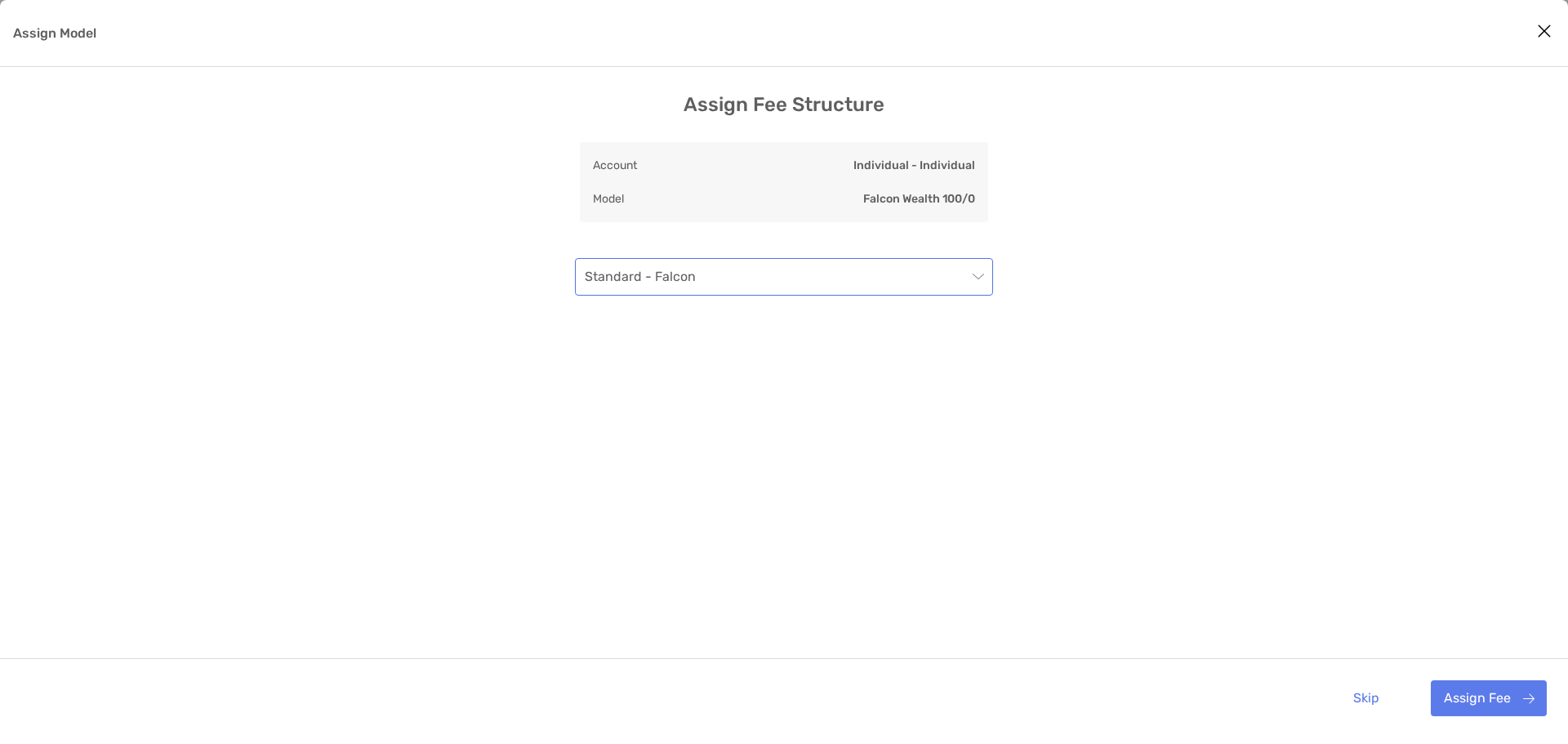
click at [881, 288] on span "Standard - Falcon" at bounding box center [784, 277] width 399 height 36
drag, startPoint x: 881, startPoint y: 288, endPoint x: 898, endPoint y: 295, distance: 18.4
click at [881, 289] on span "Standard - Falcon" at bounding box center [784, 277] width 399 height 36
click at [1463, 698] on button "Assign Fee" at bounding box center [1488, 698] width 116 height 36
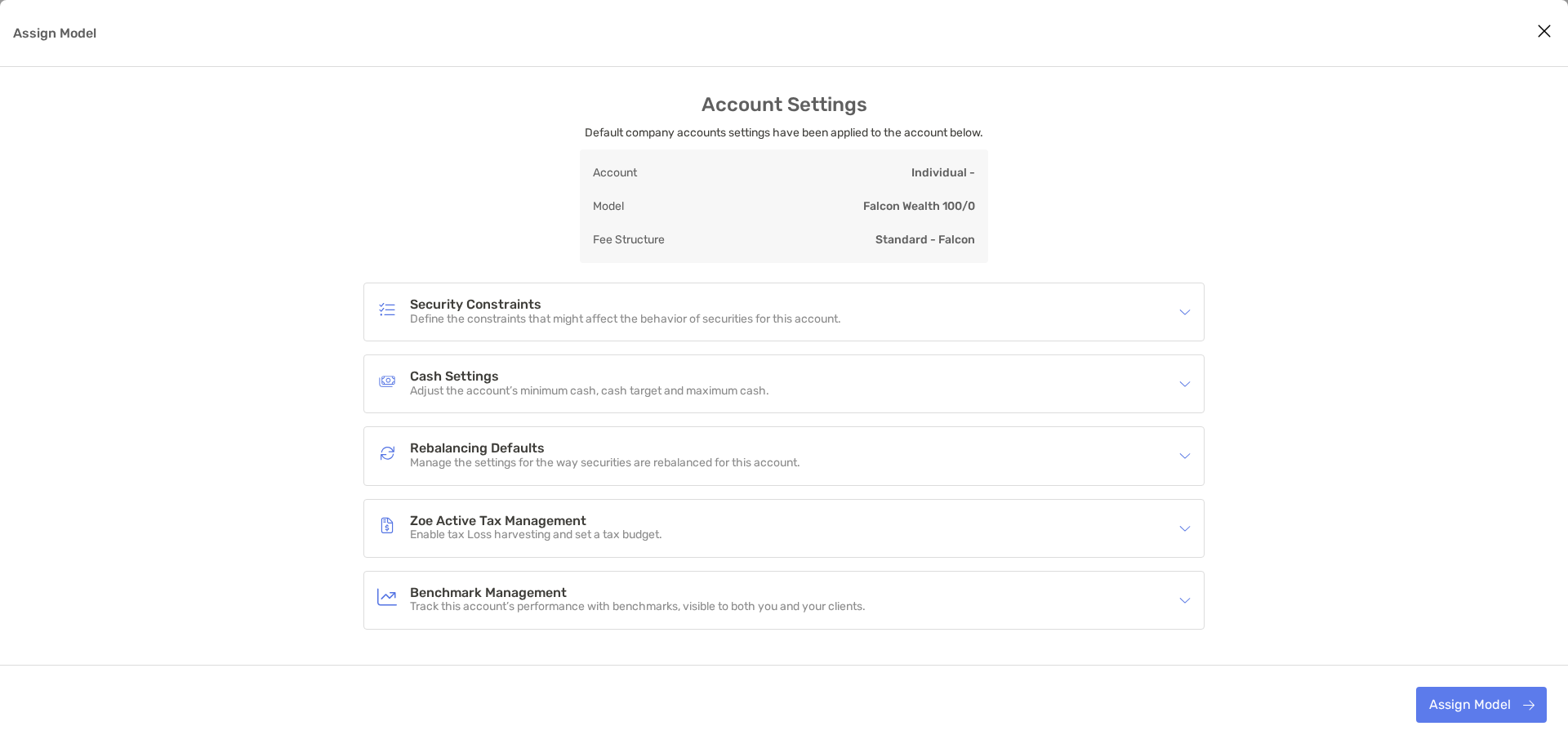
click at [1176, 452] on div "Assign Model" at bounding box center [1180, 456] width 22 height 18
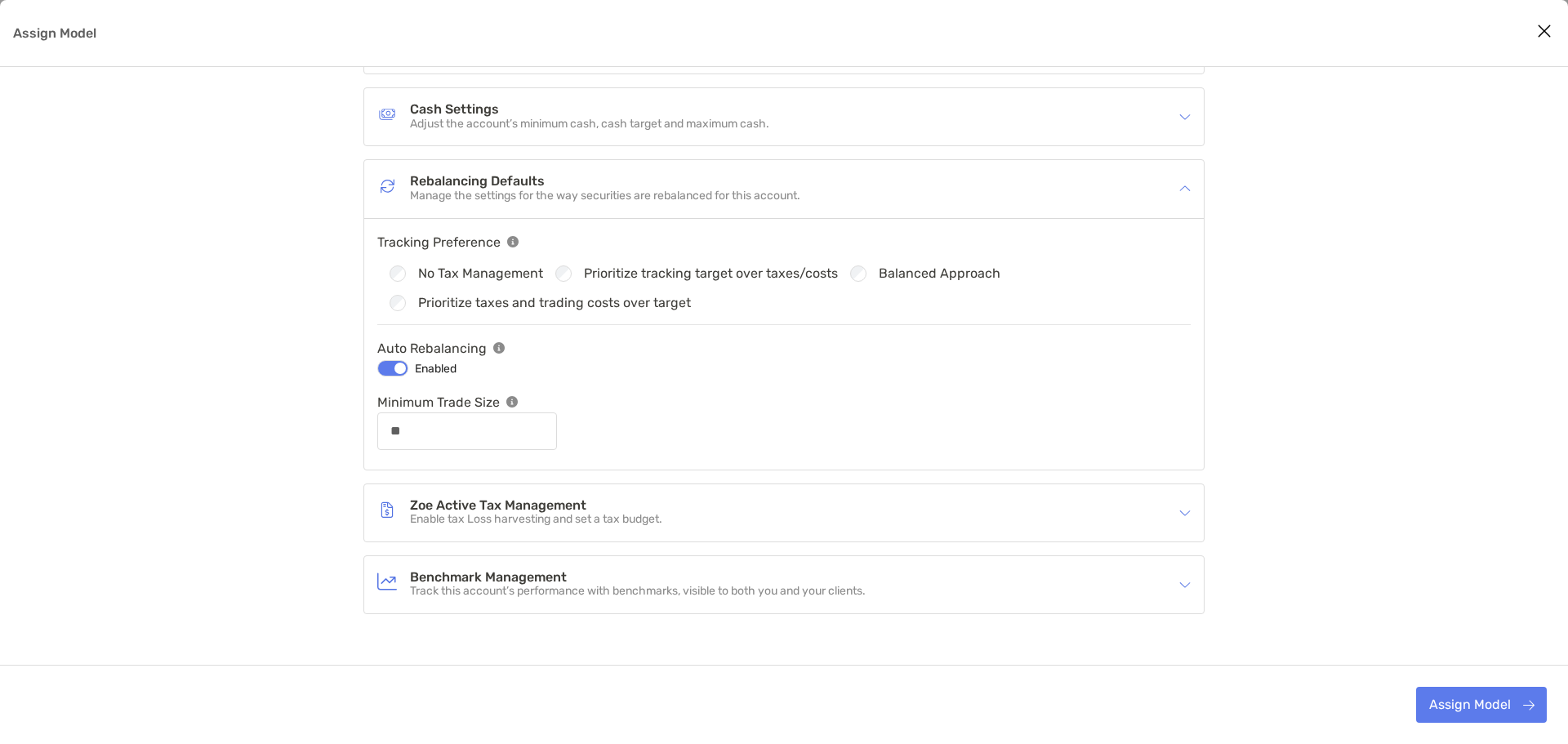
scroll to position [305, 0]
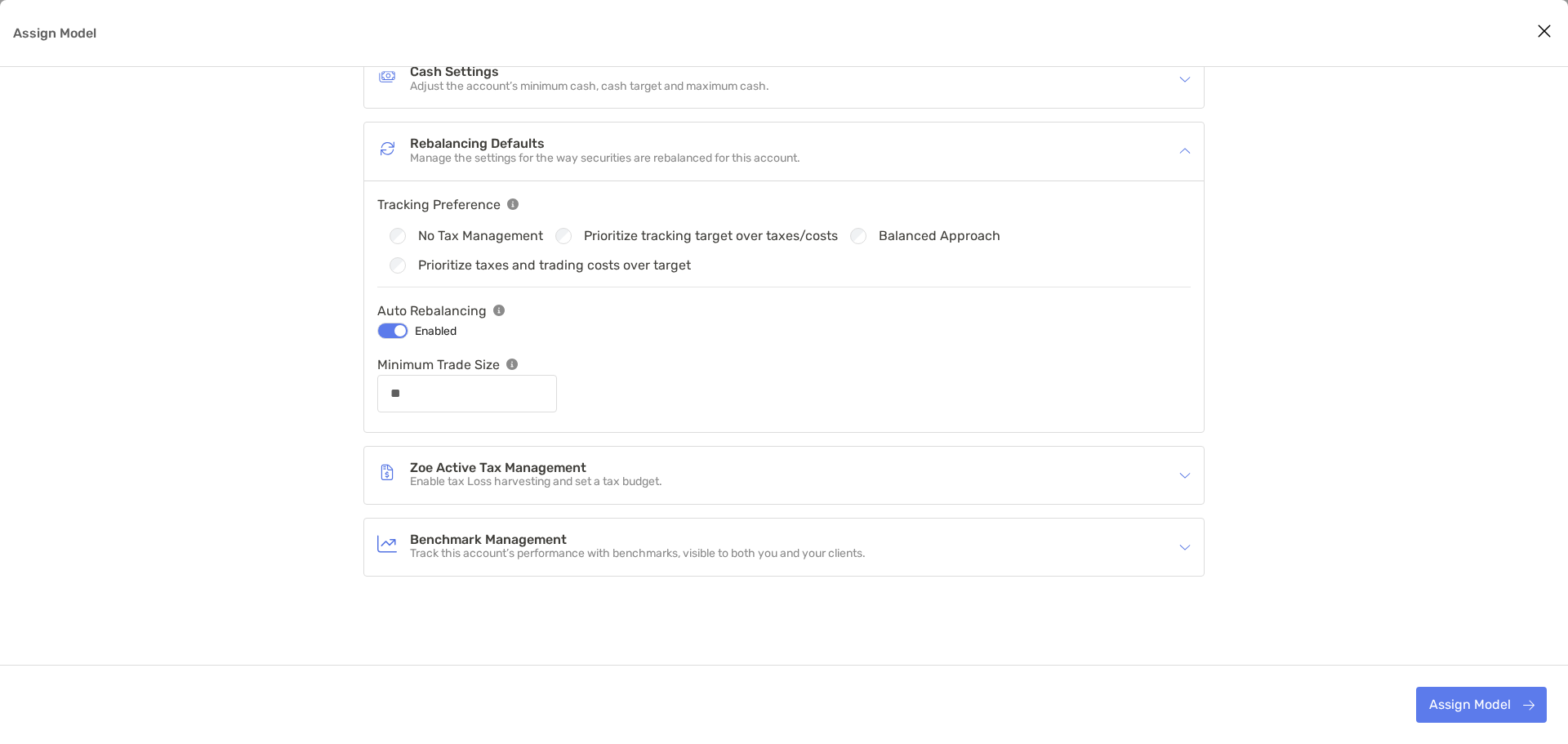
click at [529, 475] on p "Enable tax Loss harvesting and set a tax budget." at bounding box center [536, 482] width 252 height 14
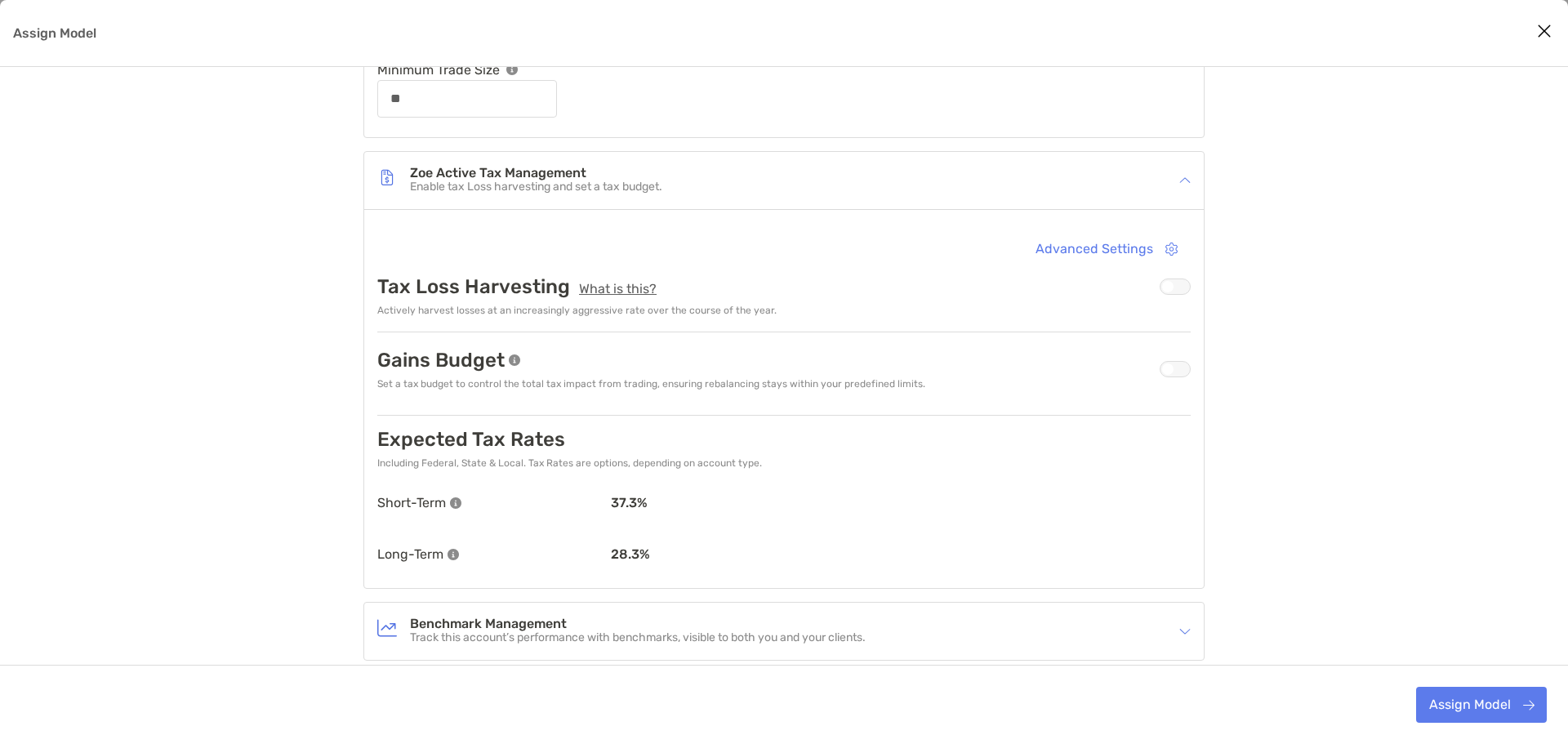
scroll to position [631, 0]
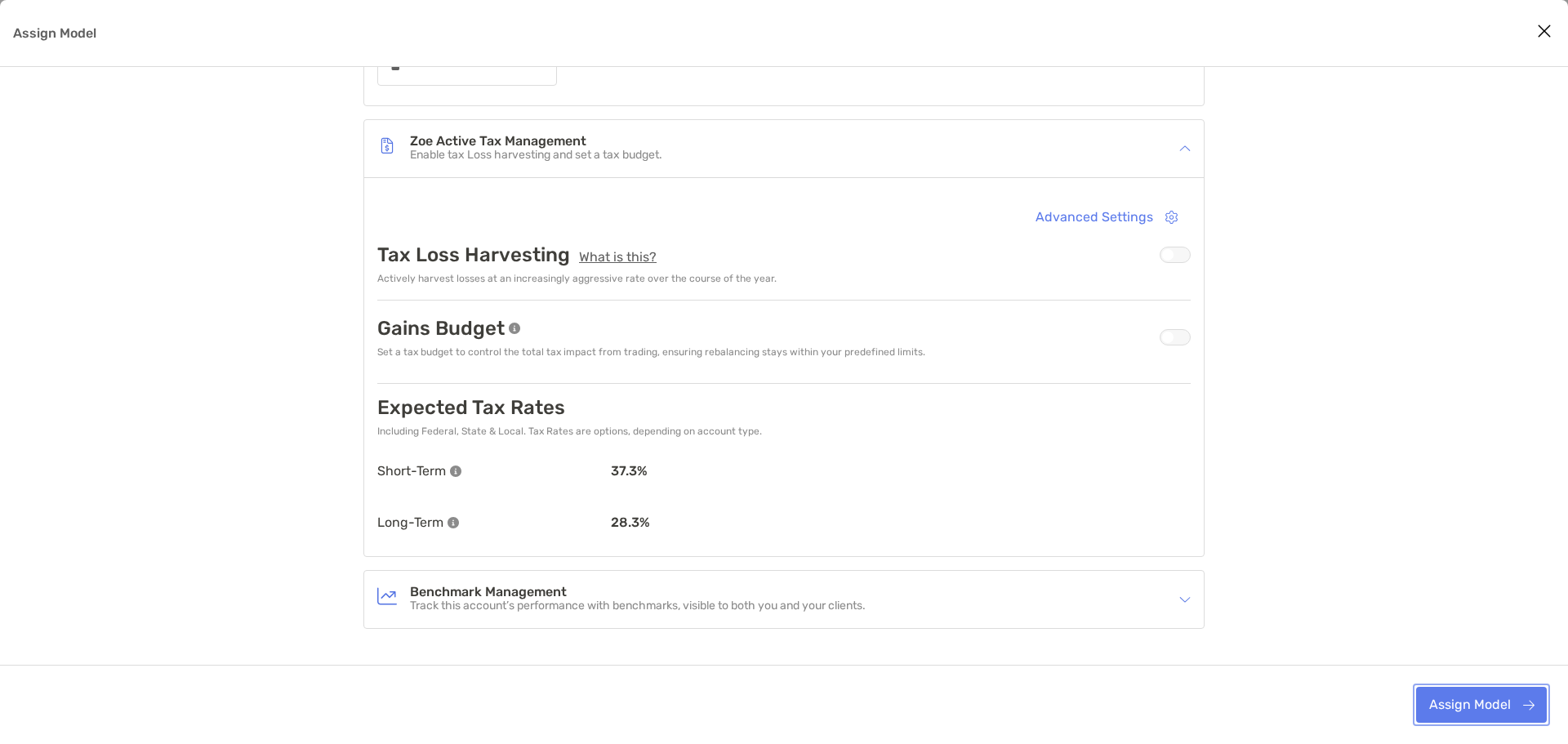
click at [1492, 704] on button "Assign Model" at bounding box center [1481, 705] width 131 height 36
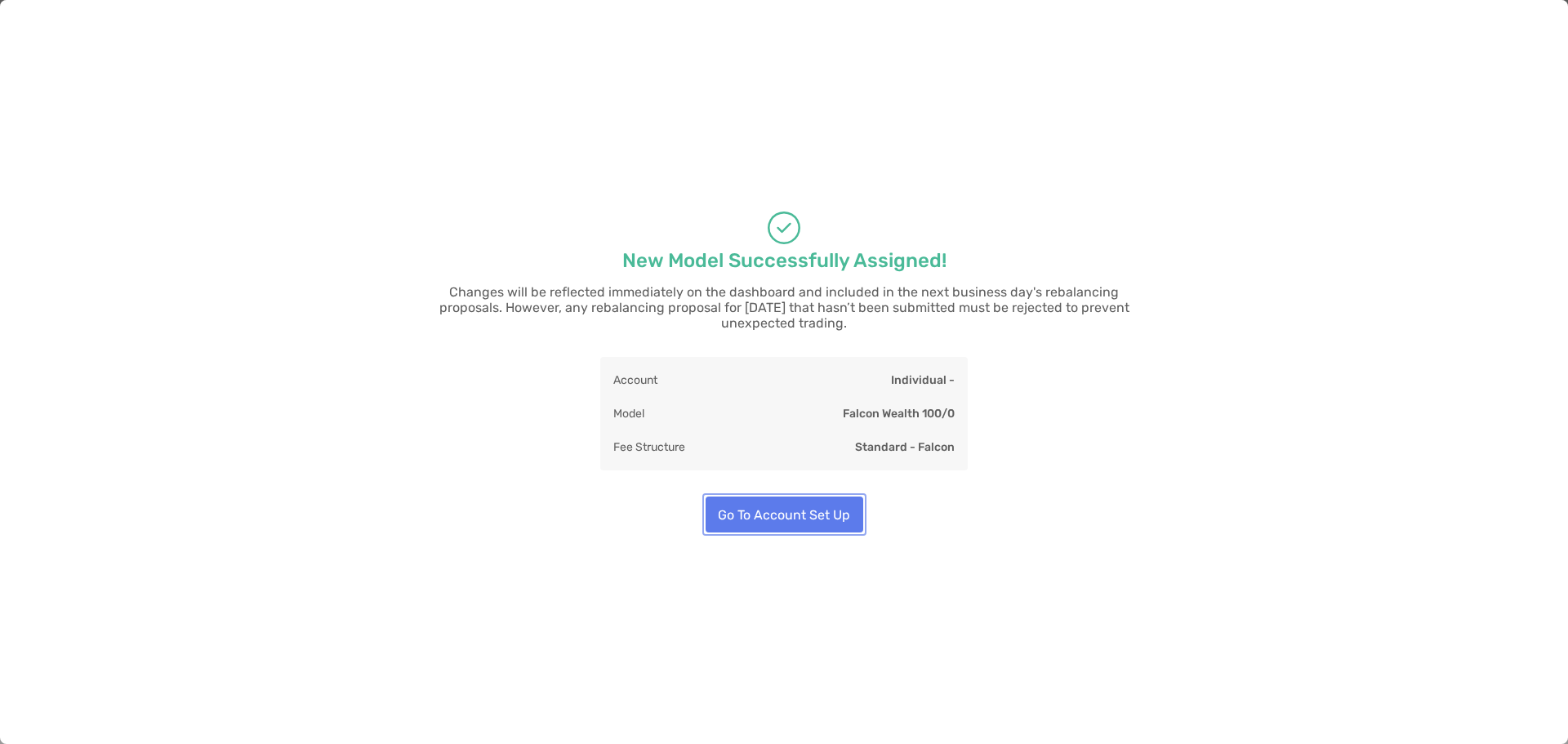
click at [809, 505] on button "Go To Account Set Up" at bounding box center [784, 515] width 158 height 36
type input "**"
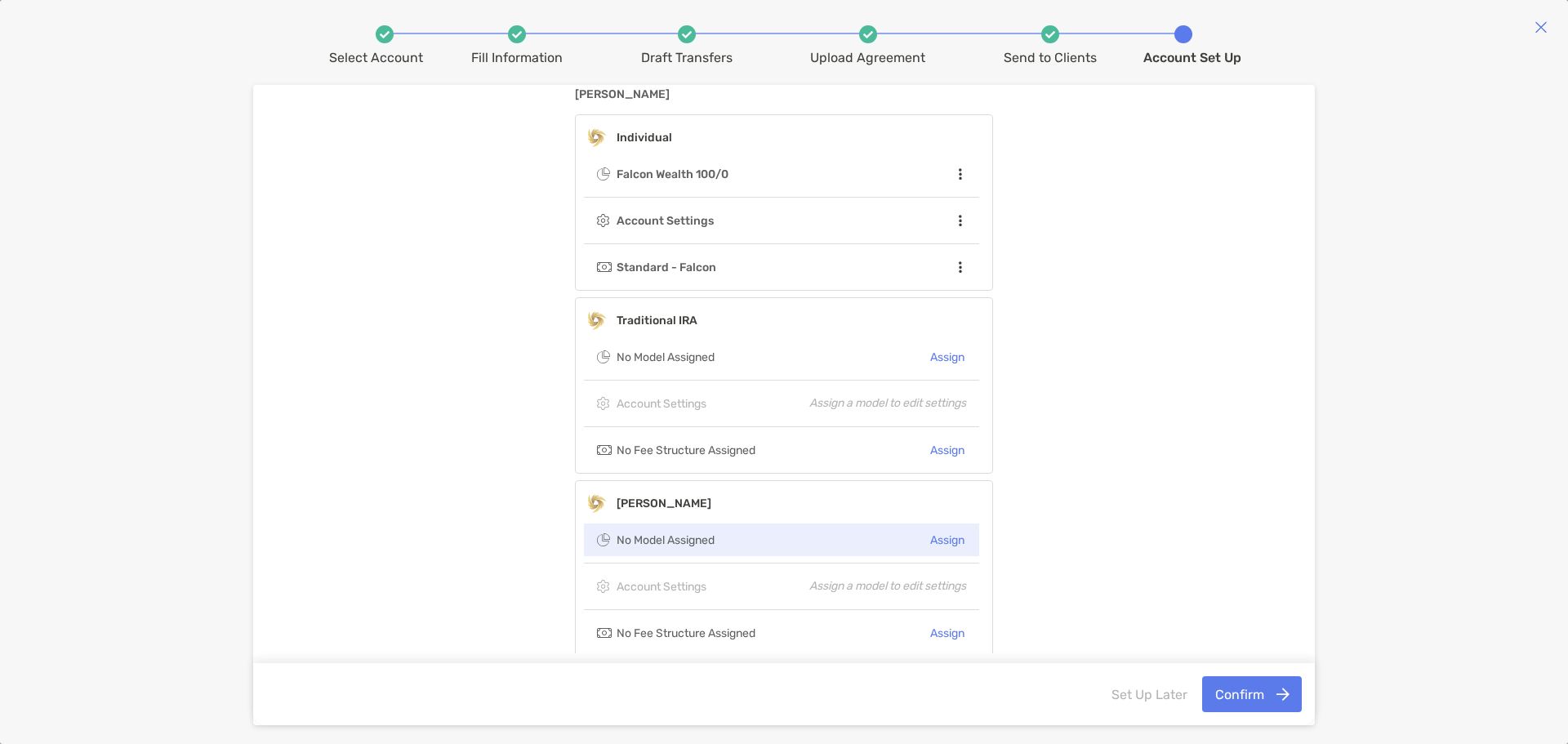
scroll to position [98, 0]
click at [942, 538] on button "Assign" at bounding box center [947, 537] width 38 height 24
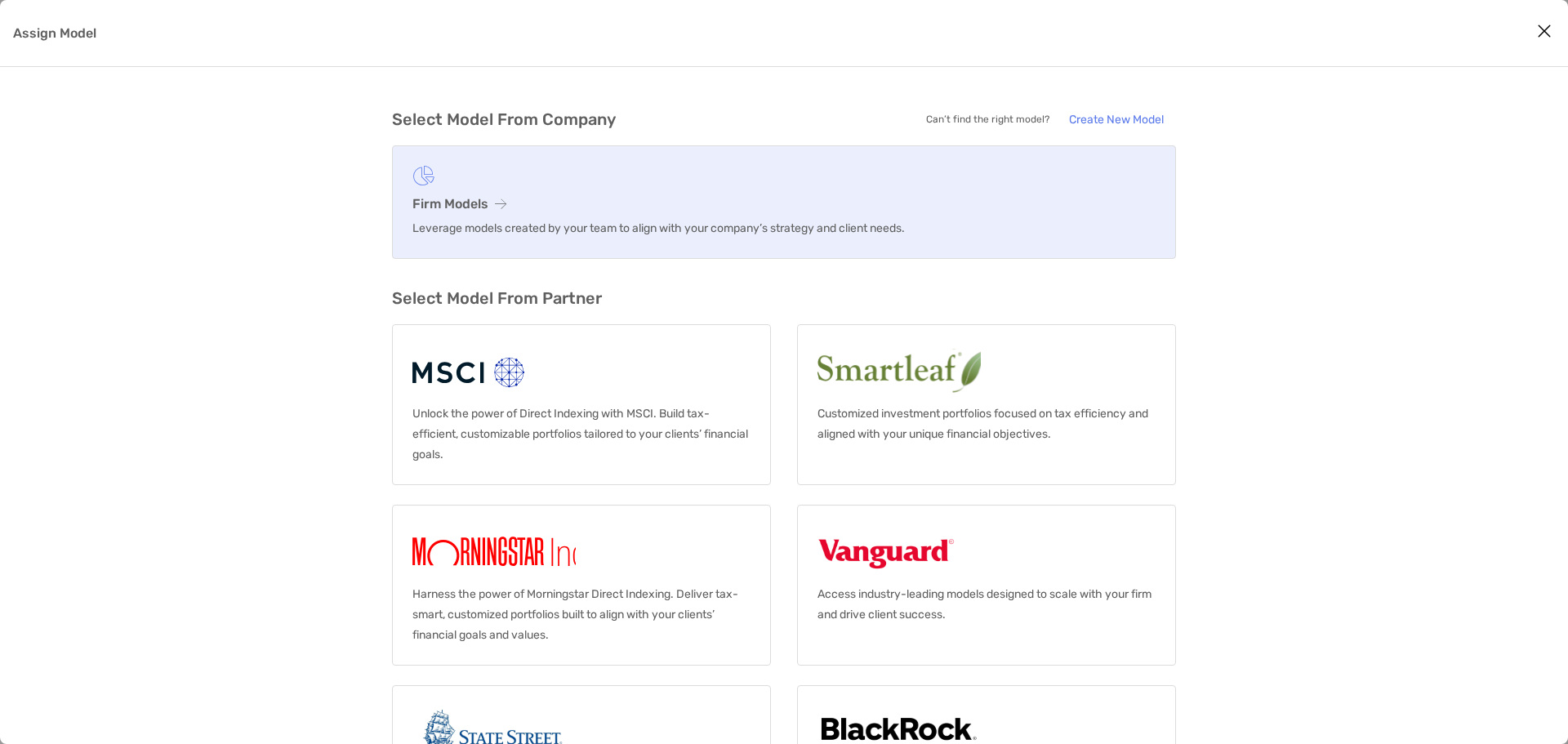
click at [461, 197] on h3 "Firm Models" at bounding box center [784, 204] width 743 height 16
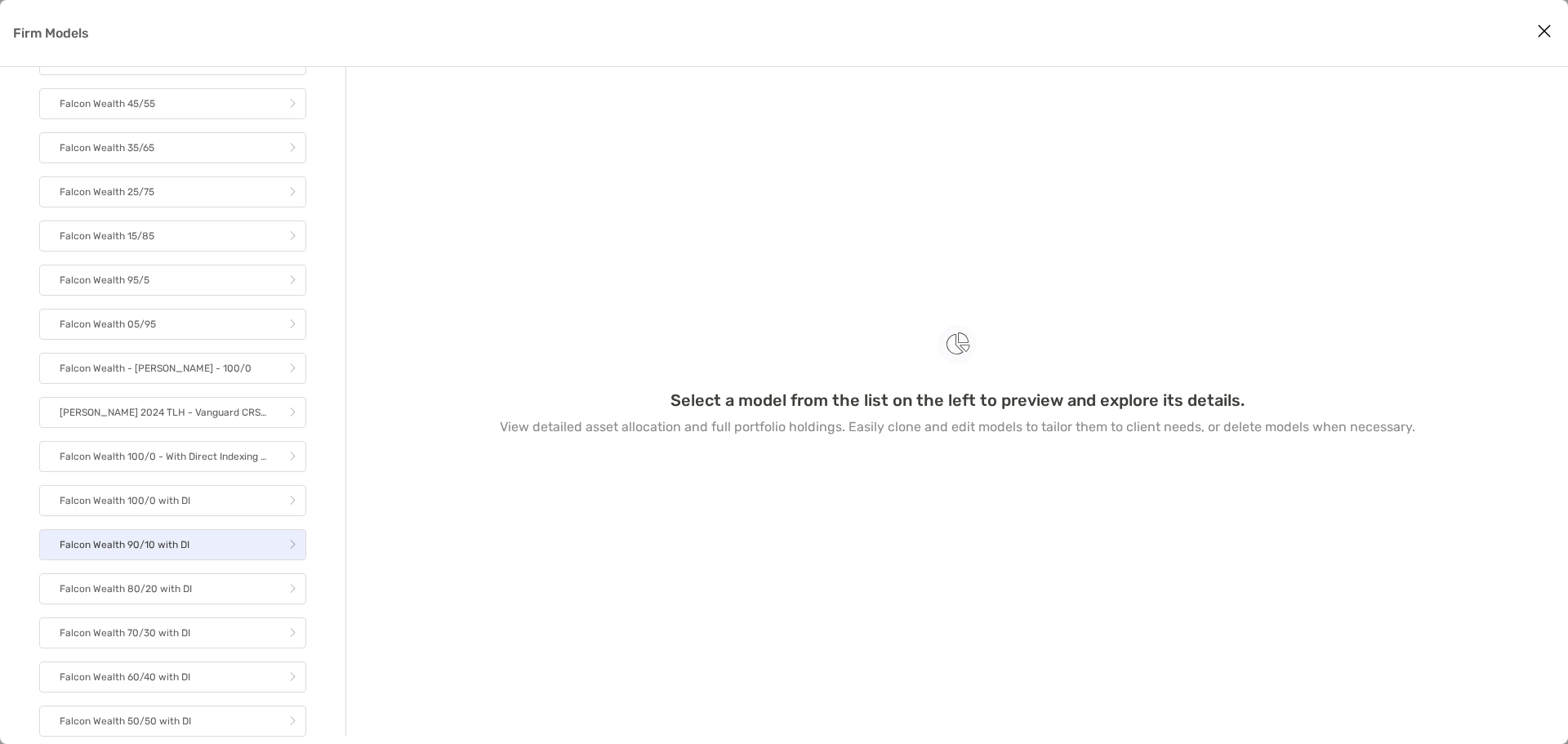
scroll to position [809, 0]
click at [158, 369] on p "Falcon Wealth - [PERSON_NAME] - 100/0" at bounding box center [155, 369] width 192 height 21
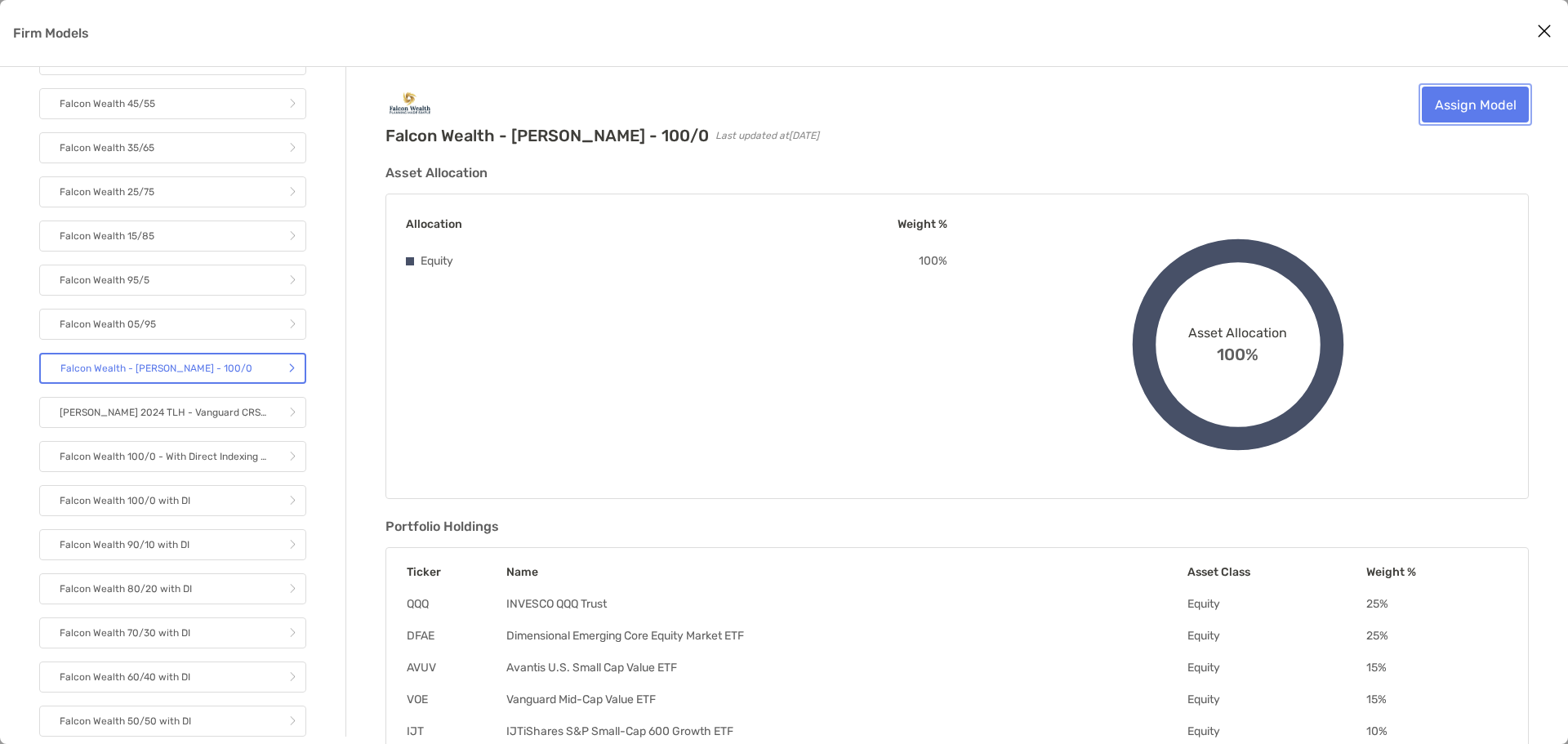
click at [1472, 97] on link "Assign Model" at bounding box center [1475, 105] width 107 height 36
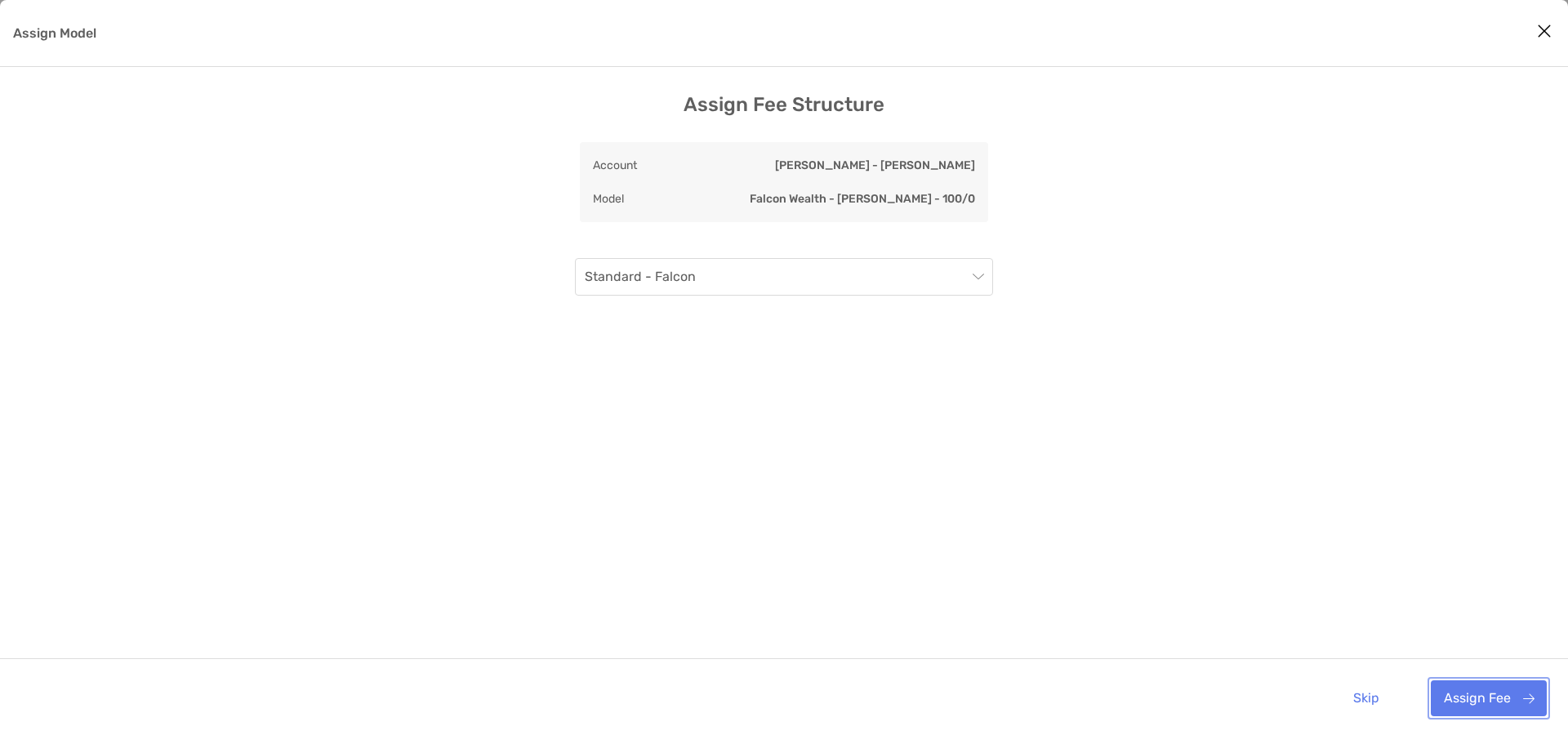
click at [1492, 701] on button "Assign Fee" at bounding box center [1488, 698] width 116 height 36
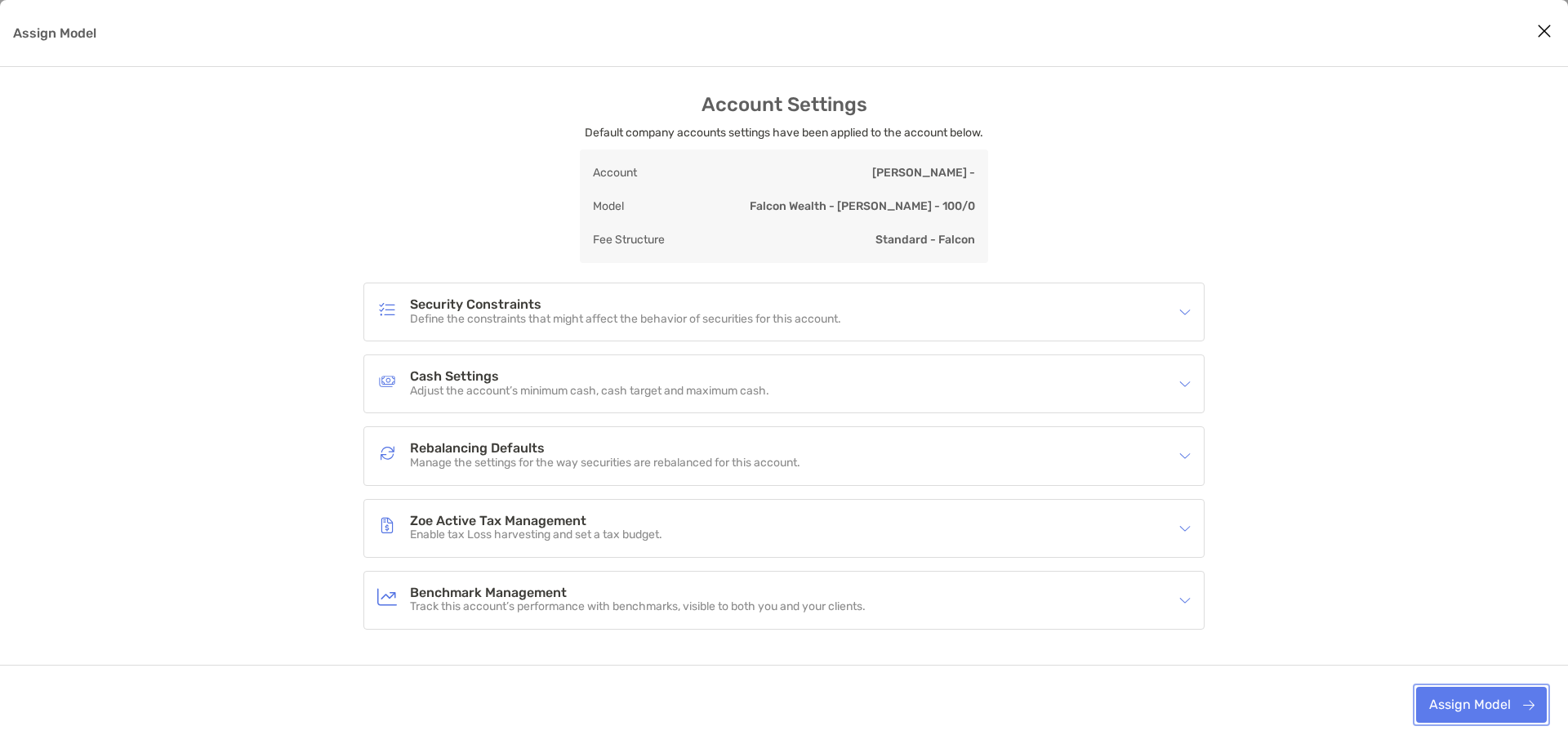
click at [1484, 704] on button "Assign Model" at bounding box center [1481, 705] width 131 height 36
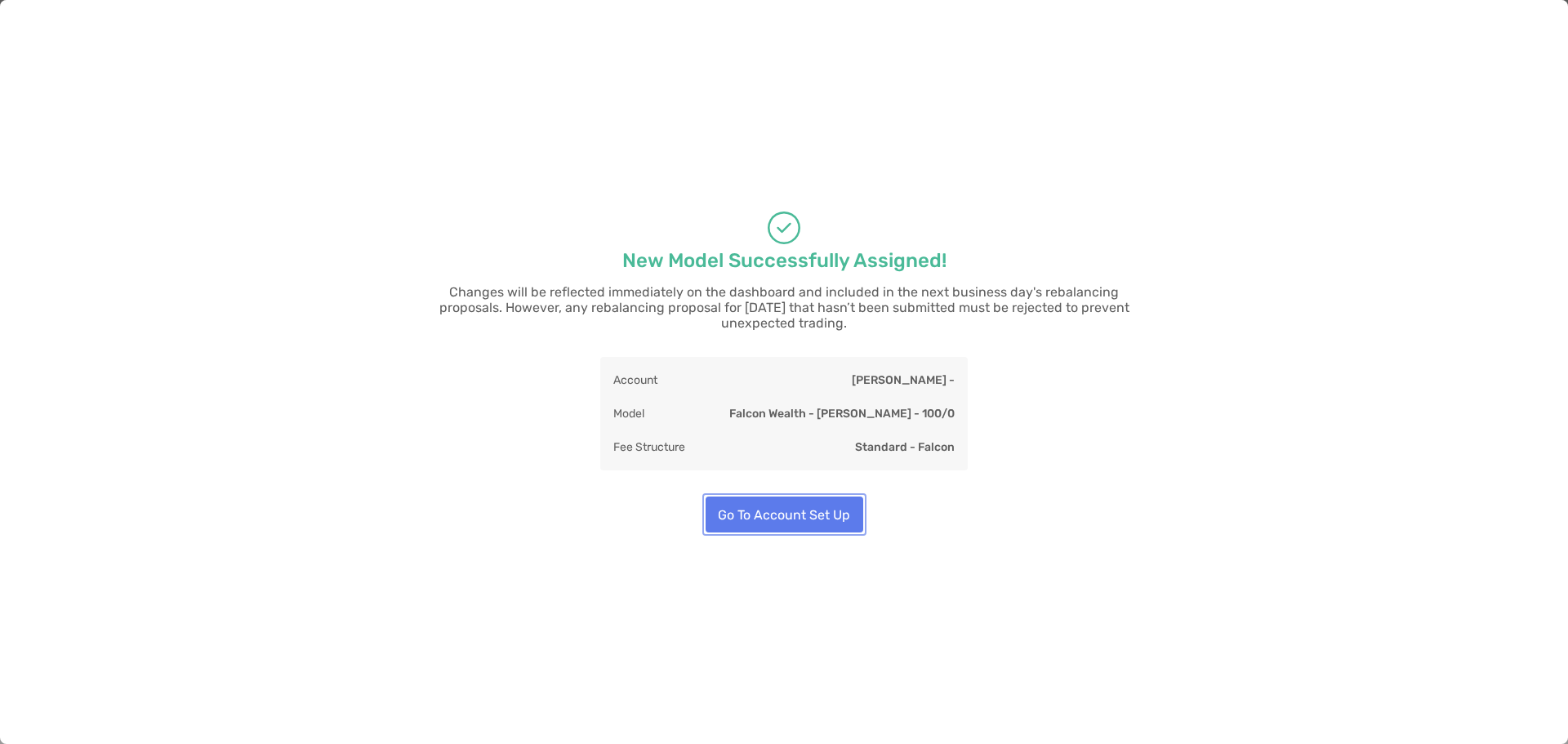
click at [769, 508] on button "Go To Account Set Up" at bounding box center [784, 515] width 158 height 36
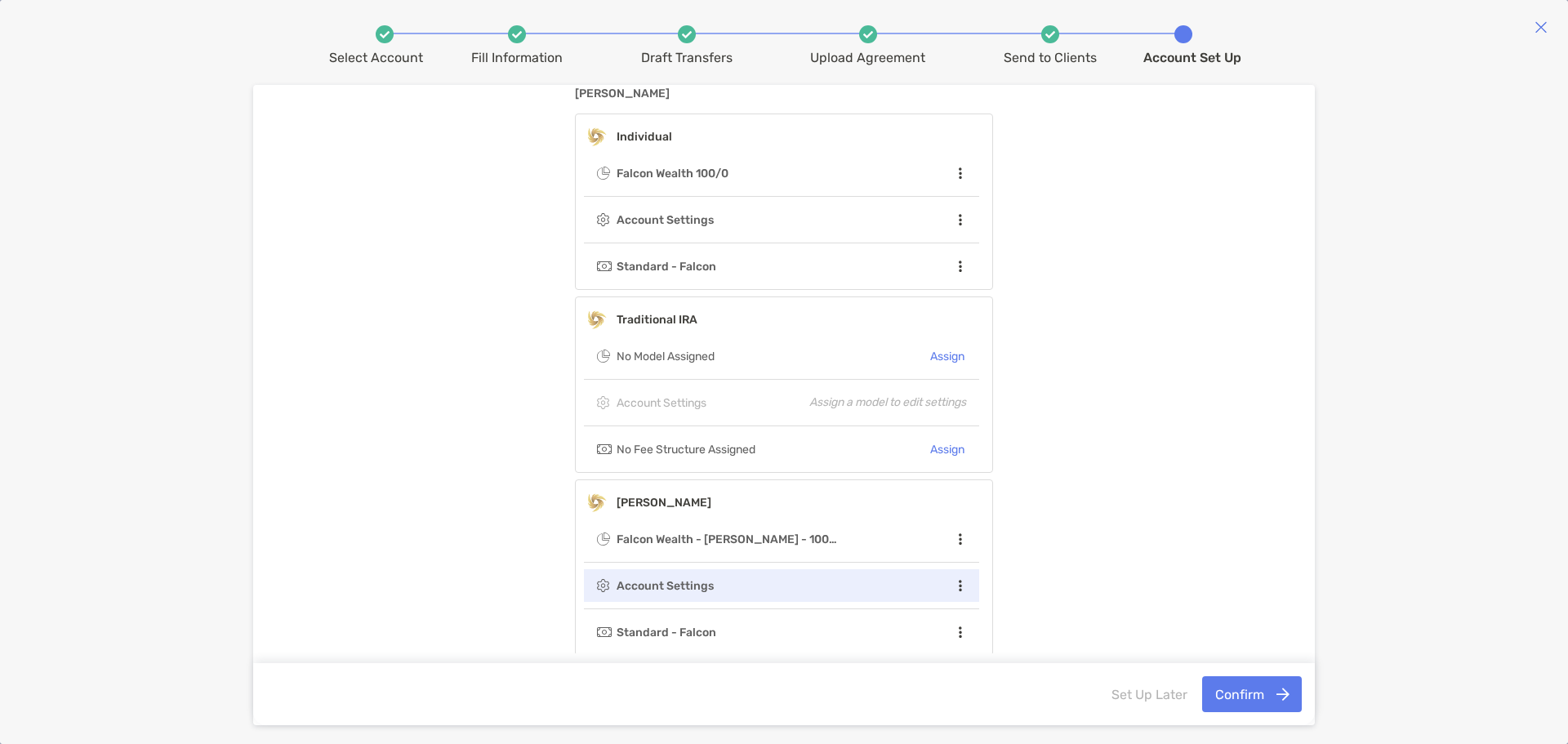
scroll to position [98, 0]
click at [1246, 696] on button "Confirm" at bounding box center [1252, 694] width 100 height 36
